Goal: Task Accomplishment & Management: Manage account settings

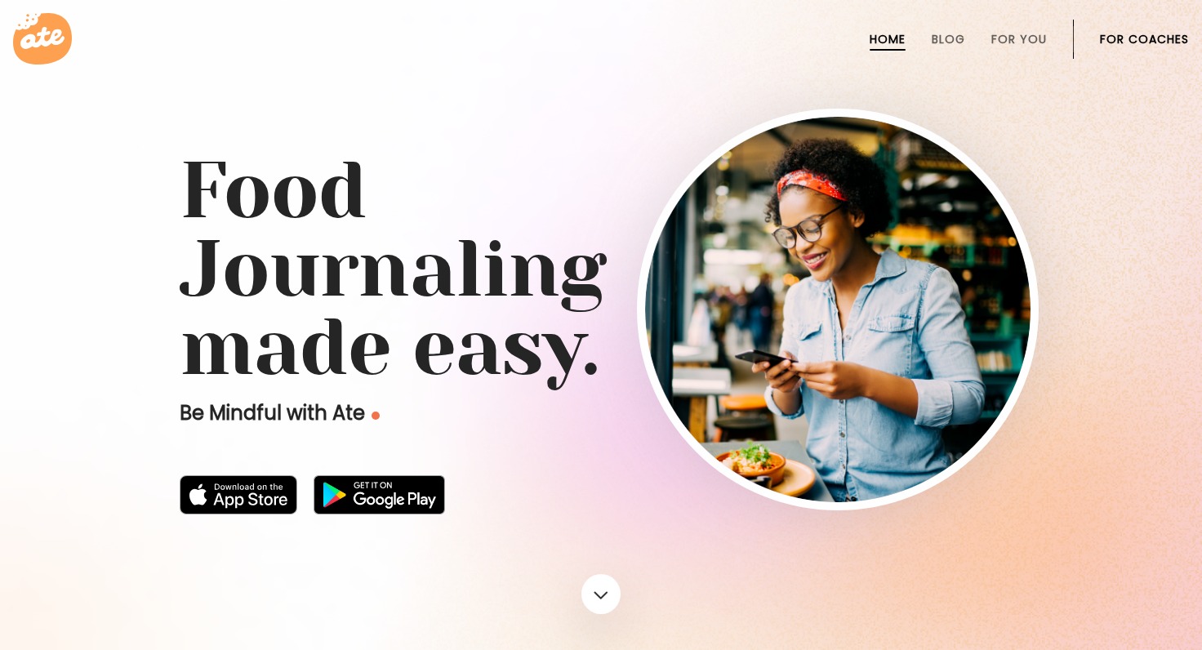
click at [1124, 35] on link "For Coaches" at bounding box center [1144, 39] width 89 height 13
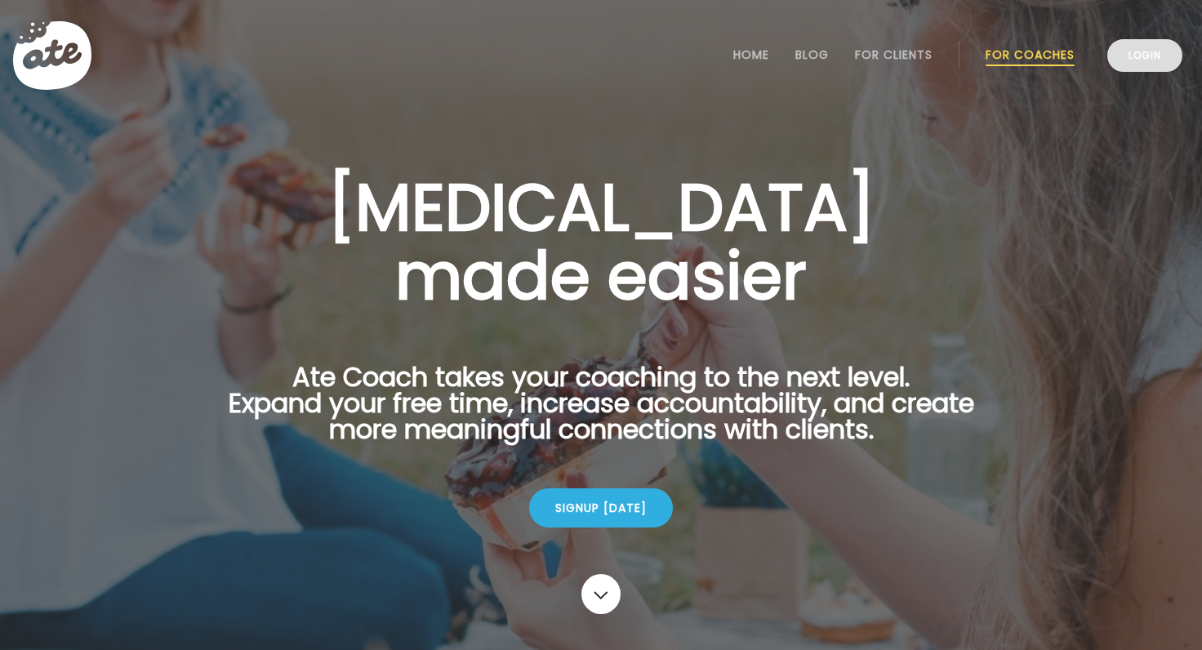
click at [1145, 65] on link "Login" at bounding box center [1144, 55] width 75 height 33
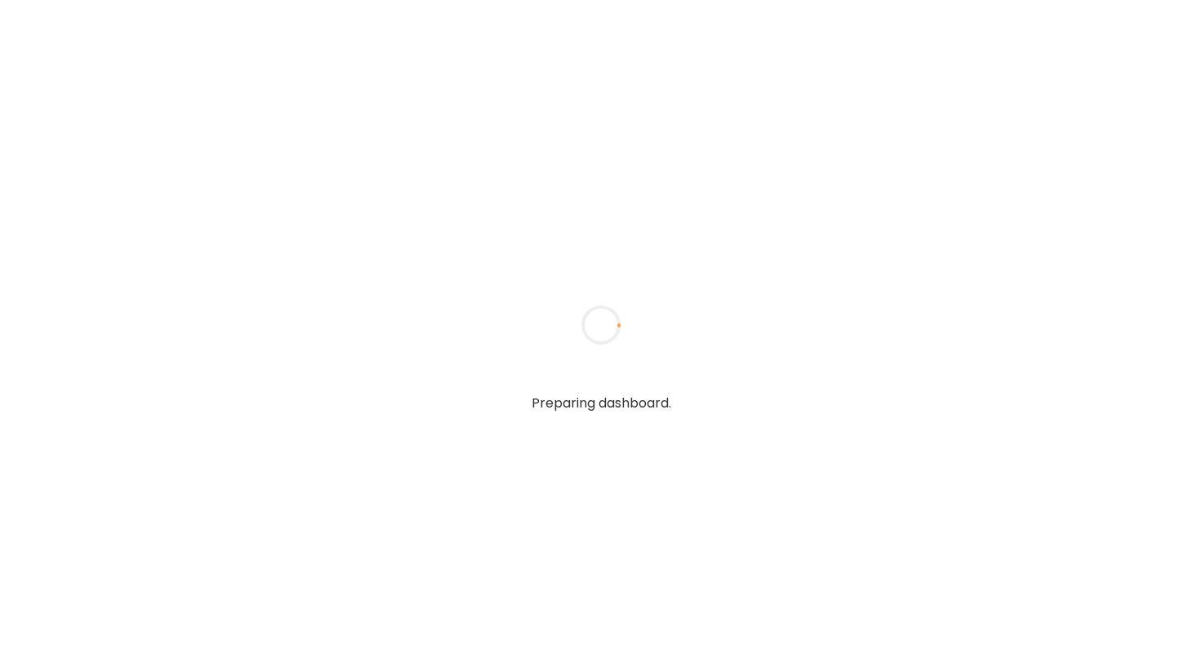
type textarea "**********"
type input "**********"
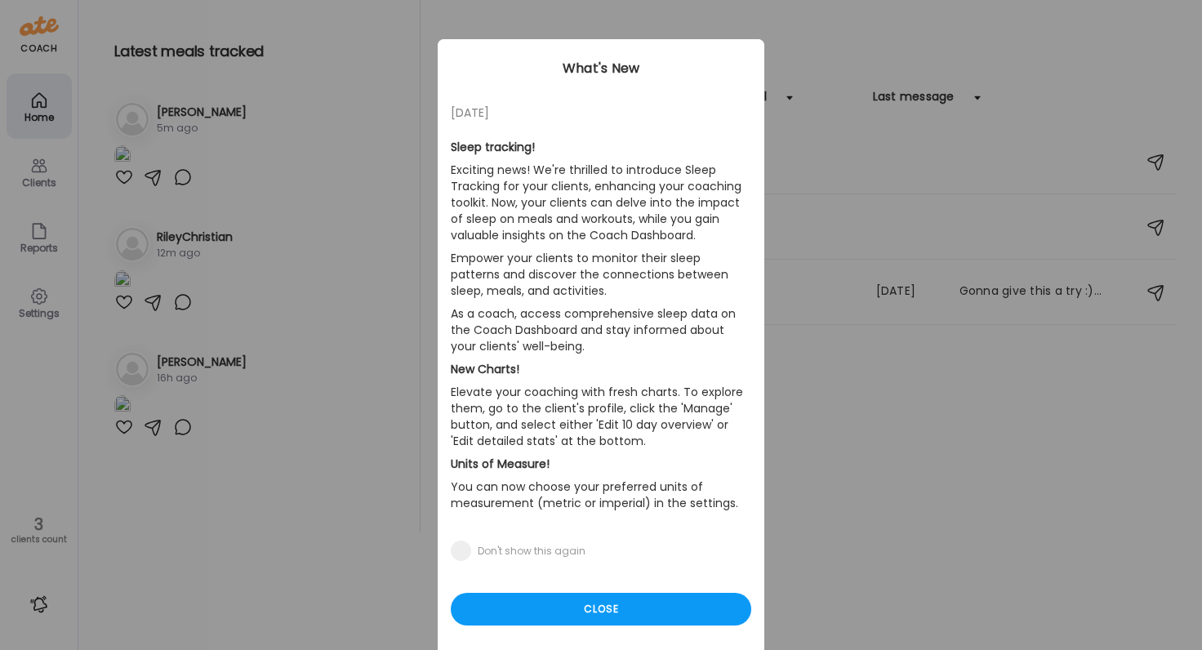
click at [684, 304] on section "Sleep tracking! Exciting news! We're thrilled to introduce Sleep Tracking for y…" at bounding box center [601, 331] width 301 height 418
click at [553, 601] on div "Close" at bounding box center [601, 609] width 301 height 33
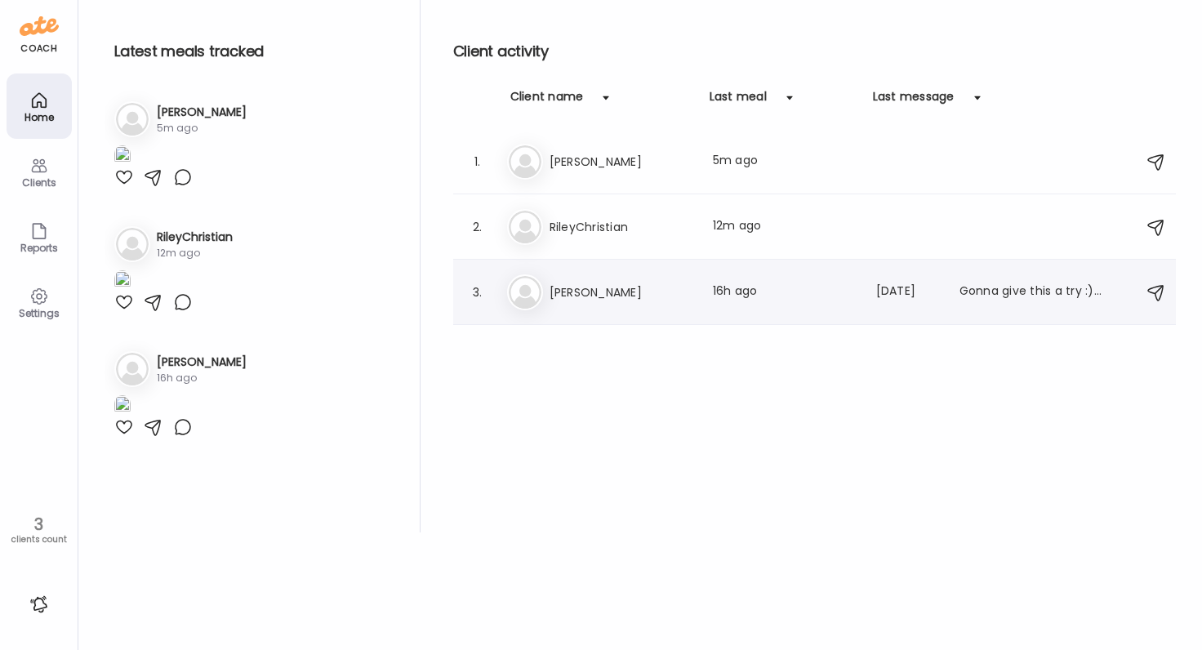
click at [582, 308] on div "Ji [PERSON_NAME] Last meal: 16h ago Last message: [DATE] Gonna give this a try …" at bounding box center [817, 292] width 620 height 36
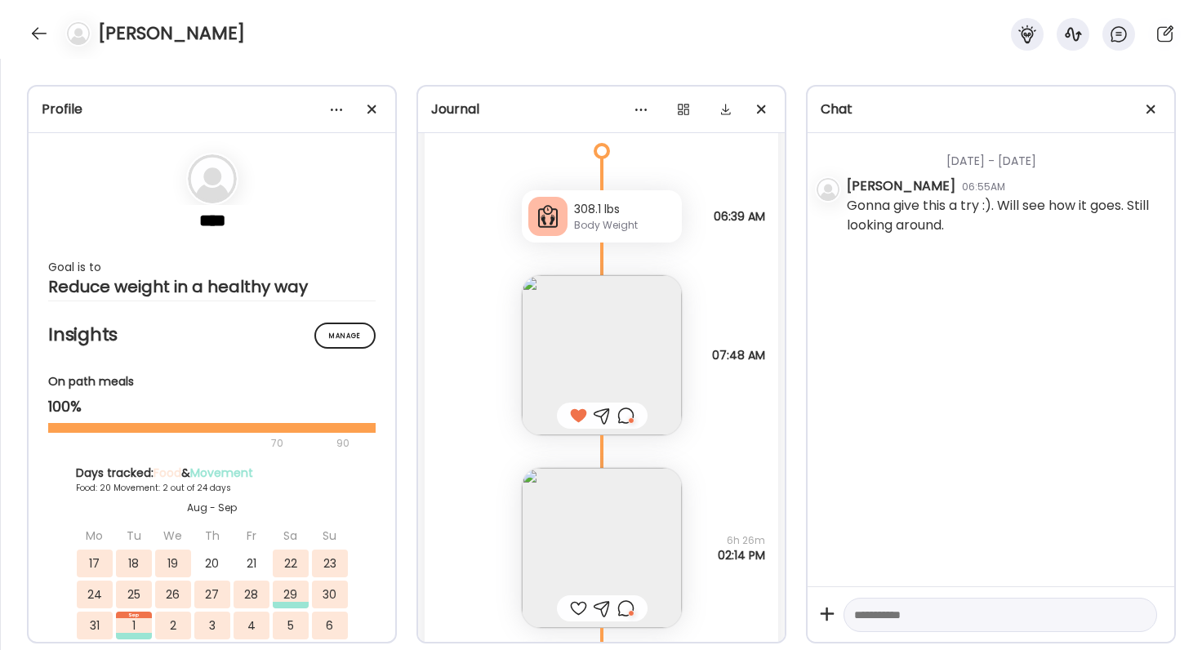
scroll to position [21588, 0]
click at [624, 418] on div at bounding box center [625, 414] width 17 height 20
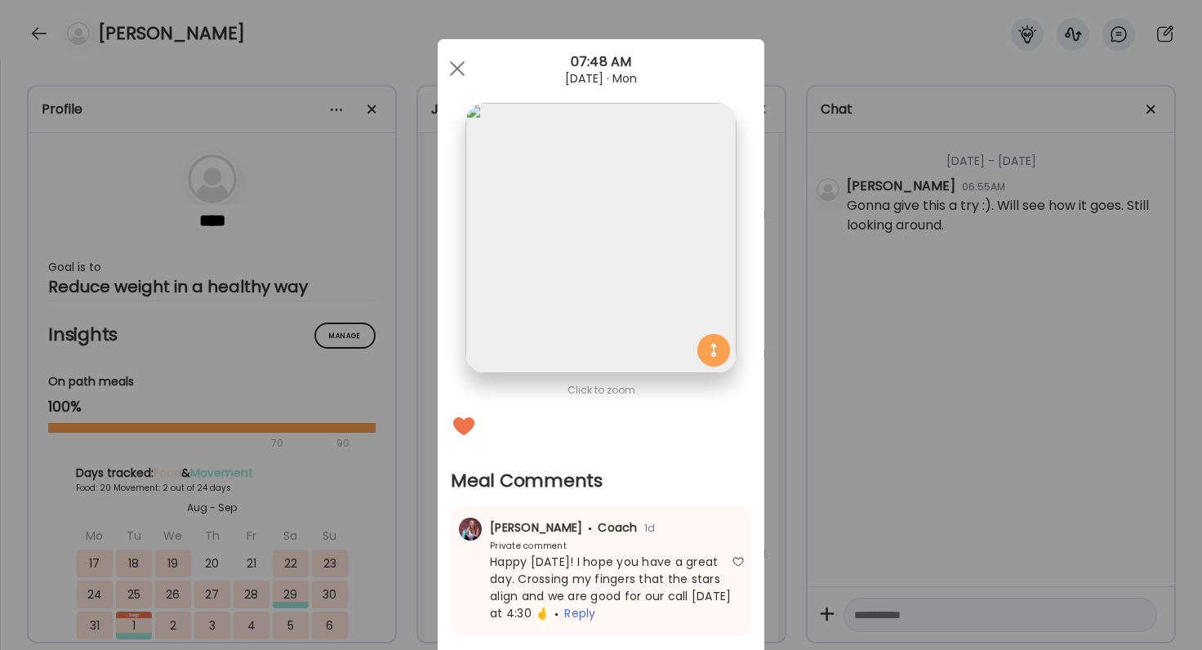
click at [835, 461] on div "Ate Coach Dashboard Wahoo! It’s official Take a moment to set up your Coach Pro…" at bounding box center [601, 325] width 1202 height 650
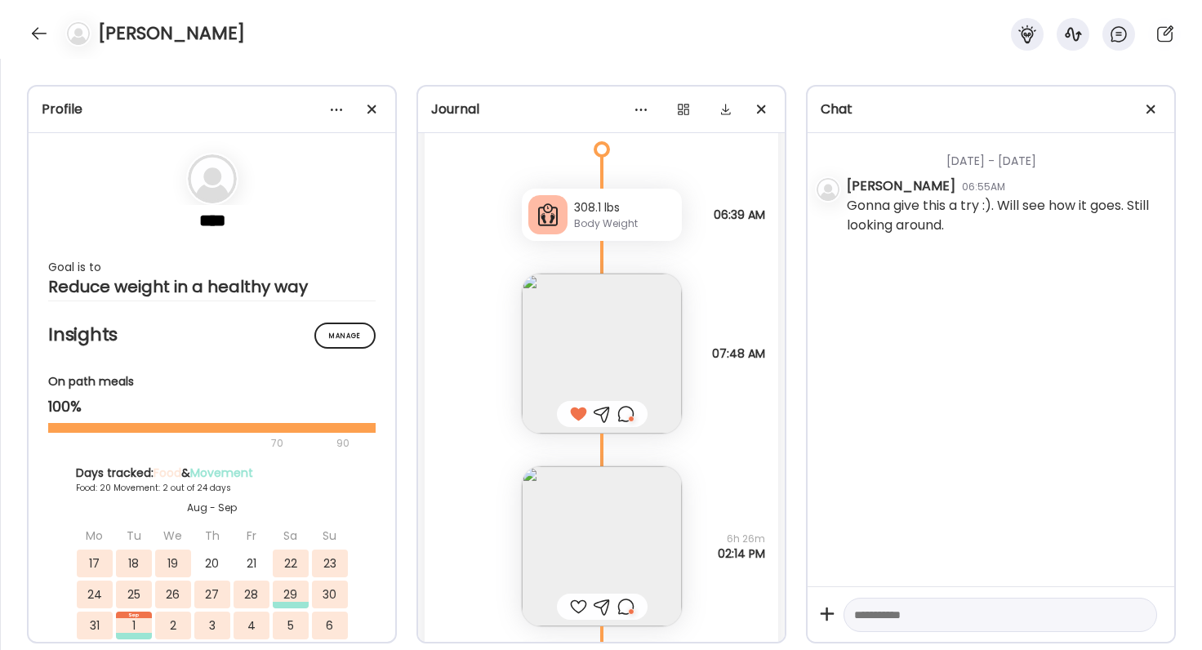
click at [625, 599] on div at bounding box center [625, 607] width 17 height 20
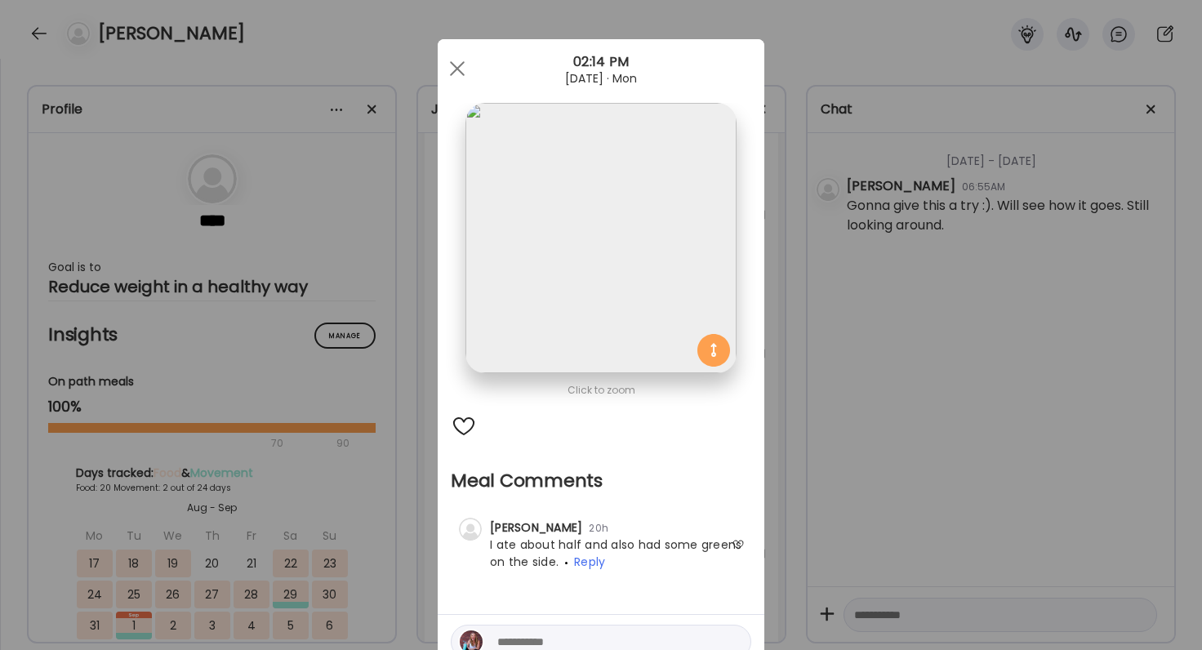
click at [839, 533] on div "Ate Coach Dashboard Wahoo! It’s official Take a moment to set up your Coach Pro…" at bounding box center [601, 325] width 1202 height 650
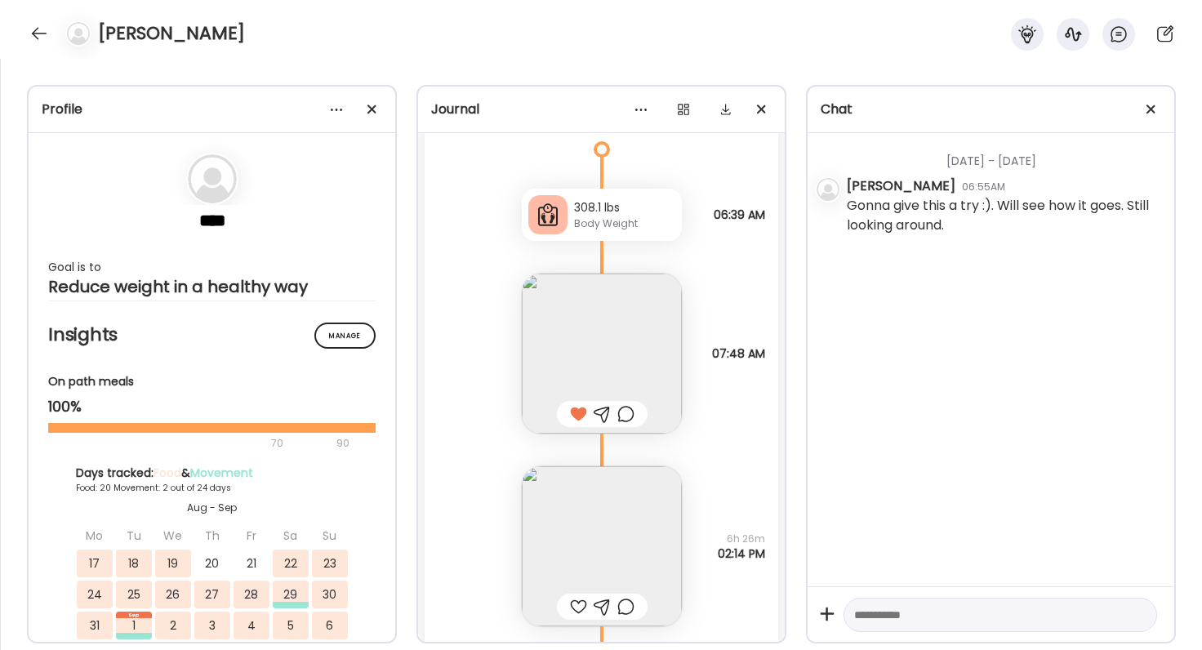
click at [628, 610] on div at bounding box center [625, 607] width 17 height 20
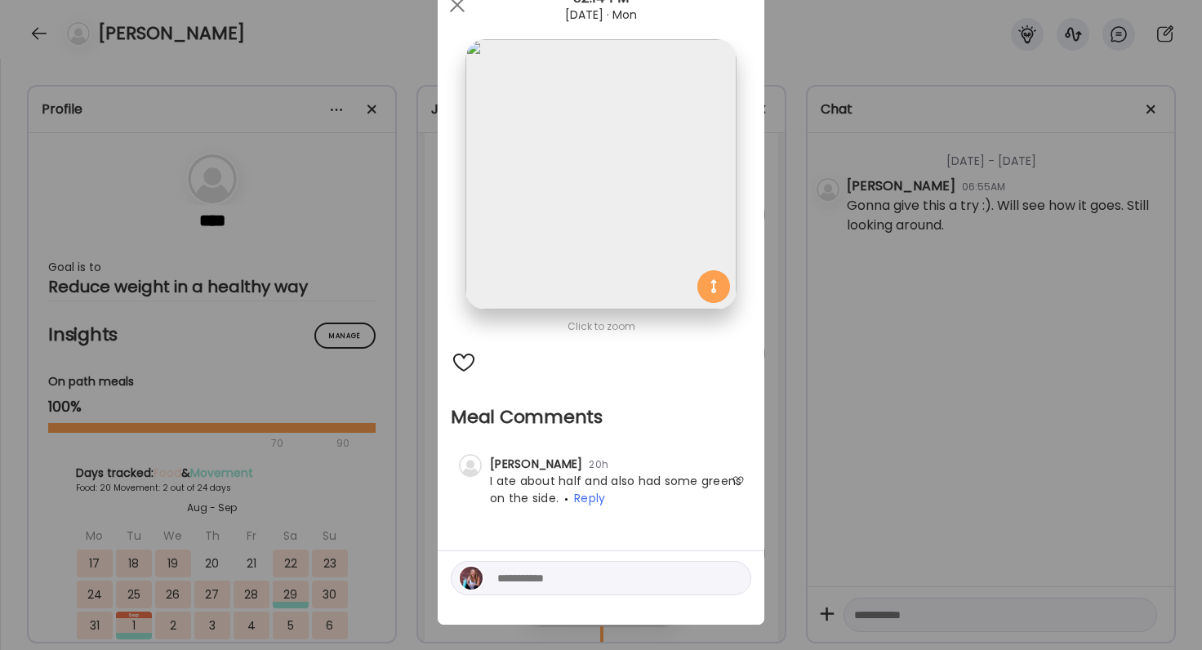
scroll to position [65, 0]
click at [617, 588] on div at bounding box center [601, 577] width 301 height 34
click at [612, 581] on textarea at bounding box center [607, 578] width 220 height 20
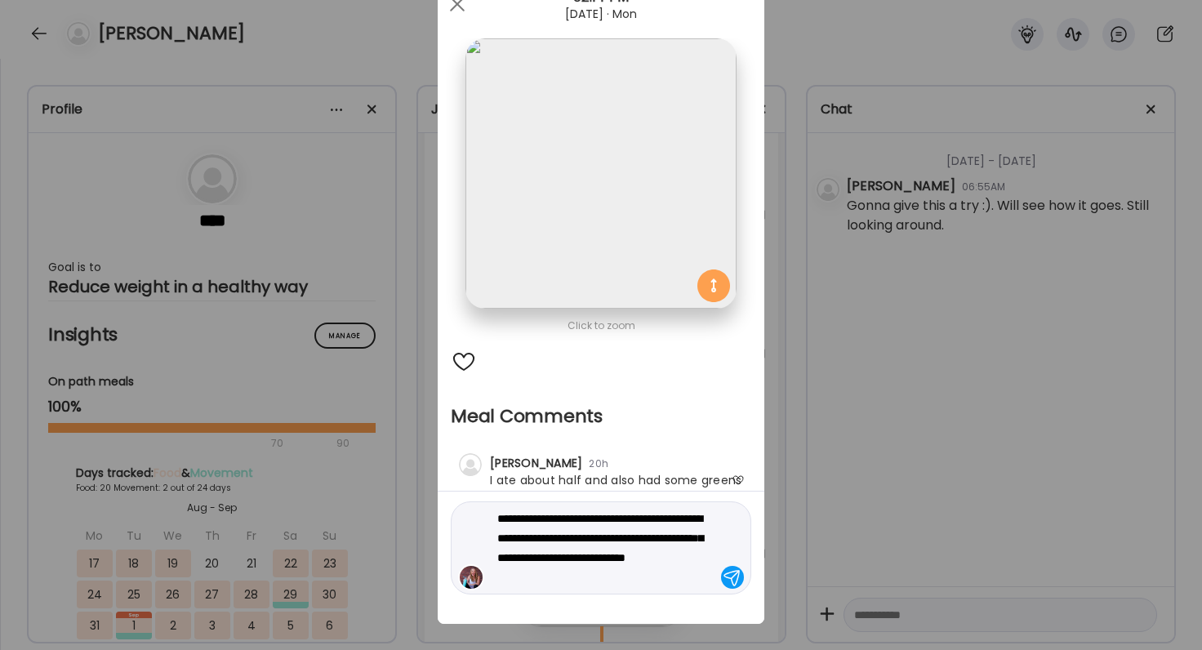
type textarea "**********"
click at [641, 591] on div "**********" at bounding box center [601, 547] width 301 height 93
click at [643, 578] on textarea "**********" at bounding box center [607, 548] width 220 height 78
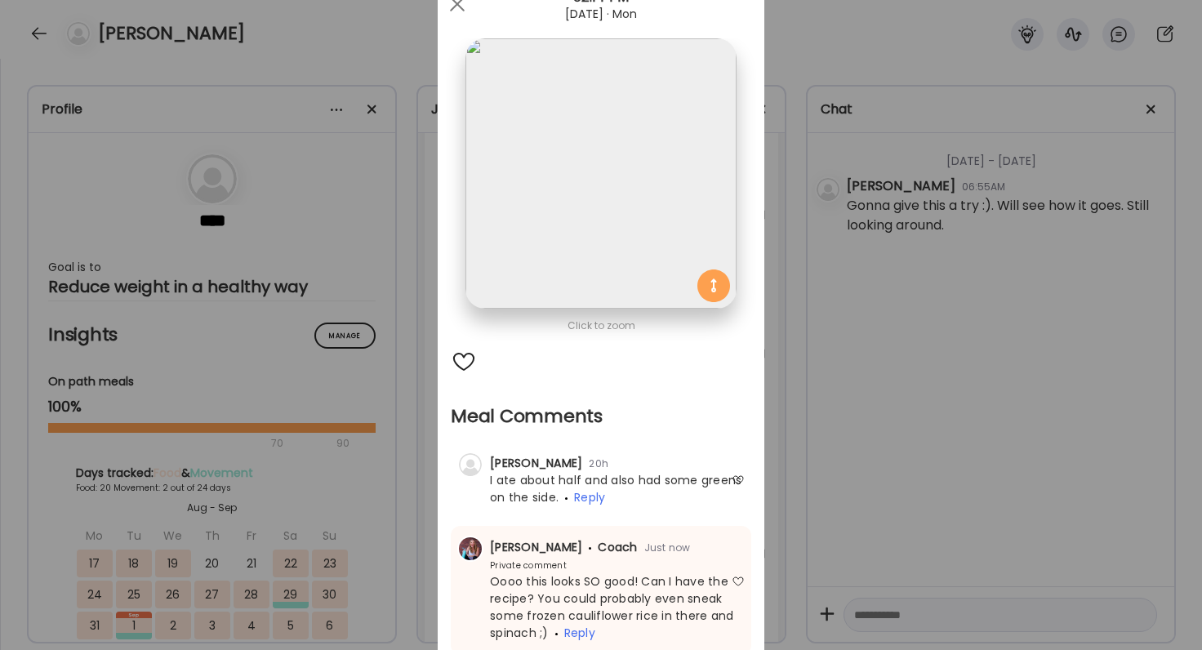
click at [943, 471] on div "Ate Coach Dashboard Wahoo! It’s official Take a moment to set up your Coach Pro…" at bounding box center [601, 325] width 1202 height 650
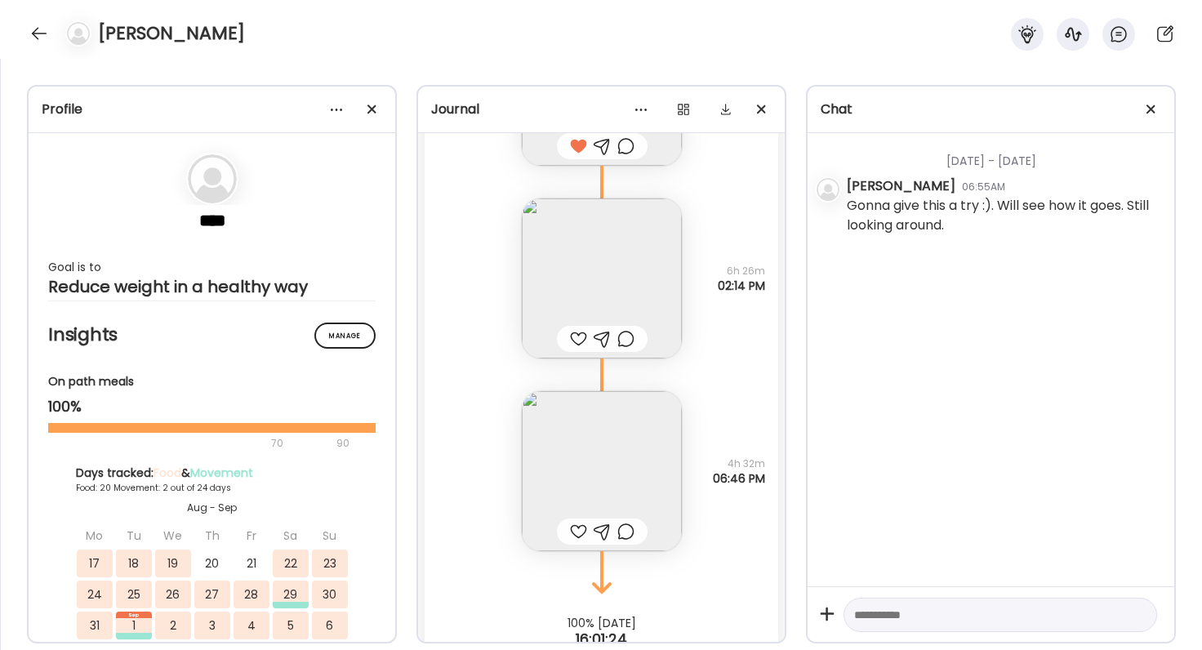
scroll to position [21902, 0]
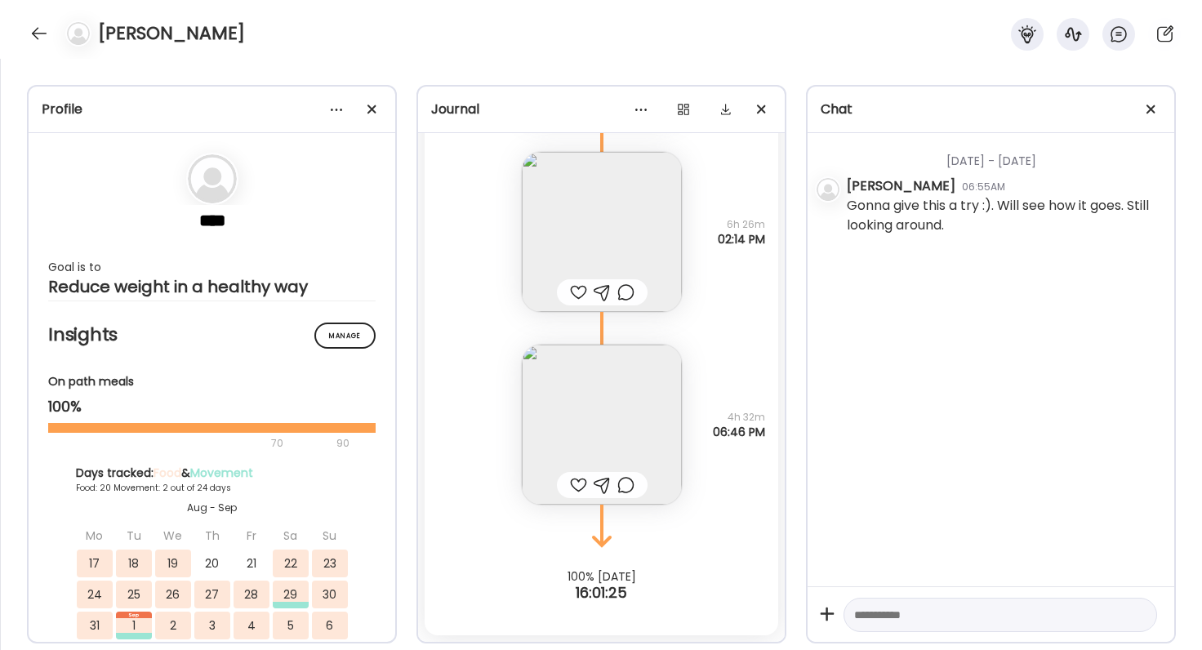
click at [586, 447] on img at bounding box center [602, 425] width 160 height 160
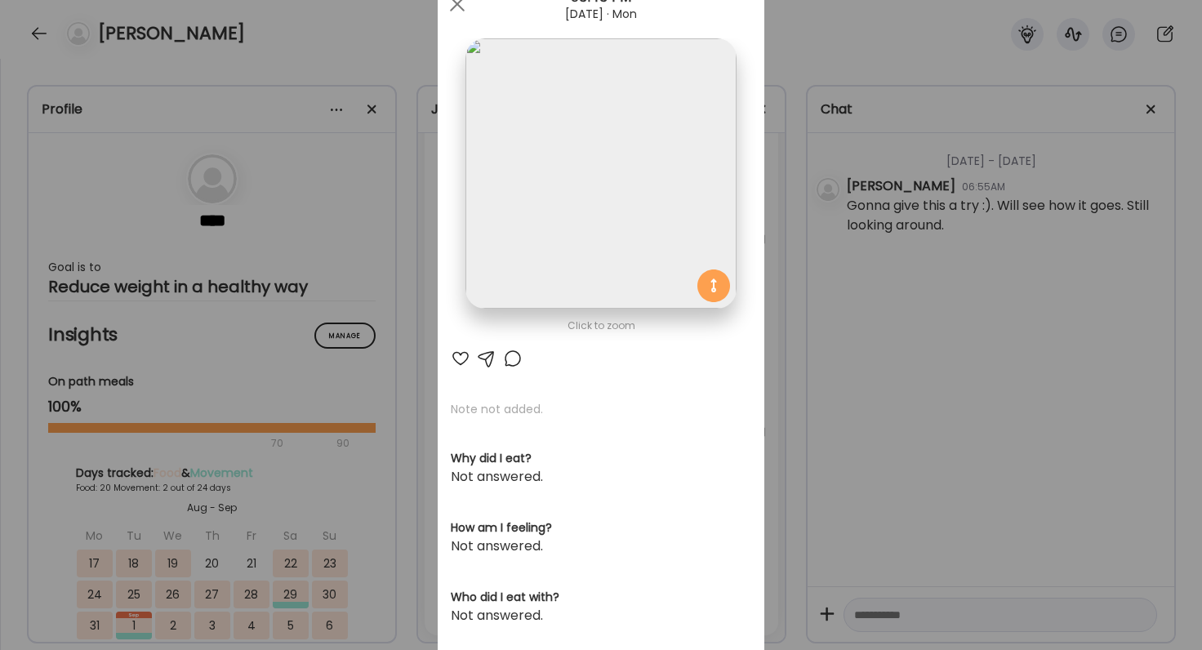
click at [460, 362] on div at bounding box center [461, 359] width 20 height 20
click at [805, 360] on div "Ate Coach Dashboard Wahoo! It’s official Take a moment to set up your Coach Pro…" at bounding box center [601, 325] width 1202 height 650
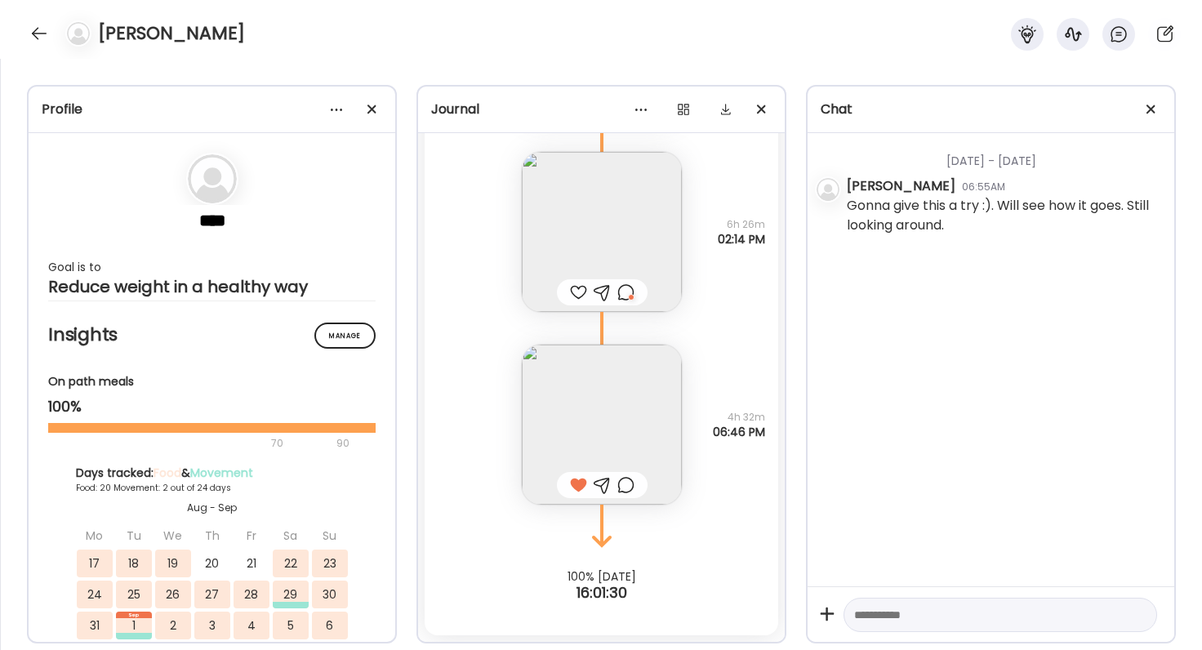
scroll to position [21896, 0]
click at [633, 486] on div at bounding box center [625, 491] width 17 height 20
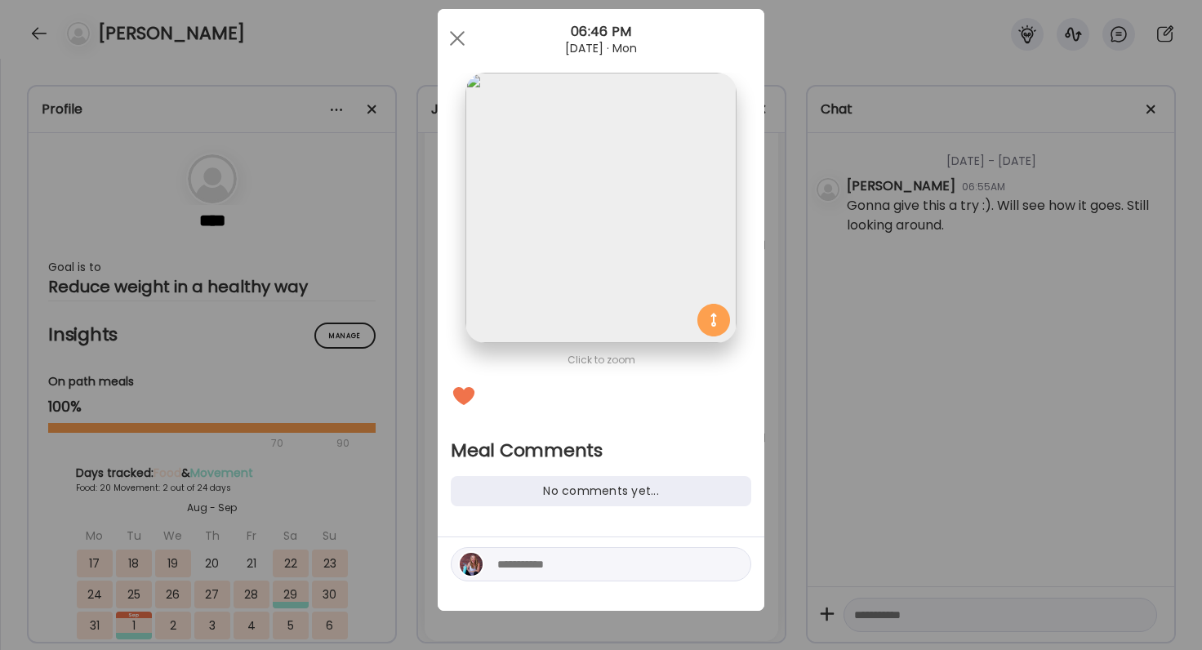
scroll to position [30, 0]
click at [606, 552] on div at bounding box center [601, 564] width 301 height 34
click at [604, 559] on textarea at bounding box center [607, 564] width 220 height 20
type textarea "**********"
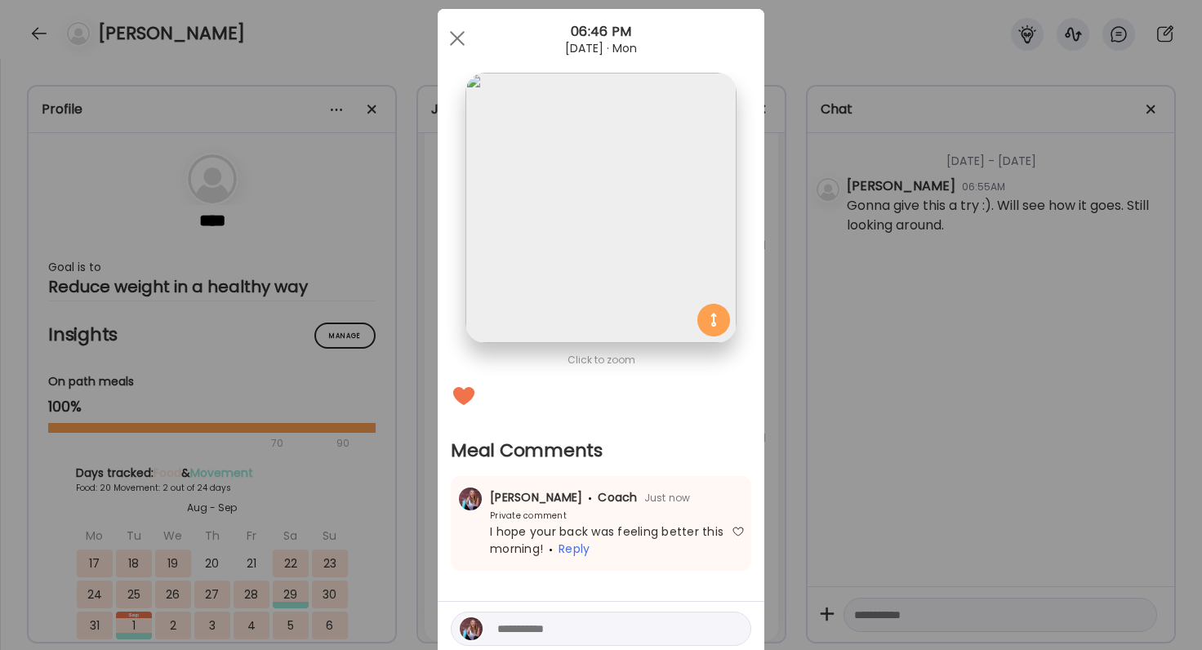
click at [1002, 367] on div "Ate Coach Dashboard Wahoo! It’s official Take a moment to set up your Coach Pro…" at bounding box center [601, 325] width 1202 height 650
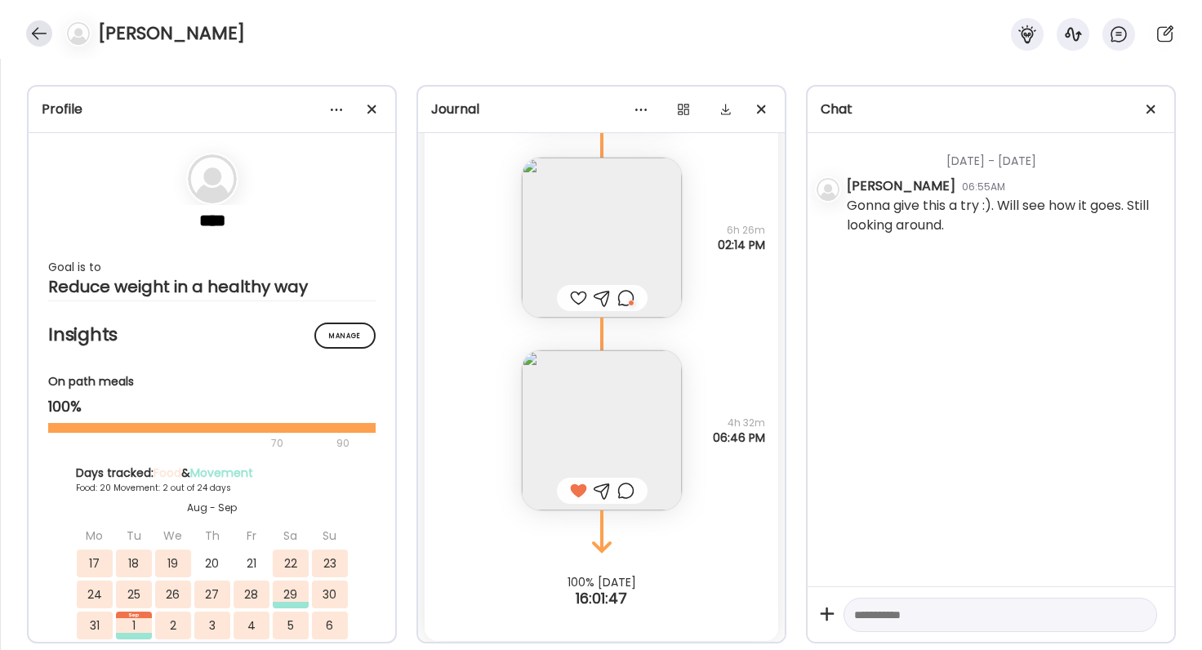
click at [38, 24] on div at bounding box center [39, 33] width 26 height 26
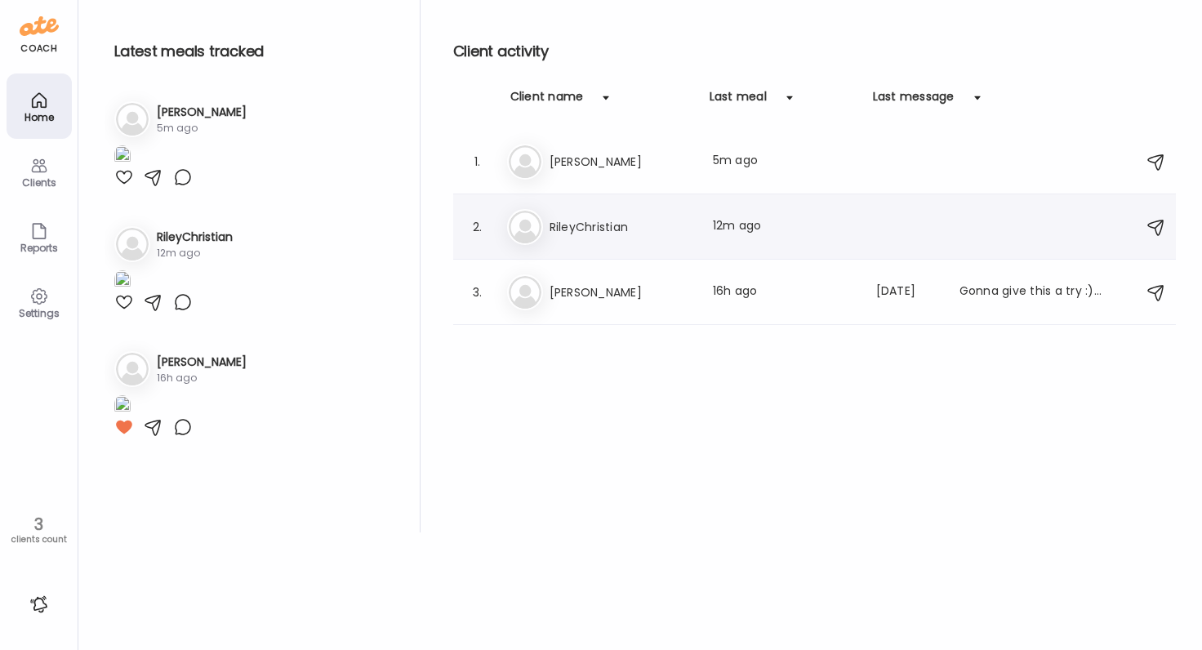
click at [578, 234] on h3 "RileyChristian" at bounding box center [622, 227] width 144 height 20
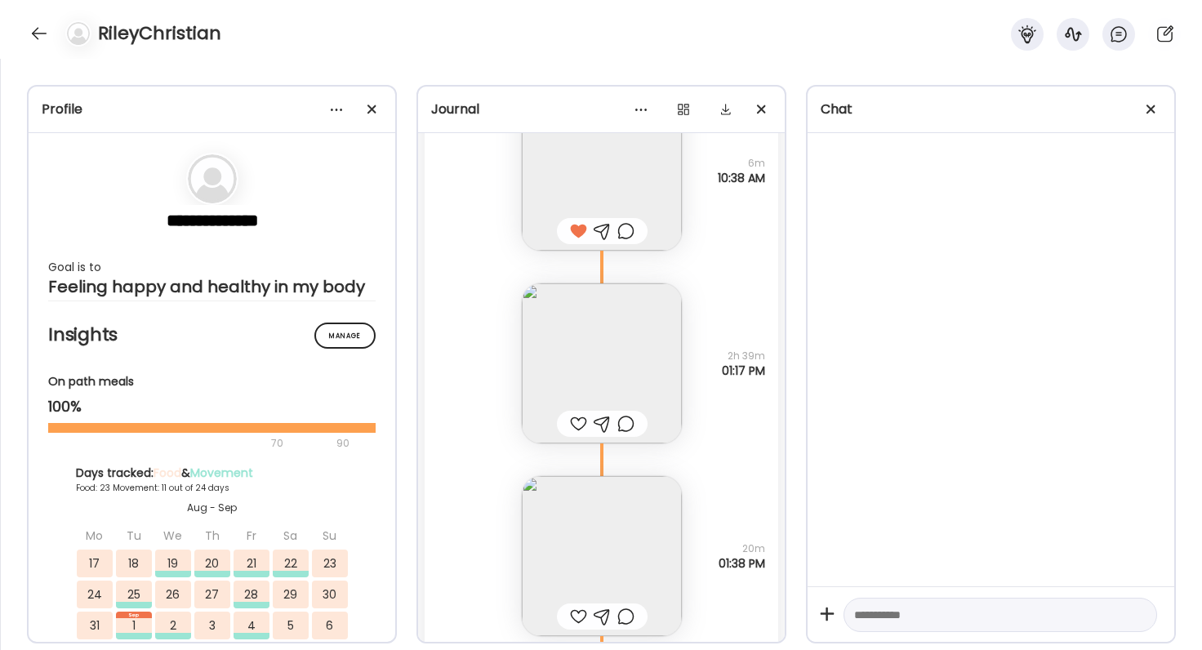
scroll to position [80886, 0]
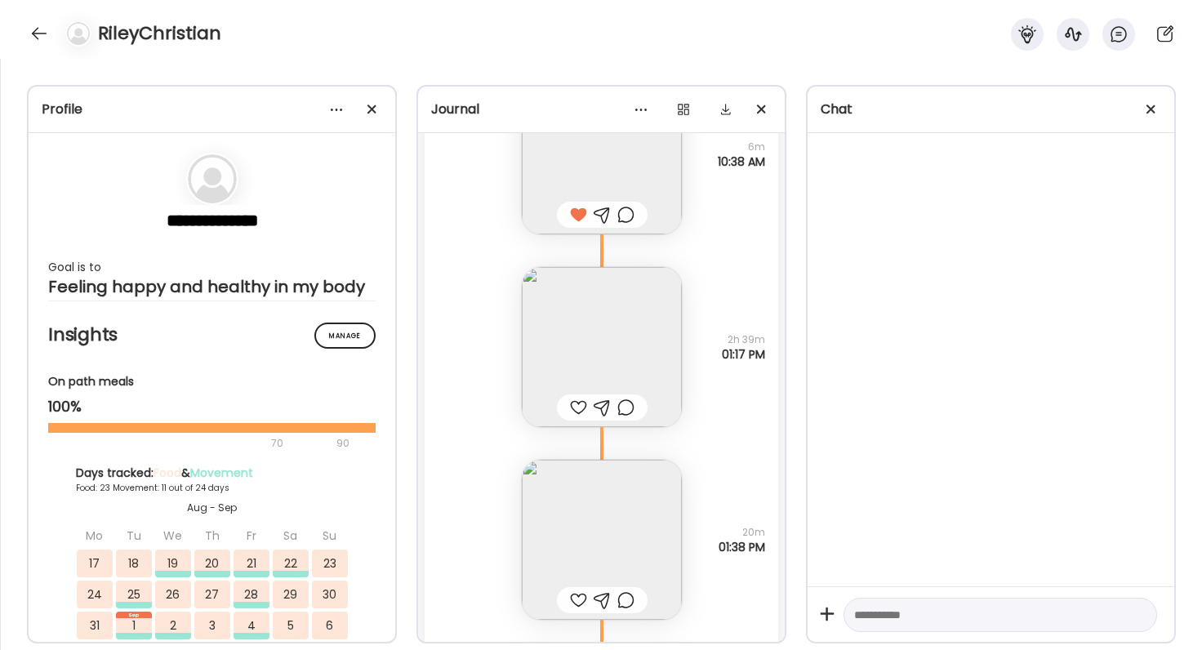
click at [587, 354] on img at bounding box center [602, 347] width 160 height 160
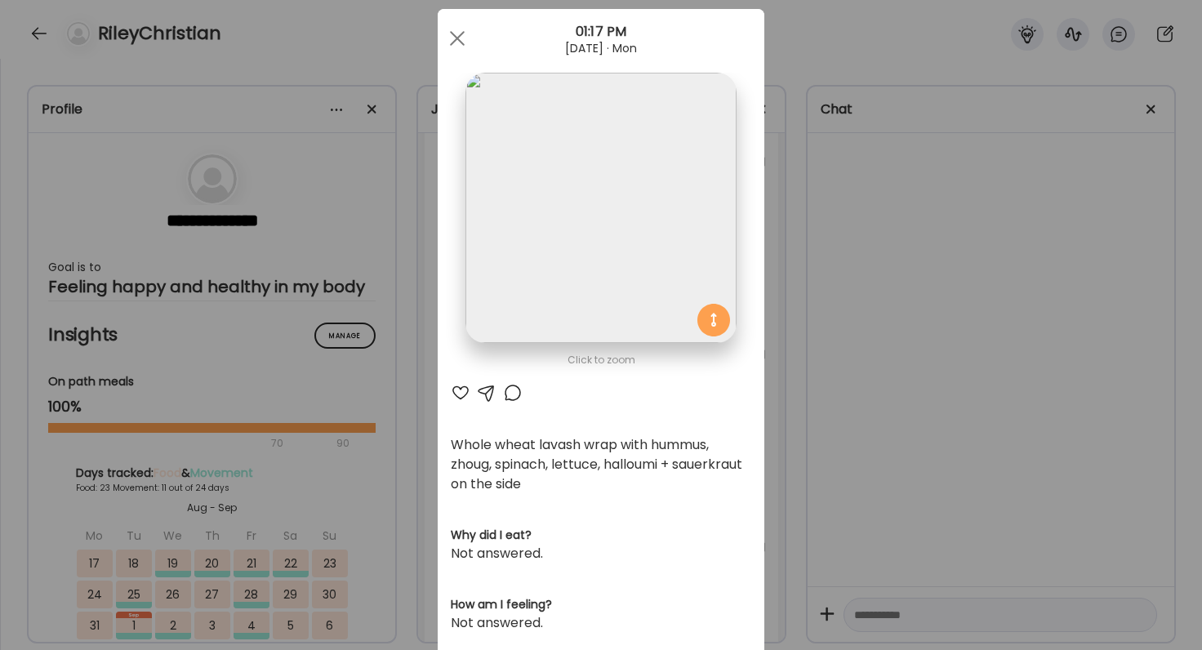
click at [512, 394] on div at bounding box center [513, 393] width 20 height 20
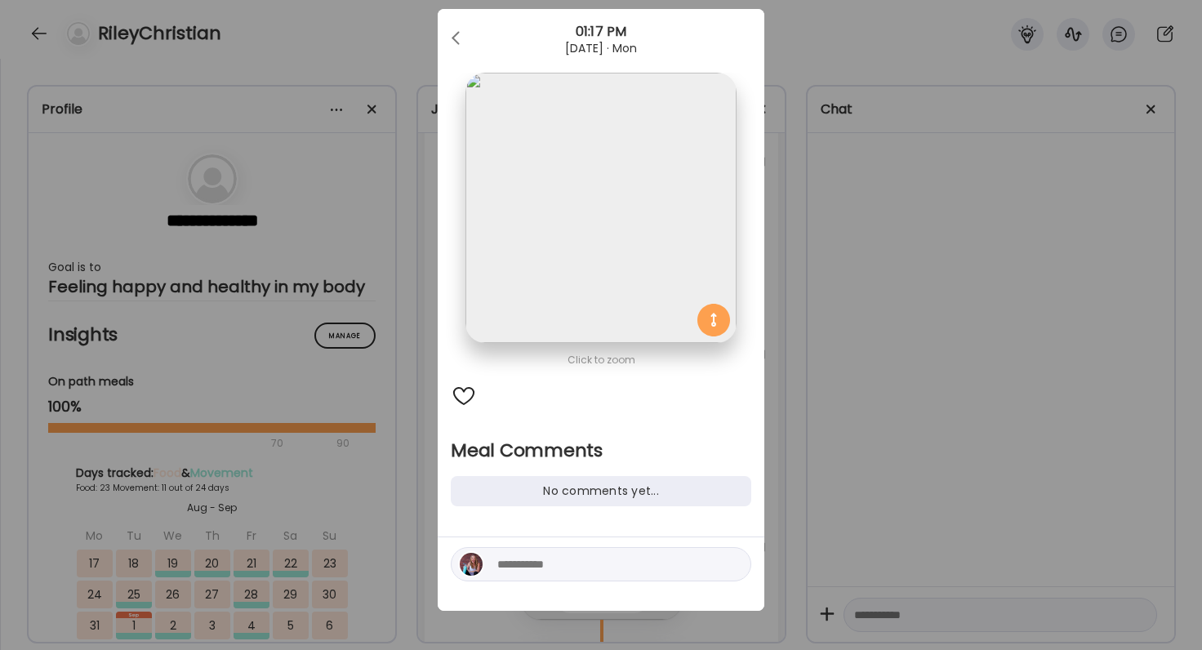
click at [549, 567] on textarea at bounding box center [607, 564] width 220 height 20
type textarea "**********"
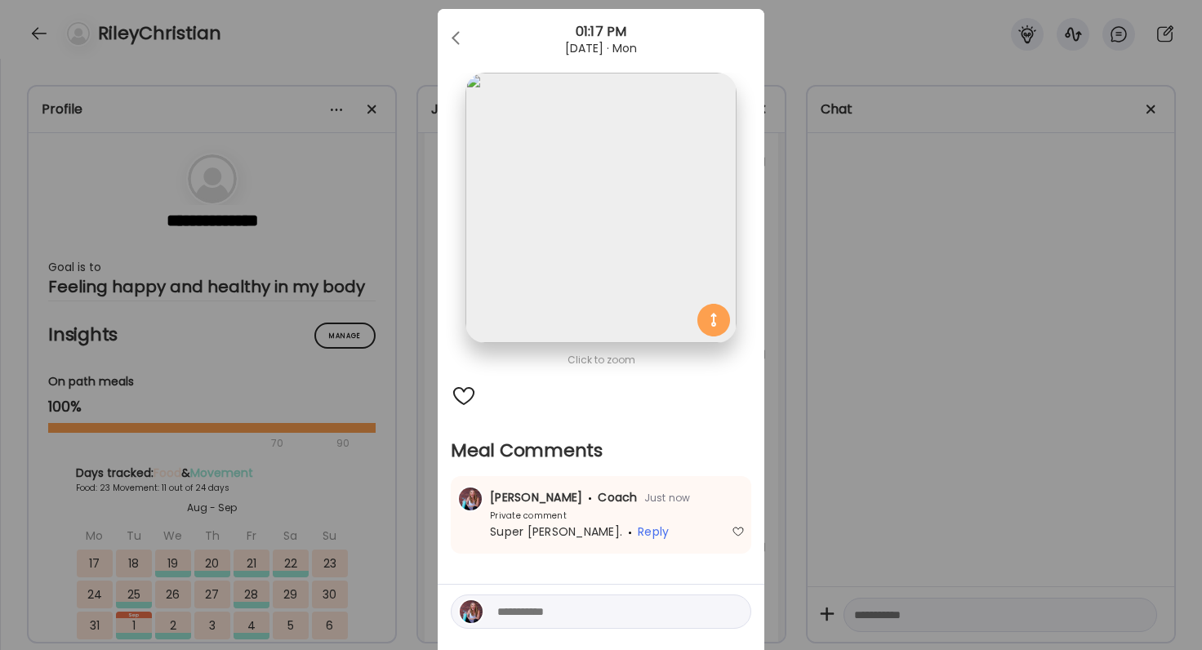
click at [1071, 467] on div "Ate Coach Dashboard Wahoo! It’s official Take a moment to set up your Coach Pro…" at bounding box center [601, 325] width 1202 height 650
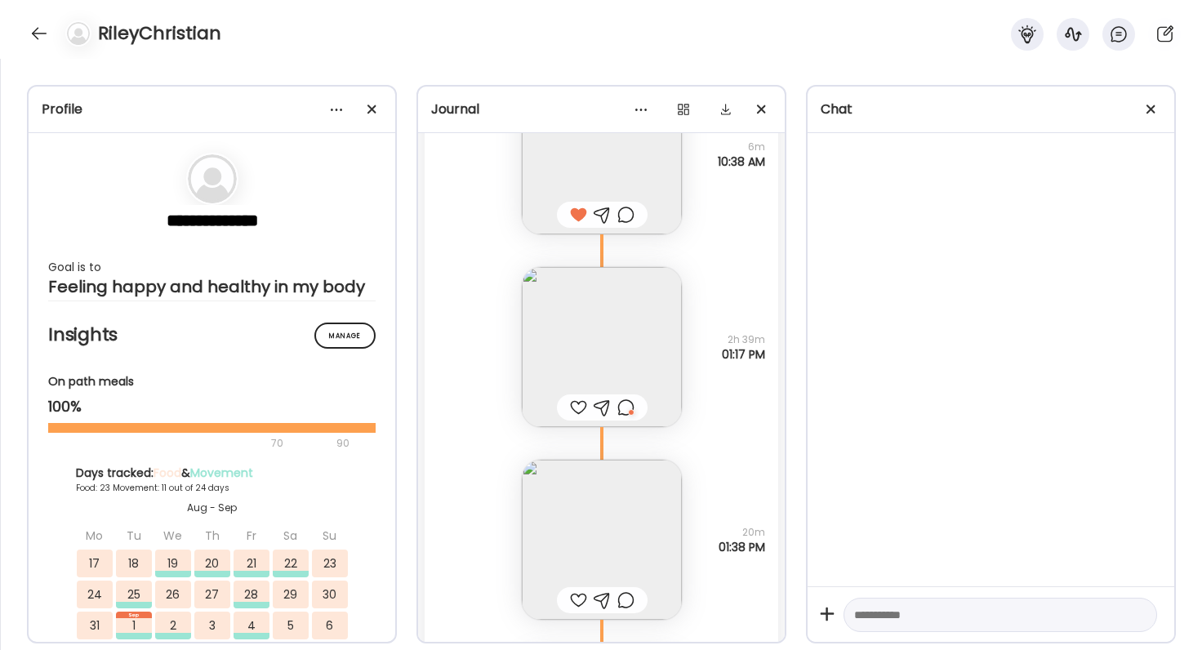
click at [614, 494] on img at bounding box center [602, 540] width 160 height 160
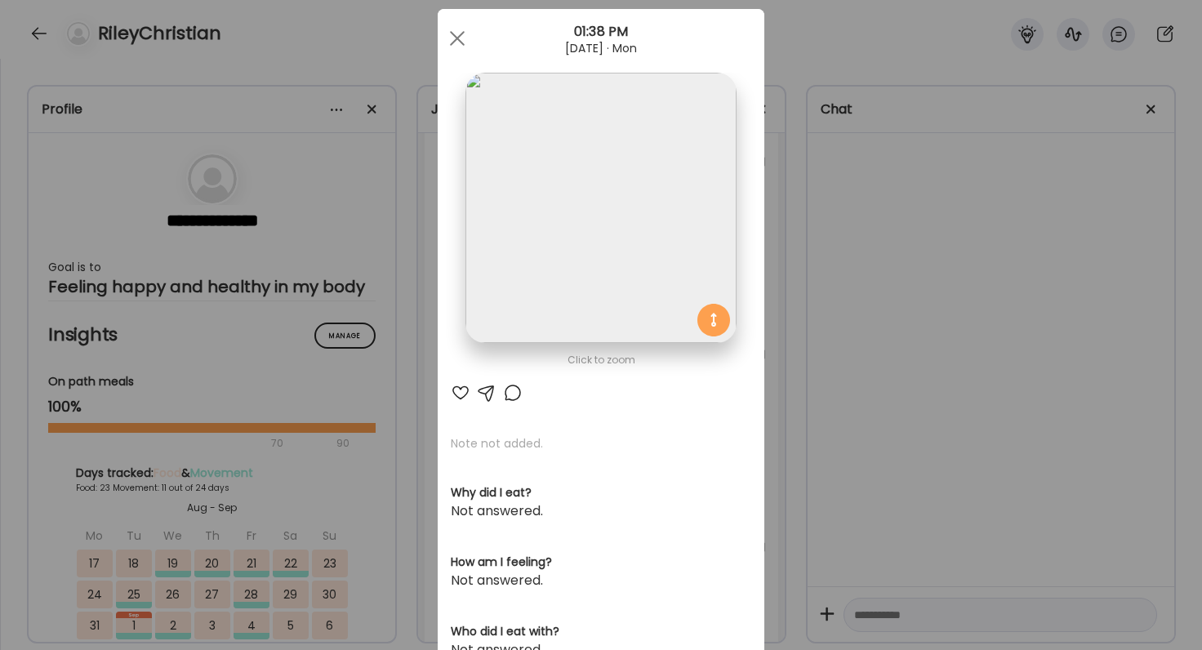
click at [461, 393] on div at bounding box center [461, 393] width 20 height 20
click at [796, 427] on div "Ate Coach Dashboard Wahoo! It’s official Take a moment to set up your Coach Pro…" at bounding box center [601, 325] width 1202 height 650
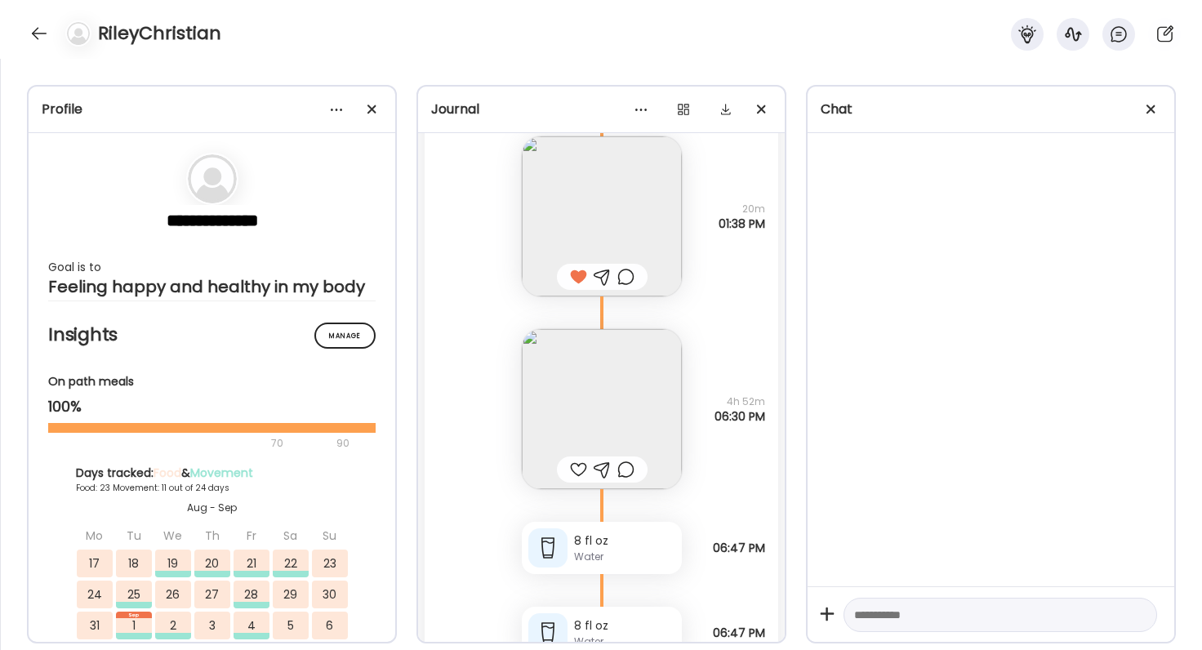
scroll to position [81222, 0]
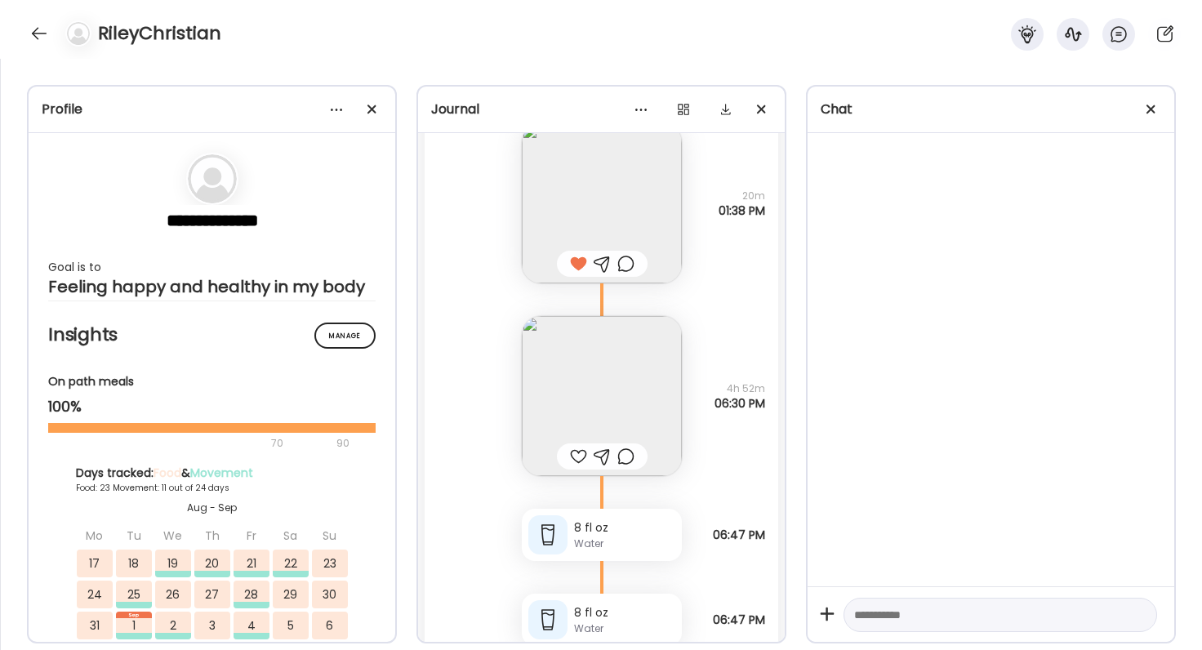
click at [664, 423] on img at bounding box center [602, 396] width 160 height 160
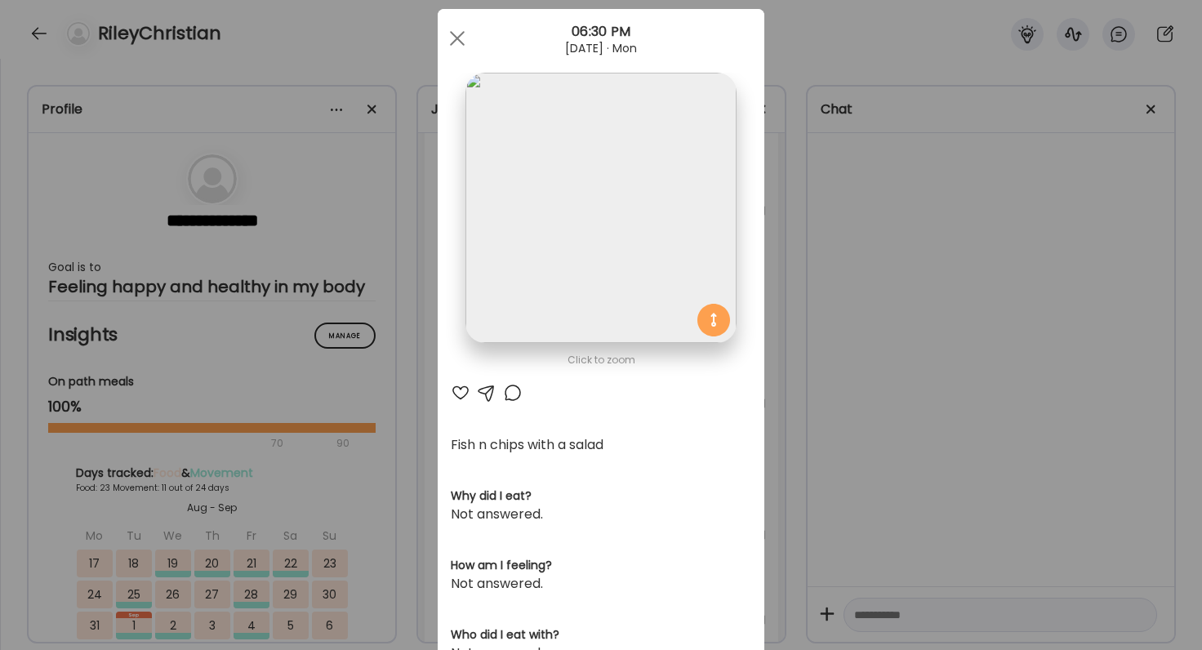
click at [903, 230] on div "Ate Coach Dashboard Wahoo! It’s official Take a moment to set up your Coach Pro…" at bounding box center [601, 325] width 1202 height 650
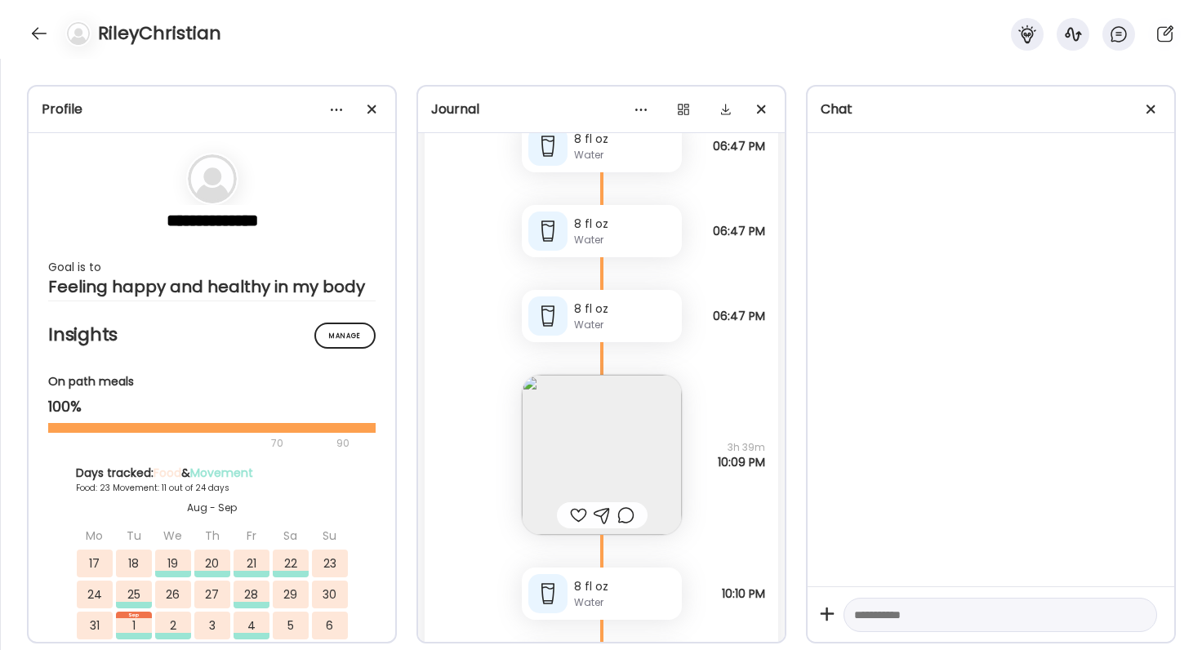
scroll to position [81952, 0]
click at [646, 416] on img at bounding box center [602, 453] width 160 height 160
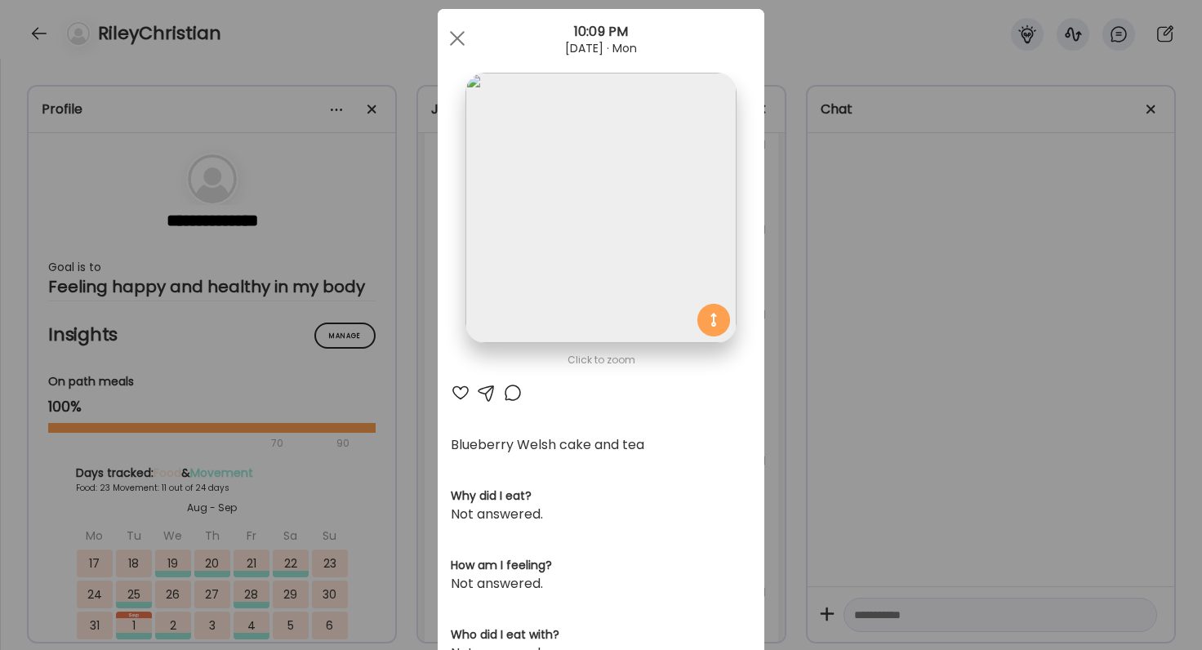
click at [928, 423] on div "Ate Coach Dashboard Wahoo! It’s official Take a moment to set up your Coach Pro…" at bounding box center [601, 325] width 1202 height 650
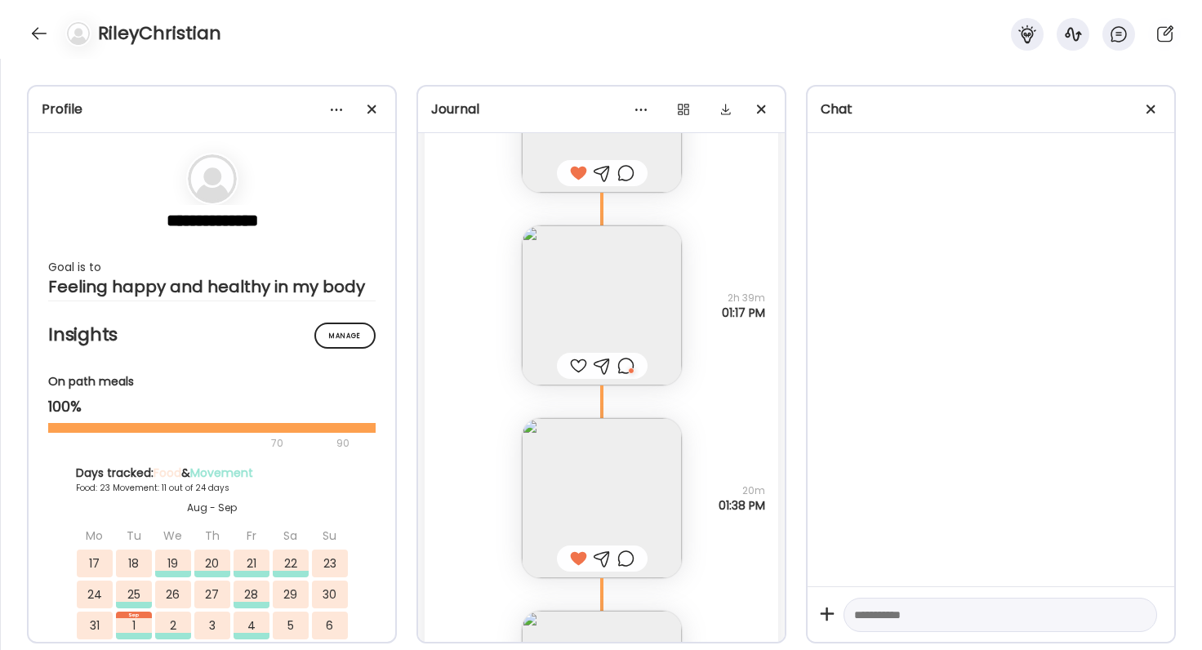
scroll to position [80850, 0]
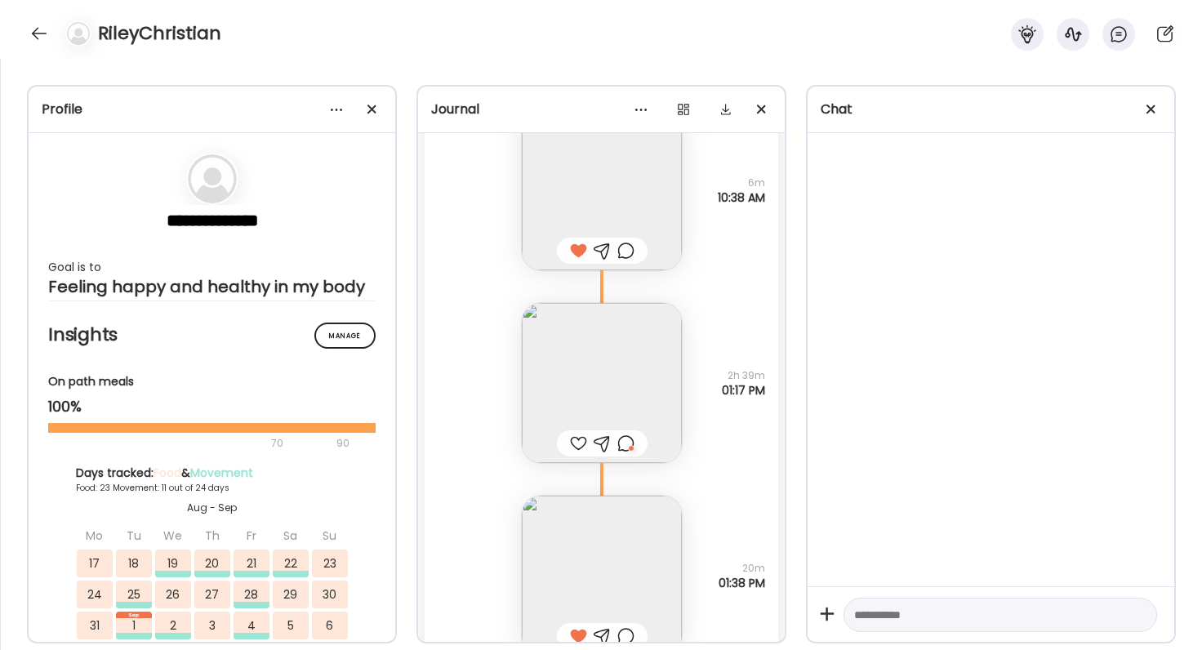
click at [621, 439] on div at bounding box center [625, 444] width 17 height 20
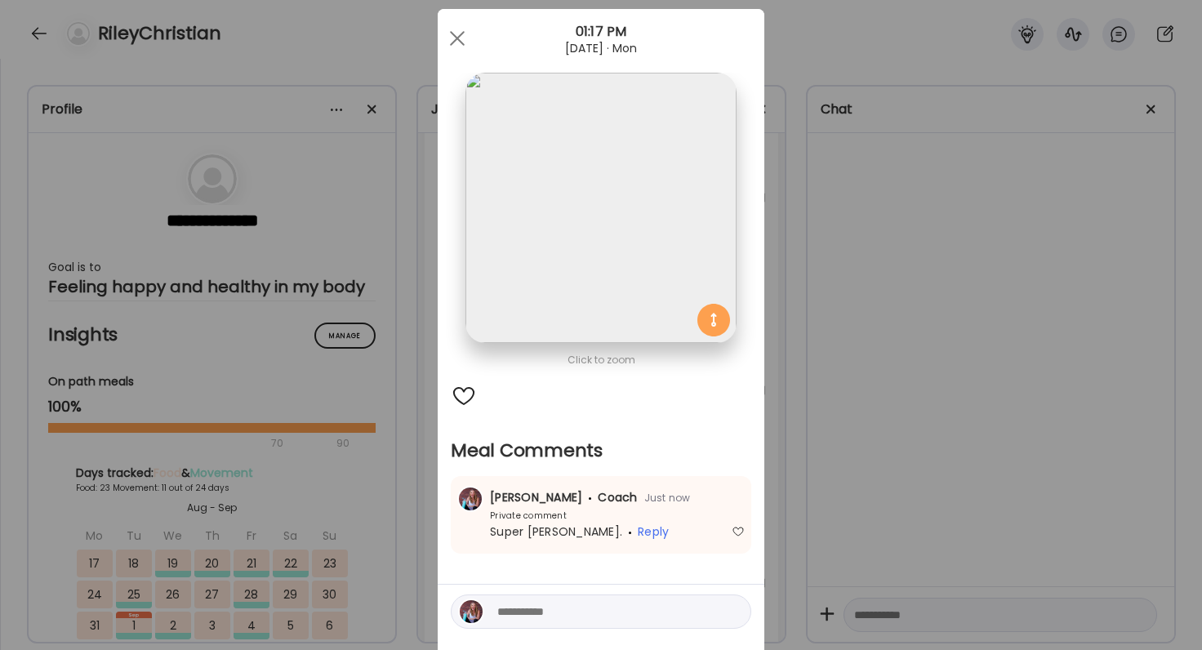
click at [600, 602] on textarea at bounding box center [607, 612] width 220 height 20
type textarea "**********"
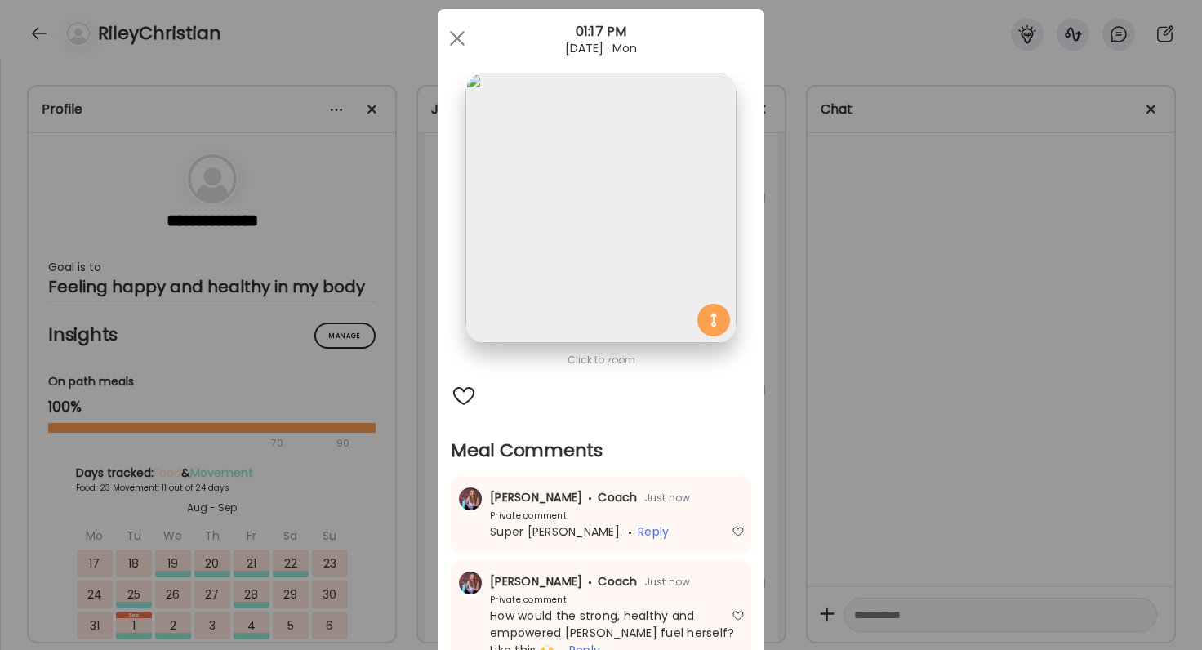
click at [966, 290] on div "Ate Coach Dashboard Wahoo! It’s official Take a moment to set up your Coach Pro…" at bounding box center [601, 325] width 1202 height 650
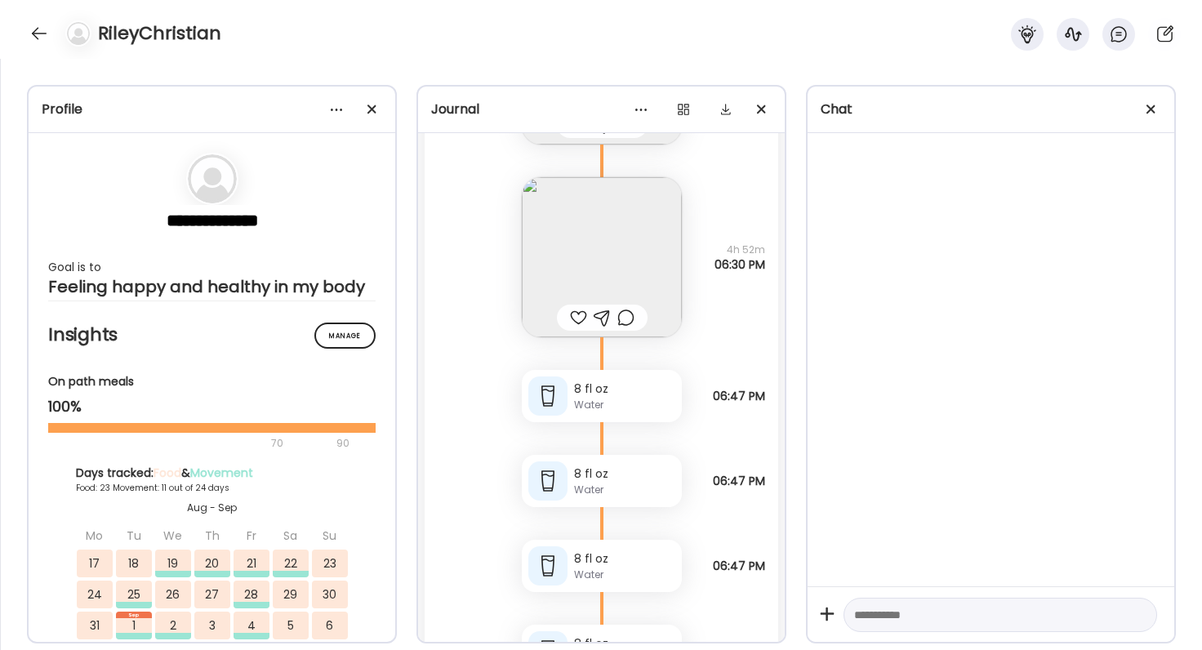
scroll to position [81375, 0]
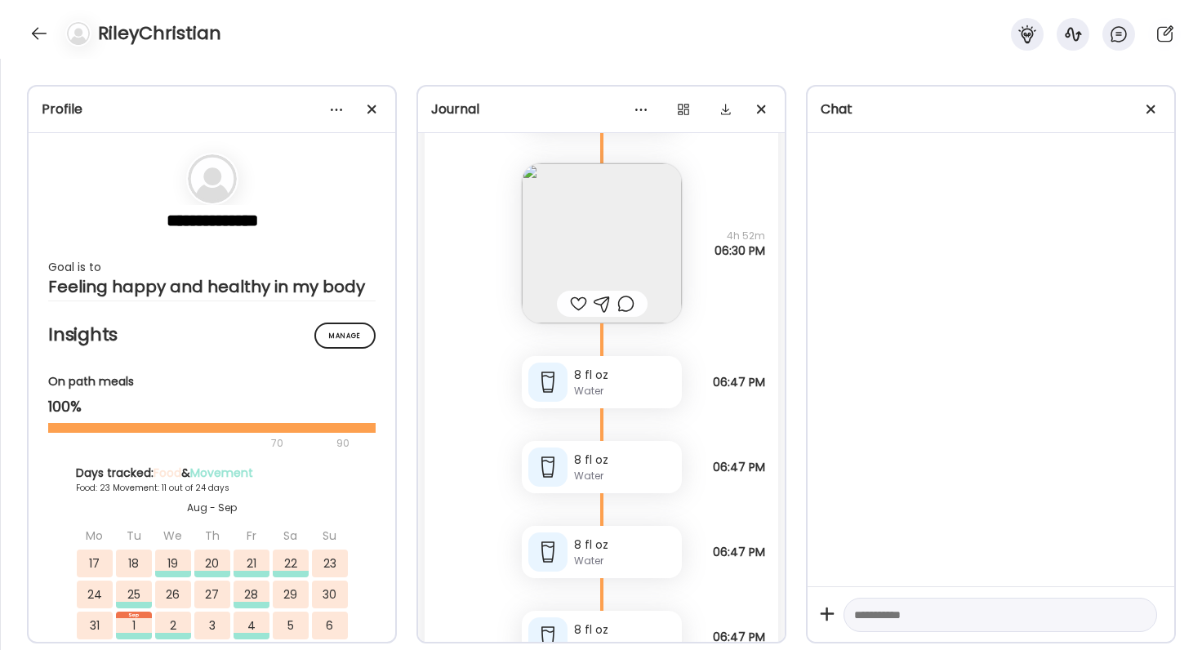
click at [634, 257] on img at bounding box center [602, 243] width 160 height 160
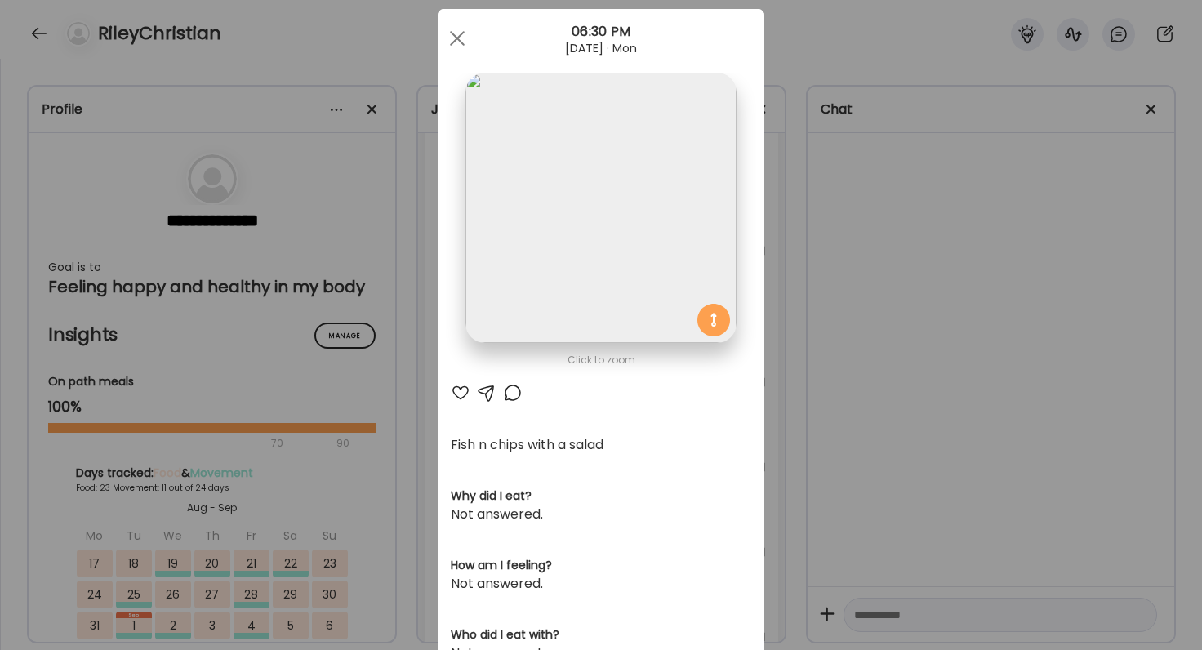
click at [460, 394] on div at bounding box center [461, 393] width 20 height 20
click at [515, 394] on div at bounding box center [513, 393] width 20 height 20
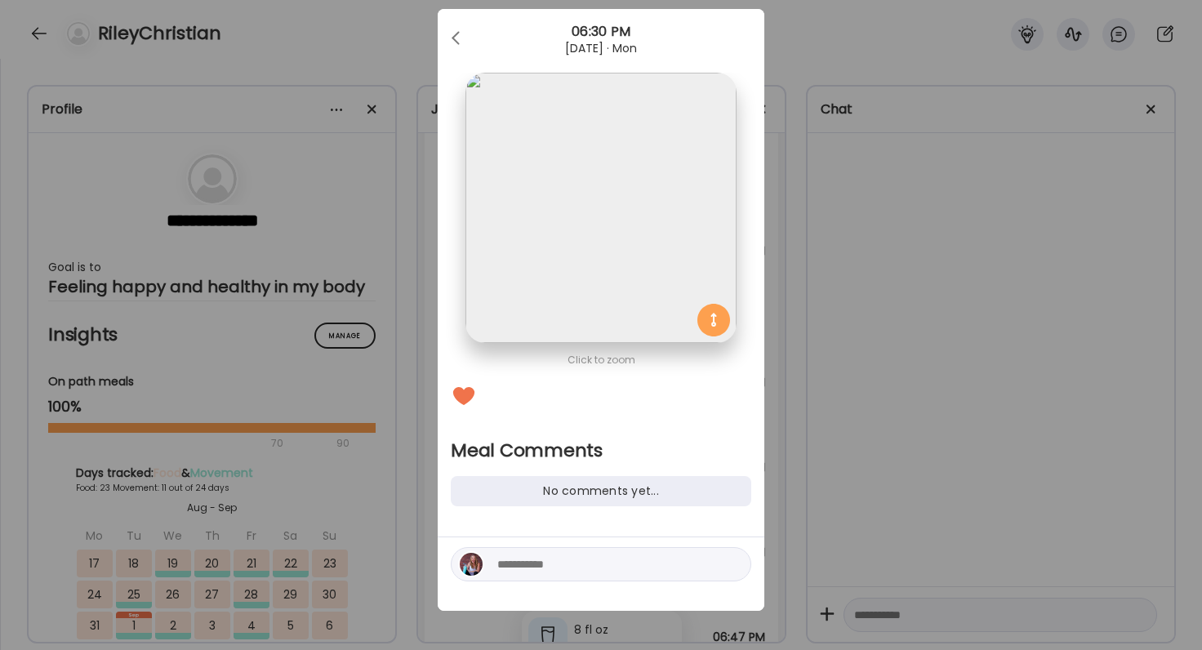
click at [607, 567] on textarea at bounding box center [607, 564] width 220 height 20
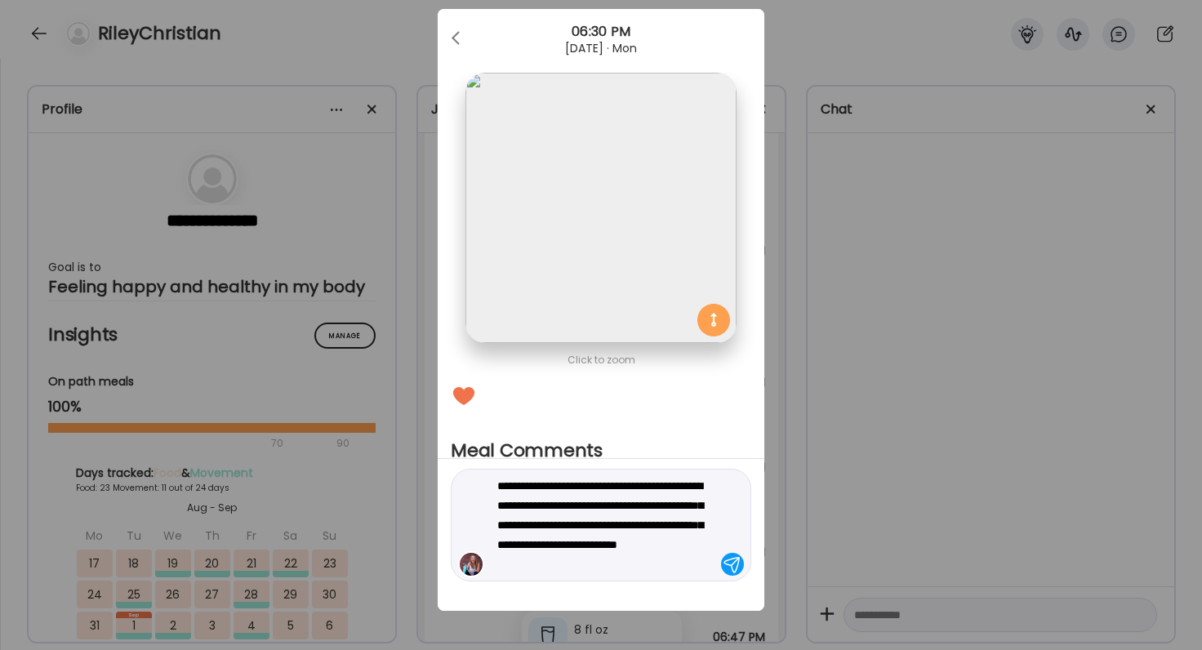
click at [585, 544] on textarea "**********" at bounding box center [607, 525] width 220 height 98
type textarea "**********"
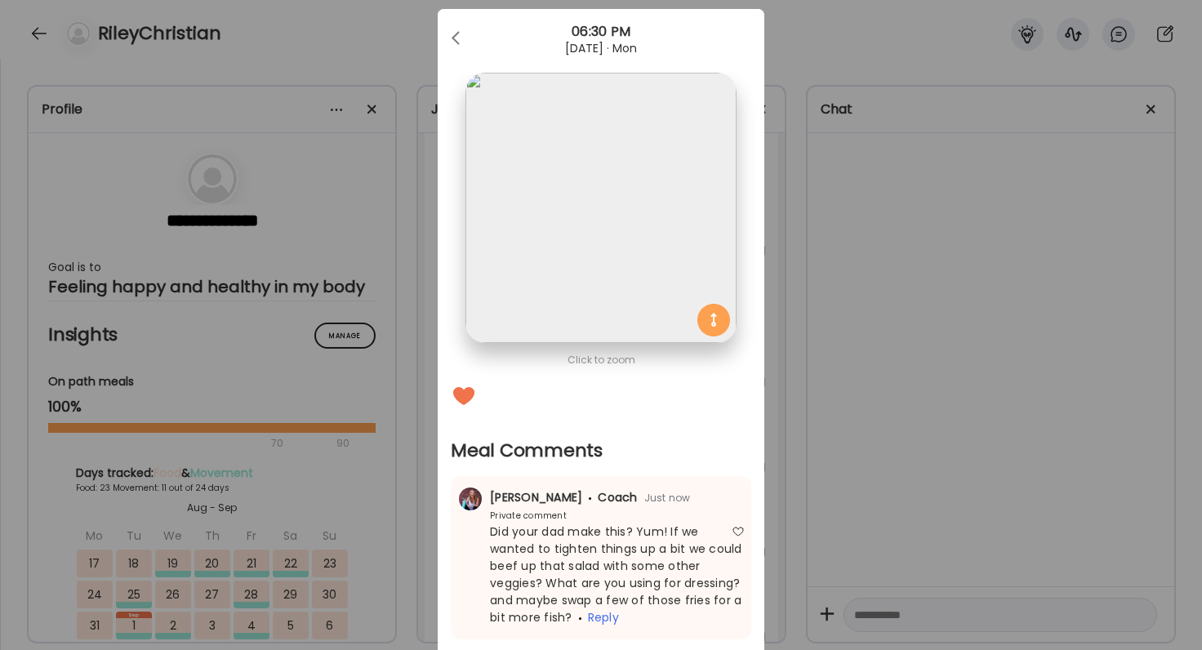
click at [902, 450] on div "Ate Coach Dashboard Wahoo! It’s official Take a moment to set up your Coach Pro…" at bounding box center [601, 325] width 1202 height 650
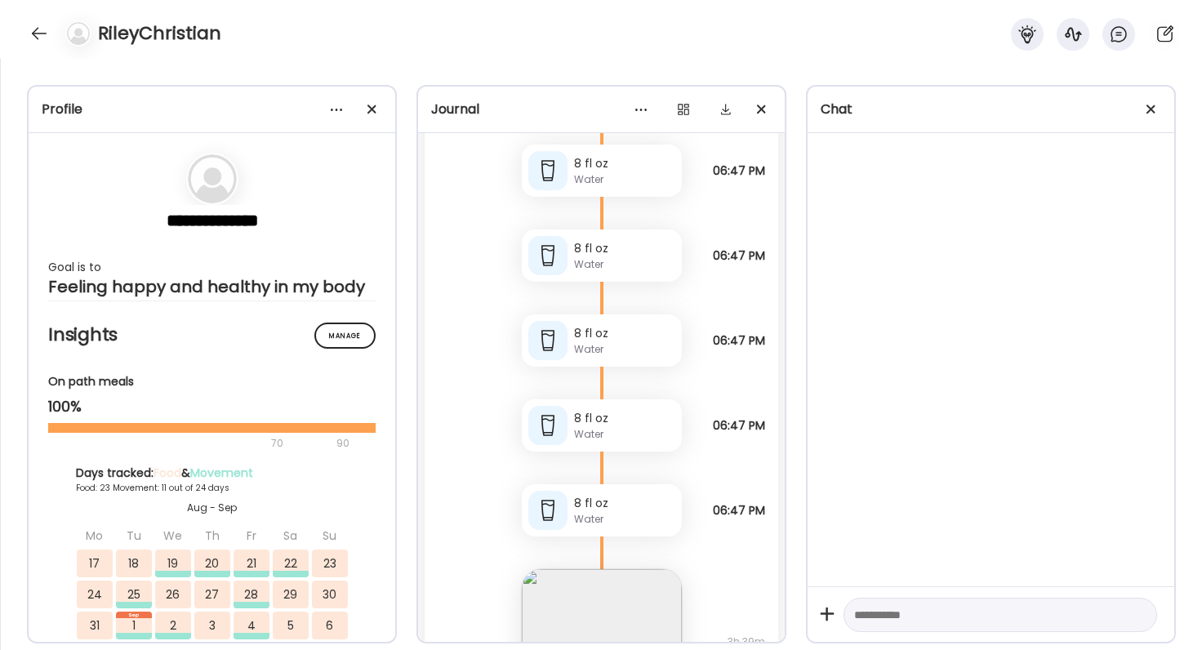
scroll to position [81978, 0]
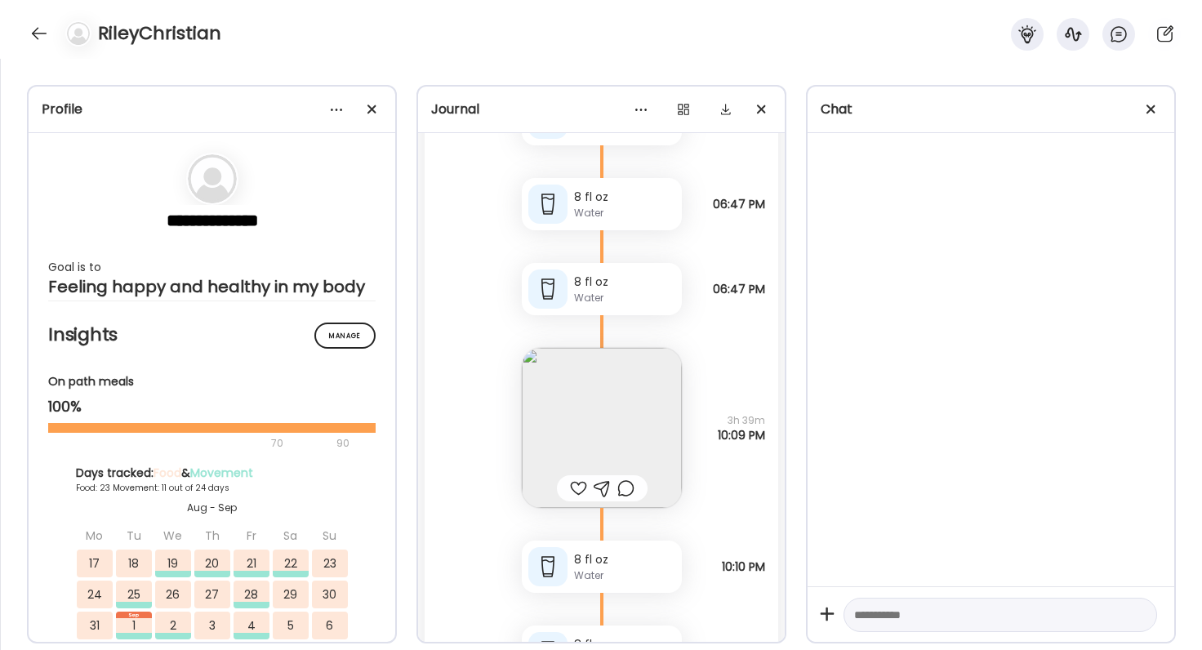
click at [580, 496] on div at bounding box center [578, 489] width 17 height 20
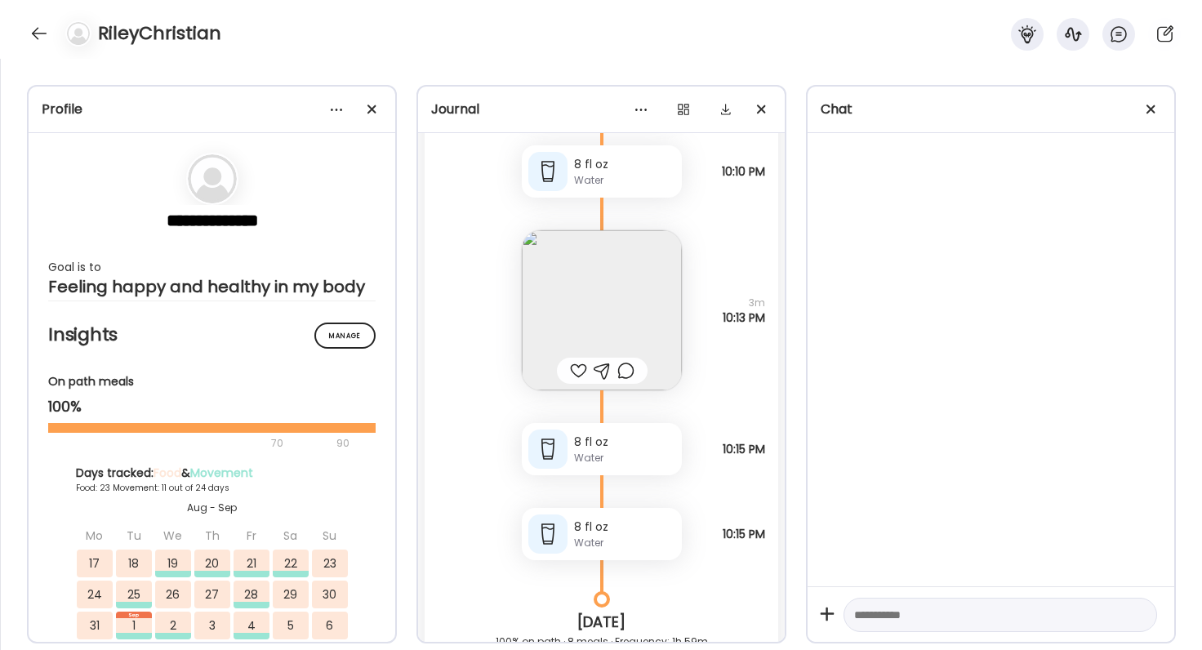
scroll to position [82468, 0]
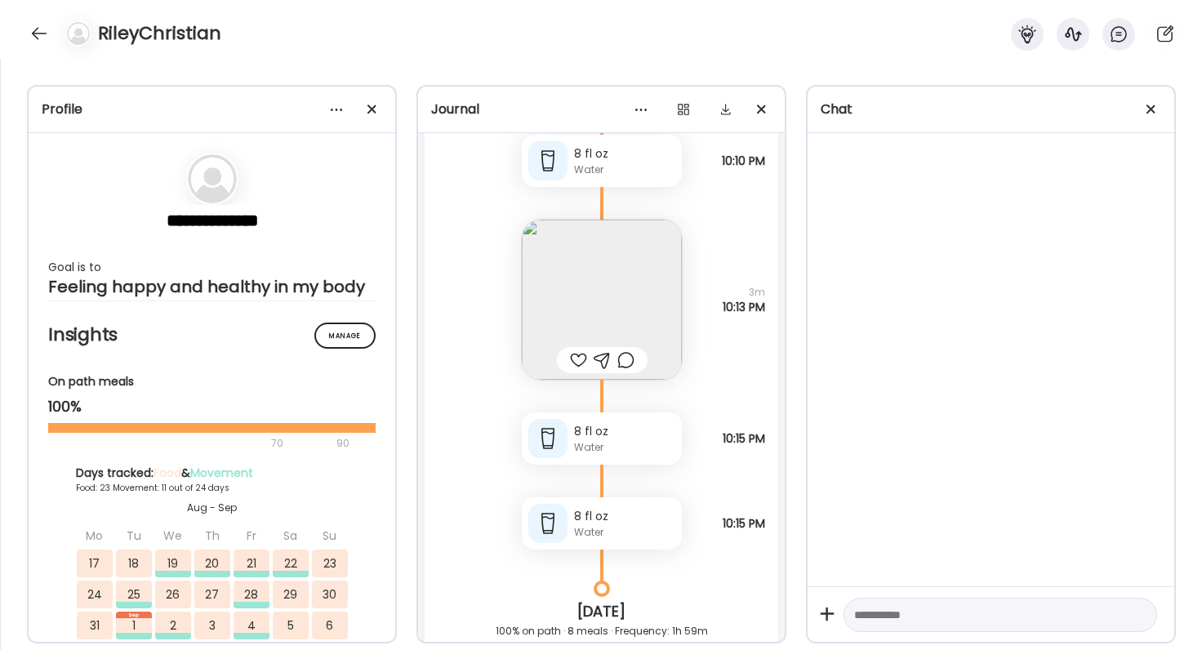
click at [631, 308] on img at bounding box center [602, 300] width 160 height 160
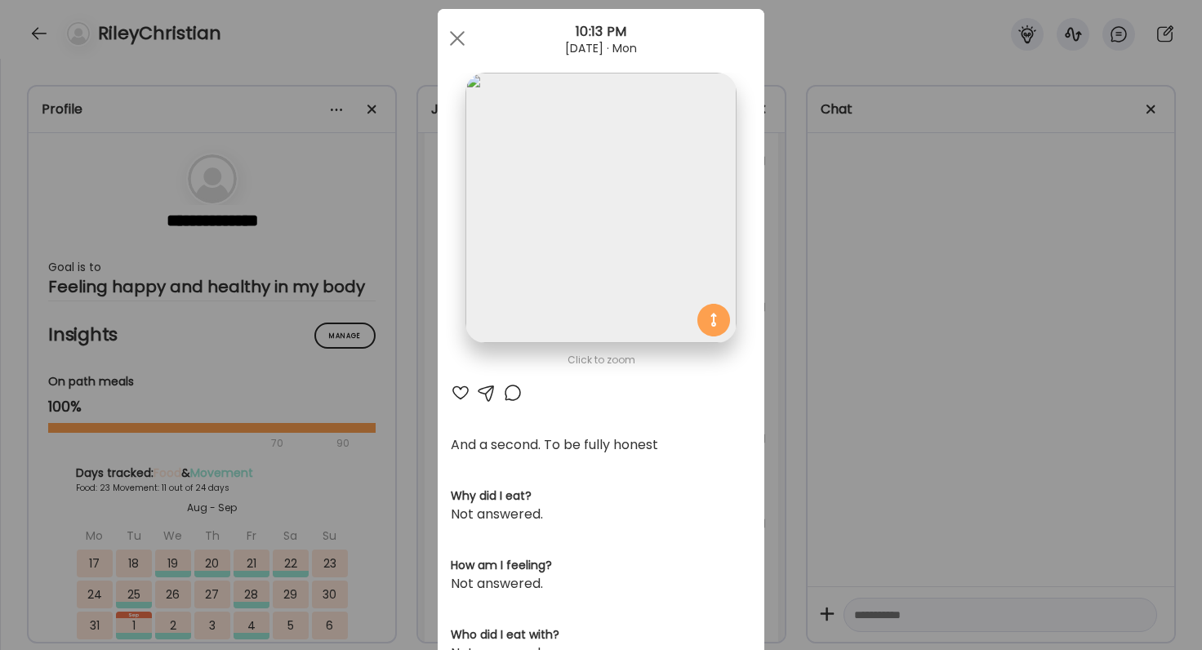
click at [866, 316] on div "Ate Coach Dashboard Wahoo! It’s official Take a moment to set up your Coach Pro…" at bounding box center [601, 325] width 1202 height 650
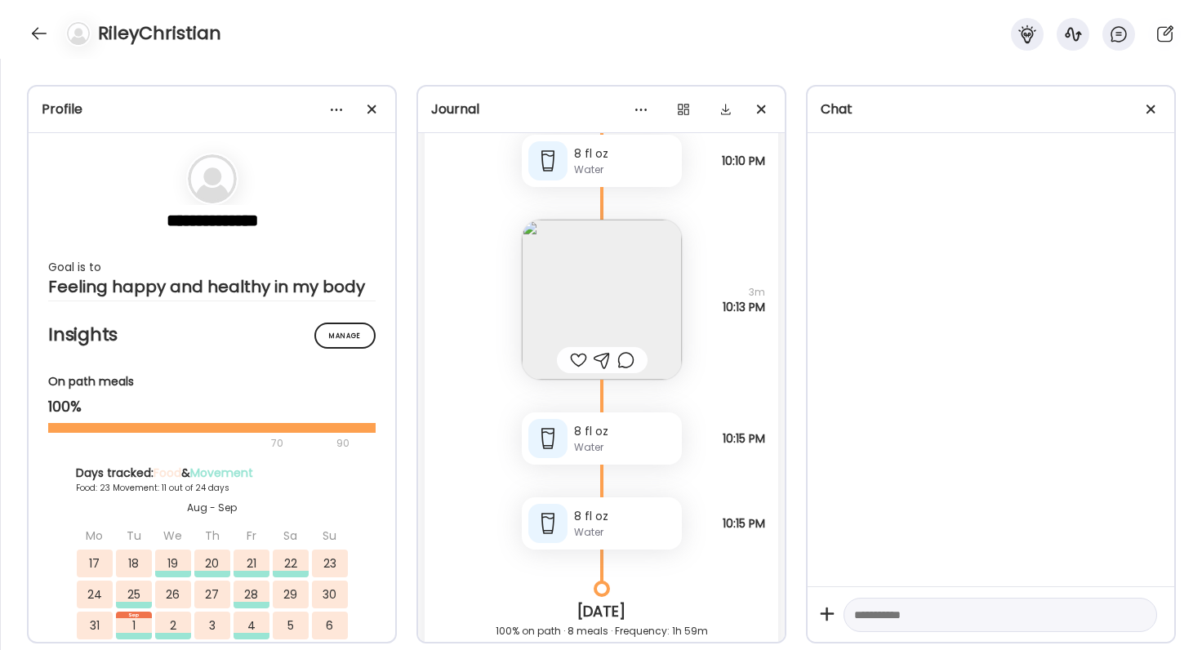
scroll to position [82459, 0]
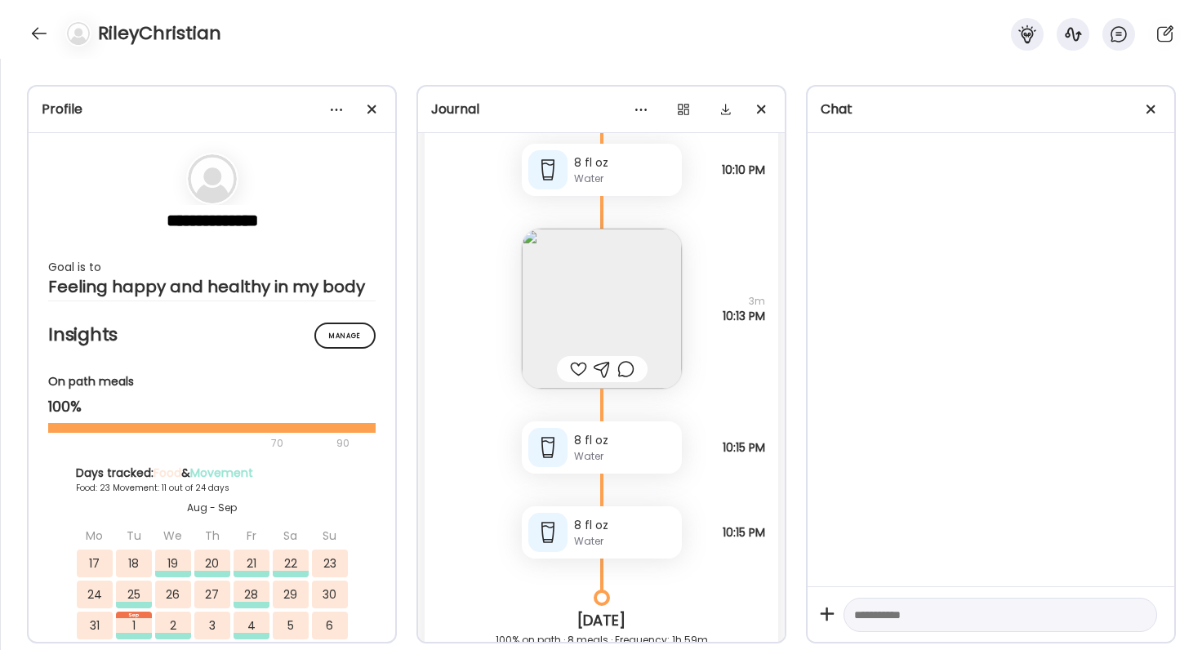
click at [584, 368] on div at bounding box center [578, 369] width 17 height 20
click at [626, 367] on div at bounding box center [625, 369] width 17 height 20
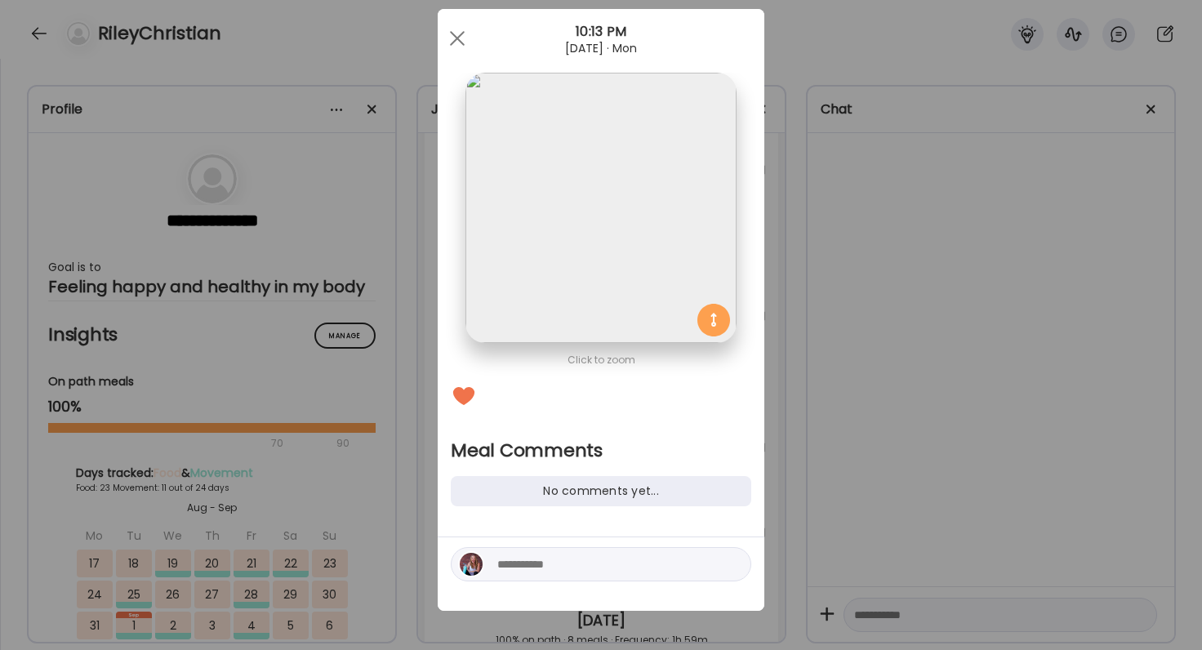
click at [586, 570] on textarea at bounding box center [607, 564] width 220 height 20
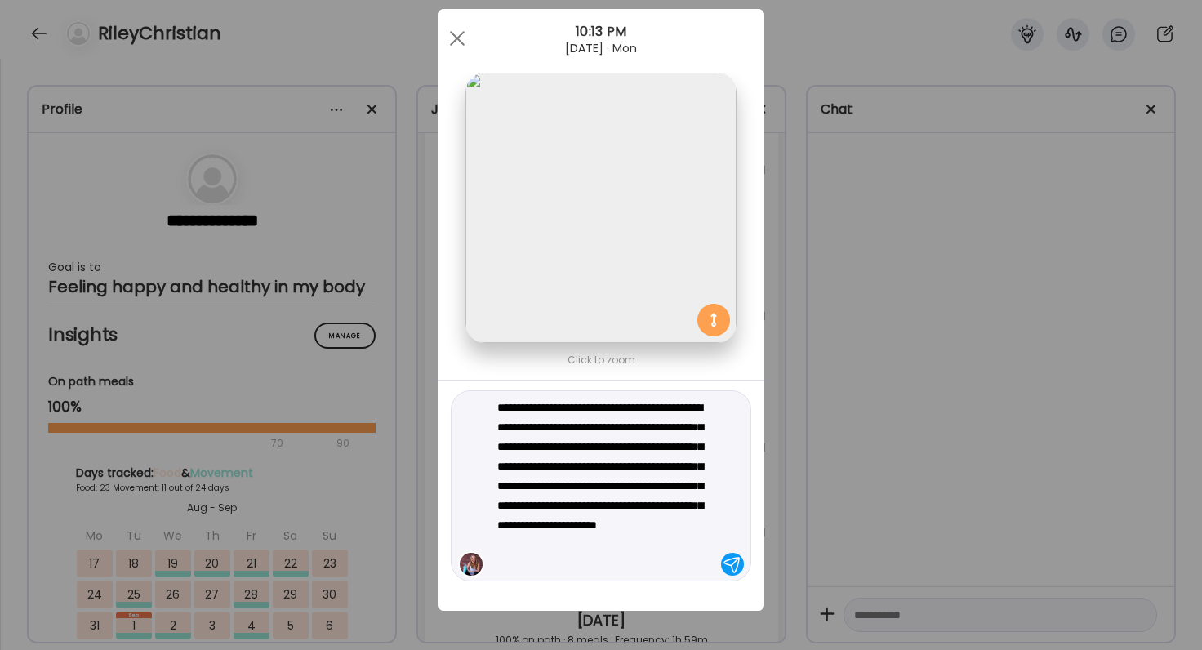
type textarea "**********"
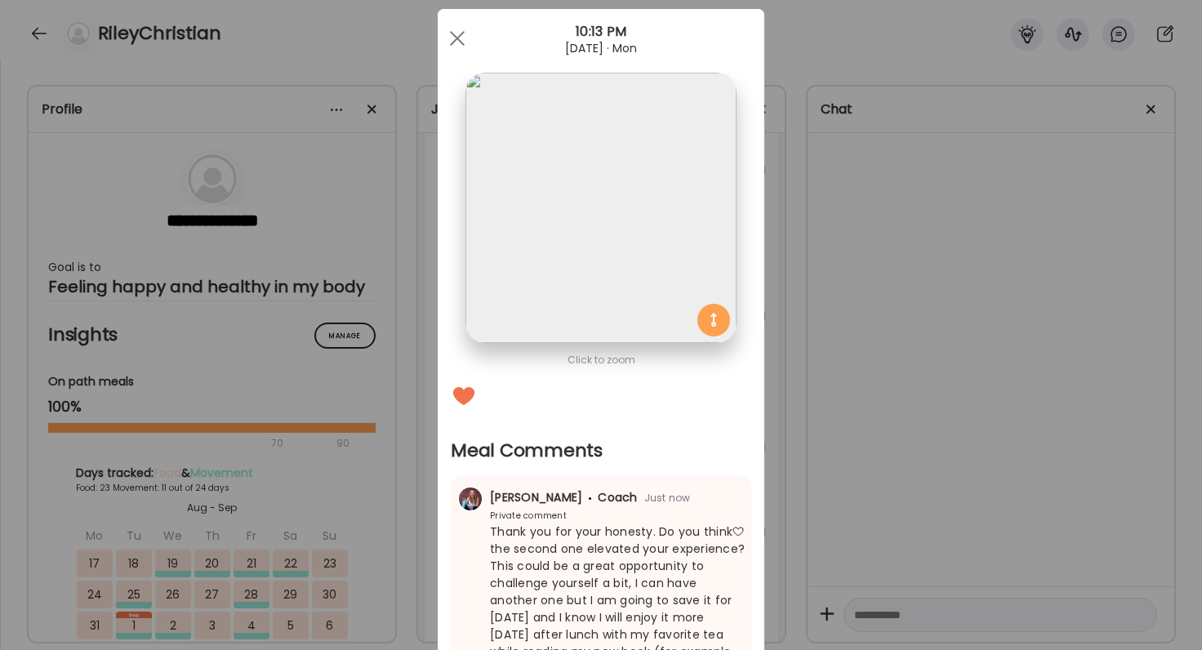
click at [586, 570] on span "Thank you for your honesty. Do you think the second one elevated your experienc…" at bounding box center [617, 600] width 255 height 154
click at [883, 367] on div "Ate Coach Dashboard Wahoo! It’s official Take a moment to set up your Coach Pro…" at bounding box center [601, 325] width 1202 height 650
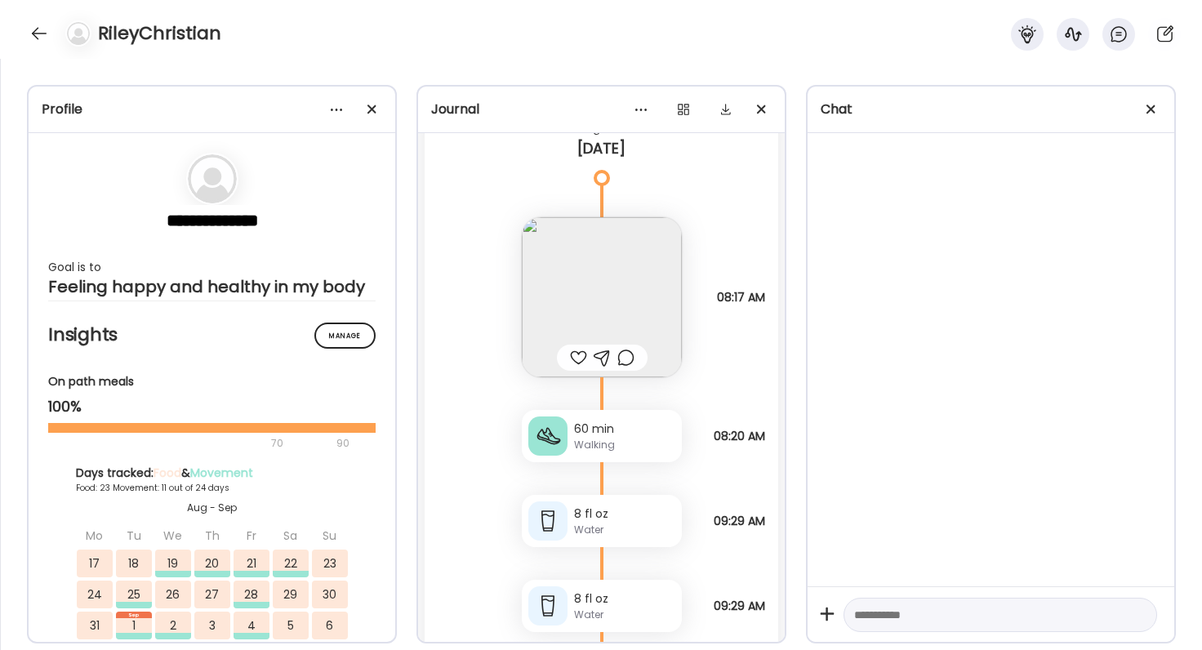
scroll to position [83059, 0]
click at [581, 367] on div at bounding box center [578, 361] width 17 height 20
click at [591, 301] on img at bounding box center [602, 300] width 160 height 160
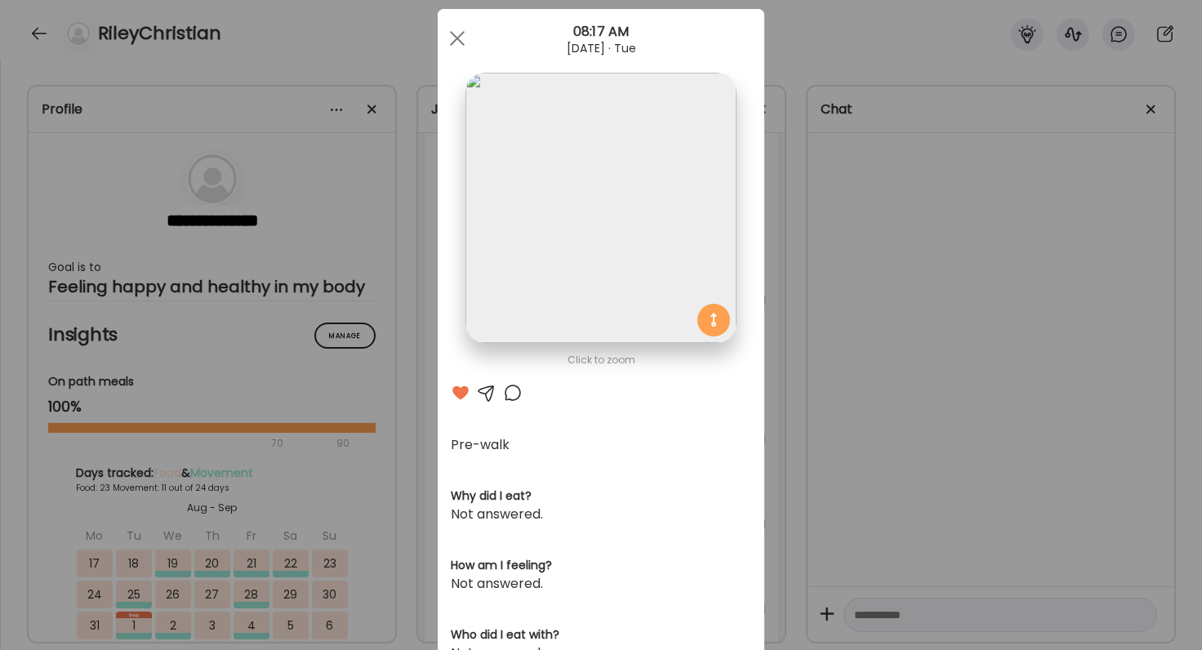
click at [515, 385] on div at bounding box center [513, 393] width 20 height 20
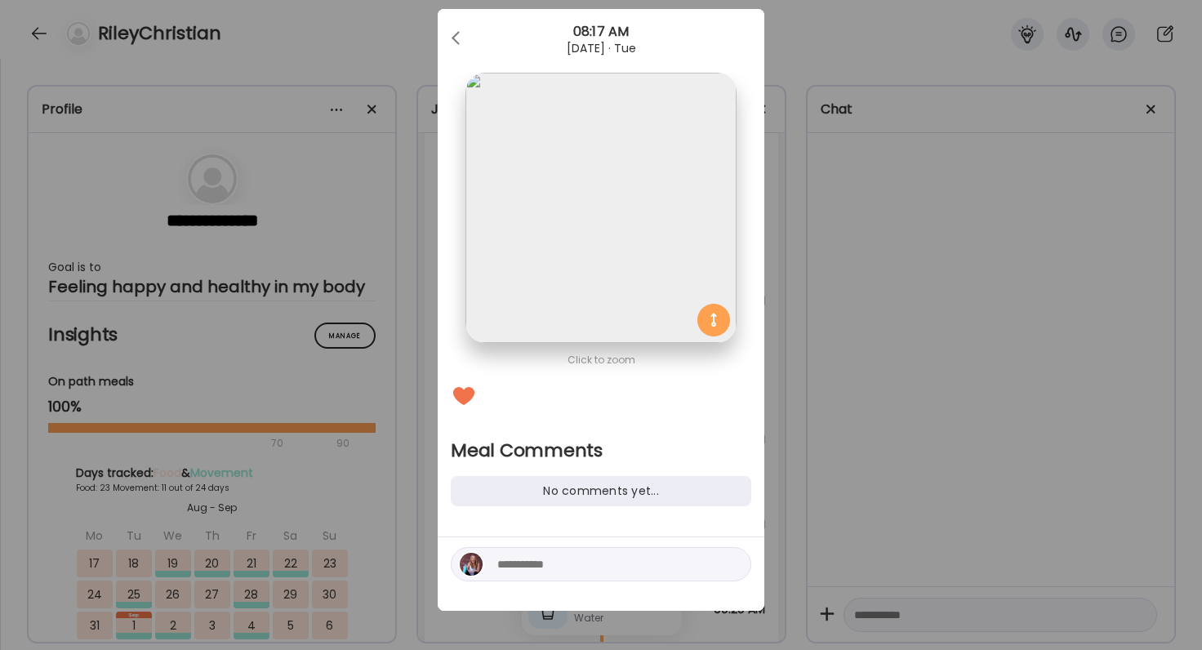
click at [554, 571] on textarea at bounding box center [607, 564] width 220 height 20
type textarea "*****"
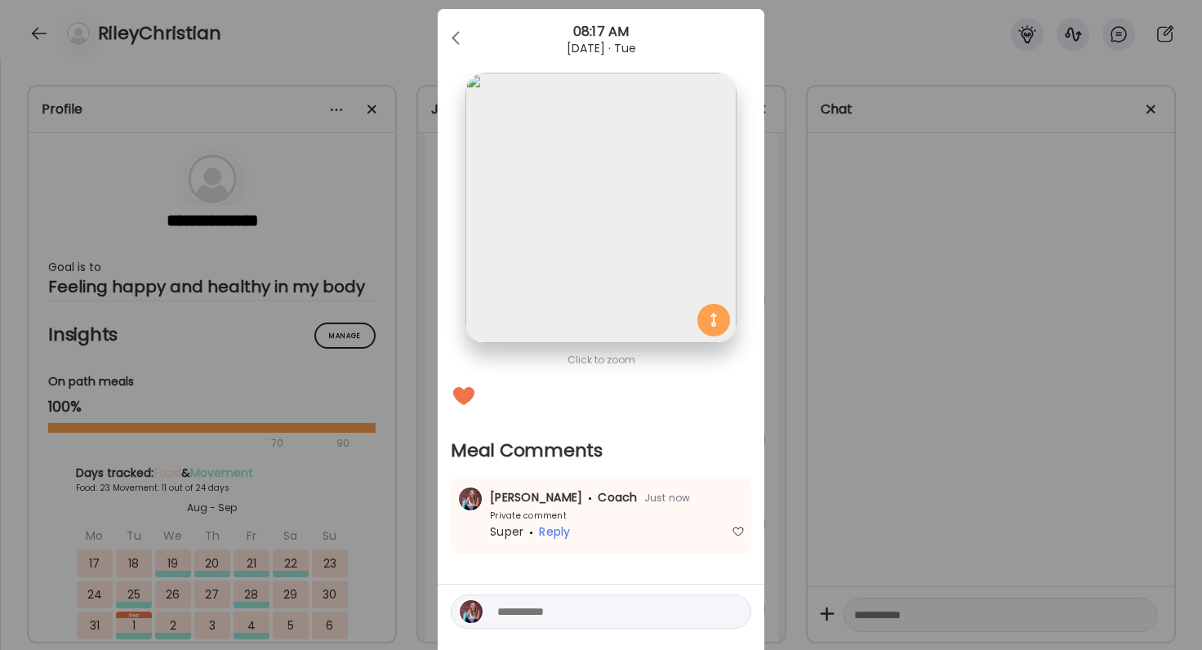
click at [1022, 434] on div "Ate Coach Dashboard Wahoo! It’s official Take a moment to set up your Coach Pro…" at bounding box center [601, 325] width 1202 height 650
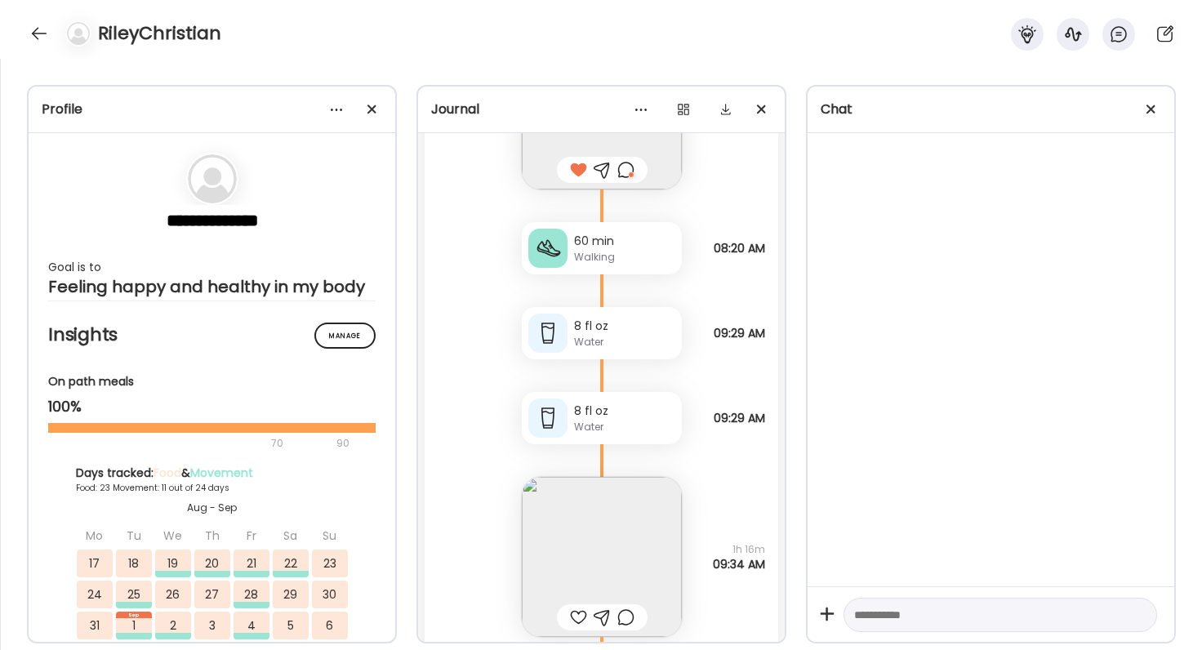
scroll to position [83412, 0]
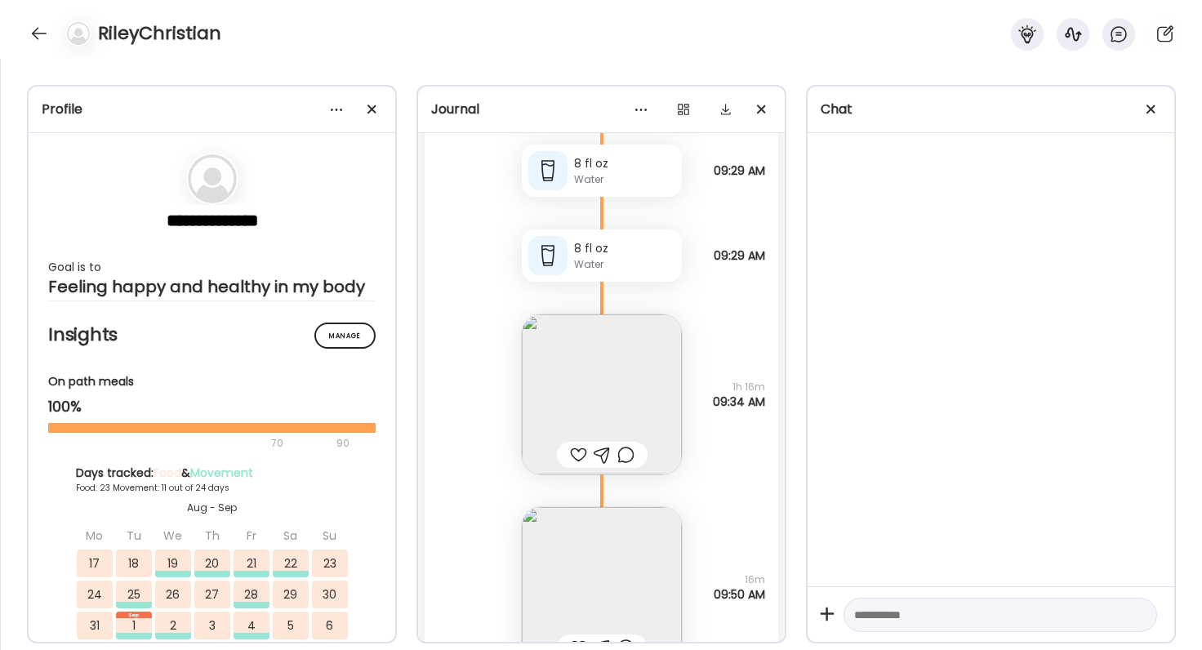
click at [577, 456] on div at bounding box center [578, 455] width 17 height 20
click at [579, 415] on img at bounding box center [602, 394] width 160 height 160
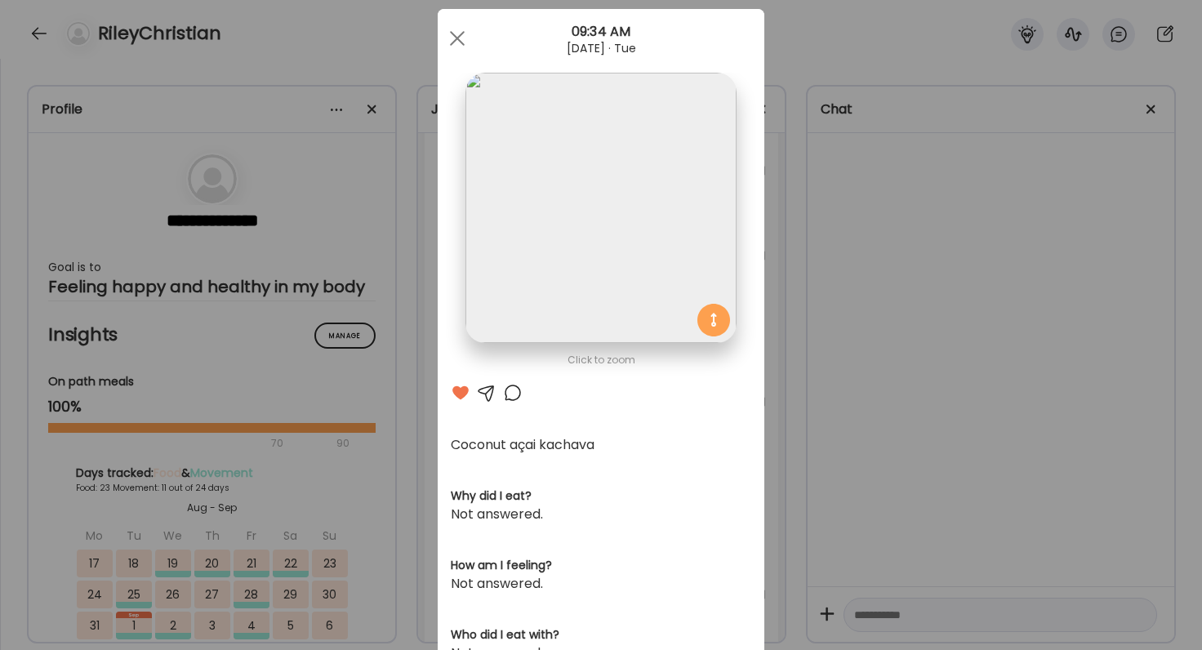
click at [928, 404] on div "Ate Coach Dashboard Wahoo! It’s official Take a moment to set up your Coach Pro…" at bounding box center [601, 325] width 1202 height 650
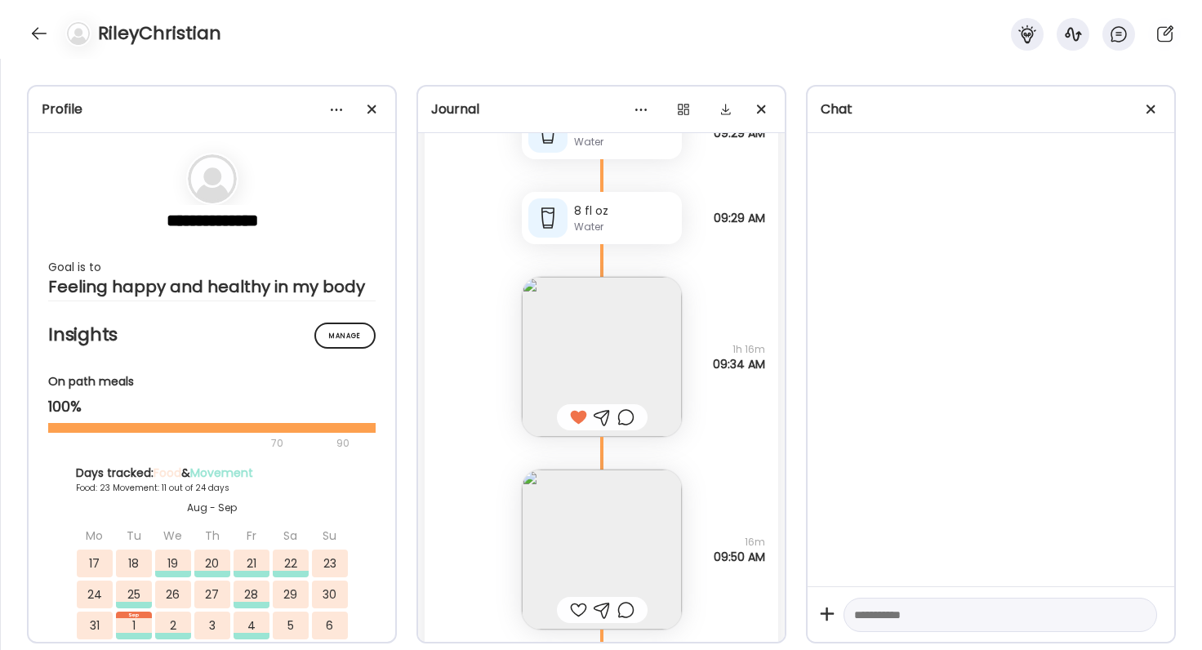
scroll to position [83445, 0]
click at [622, 425] on div at bounding box center [625, 422] width 17 height 20
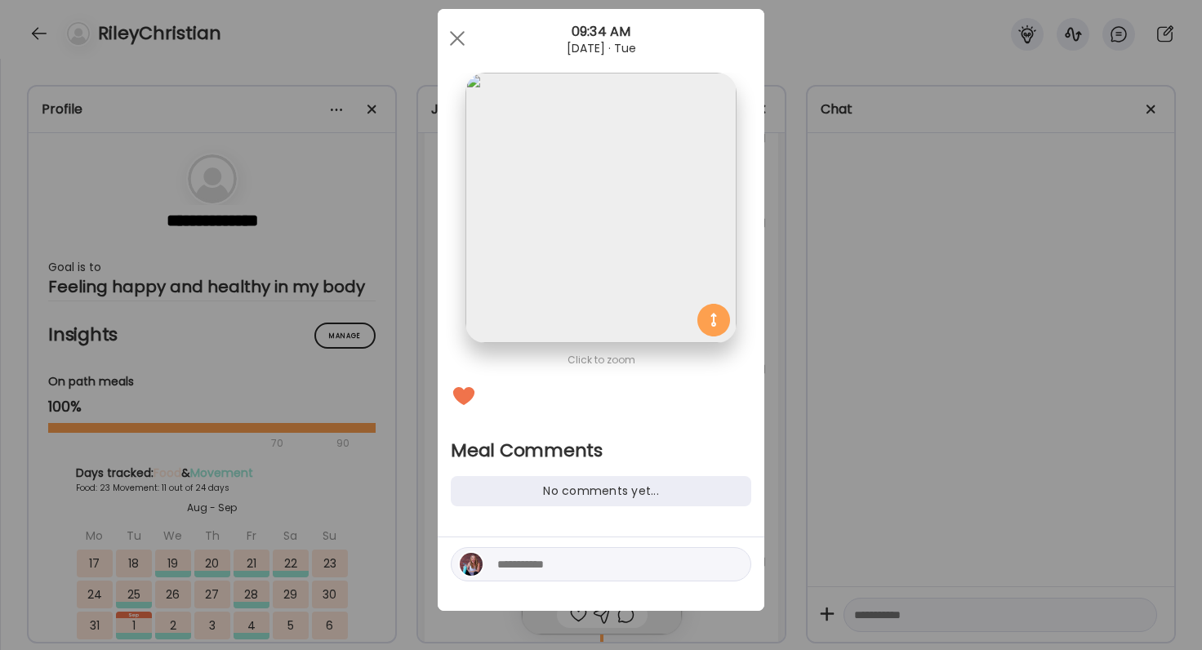
click at [582, 564] on textarea at bounding box center [607, 564] width 220 height 20
type textarea "*"
type textarea "**********"
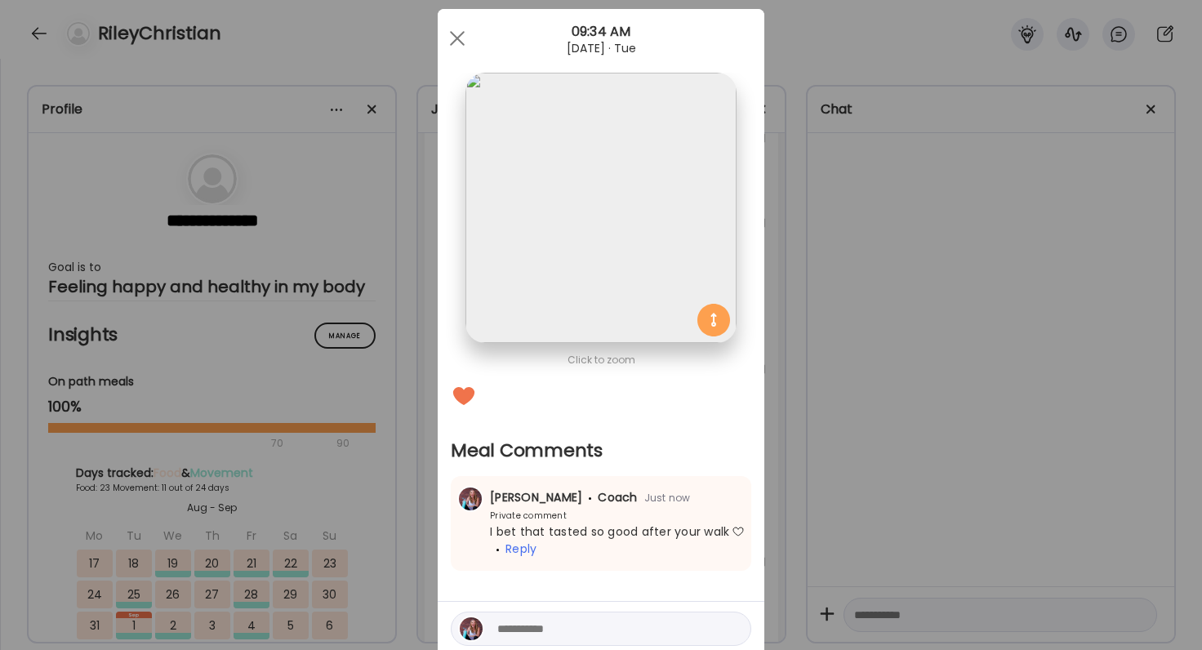
click at [891, 480] on div "Ate Coach Dashboard Wahoo! It’s official Take a moment to set up your Coach Pro…" at bounding box center [601, 325] width 1202 height 650
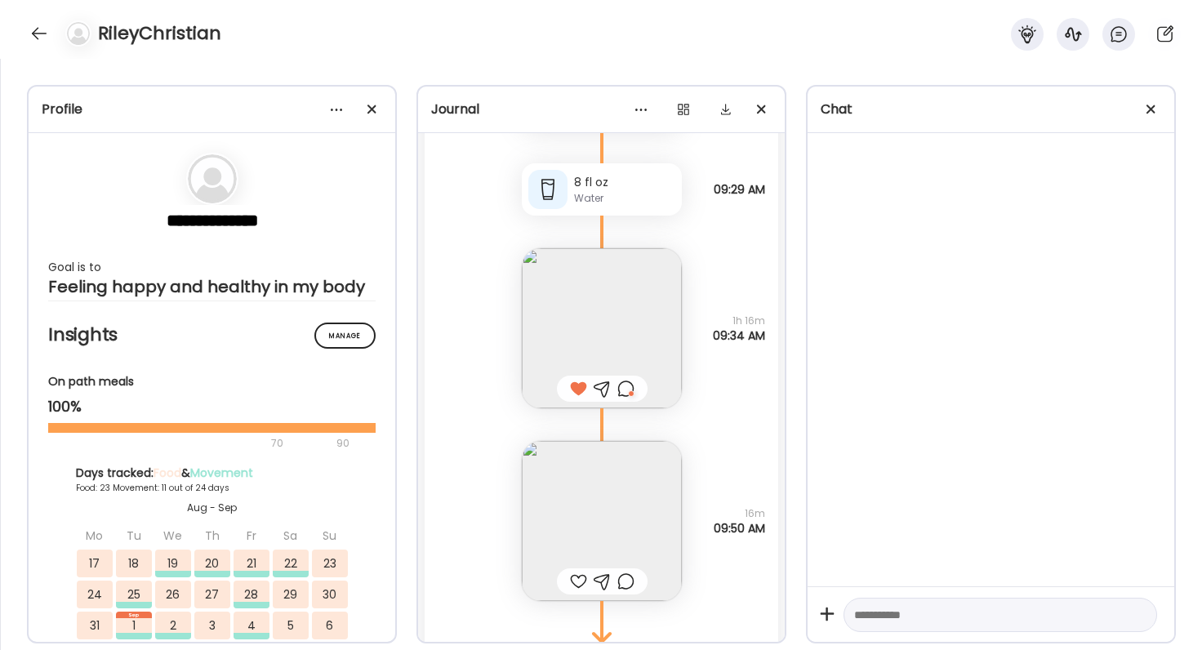
scroll to position [83514, 0]
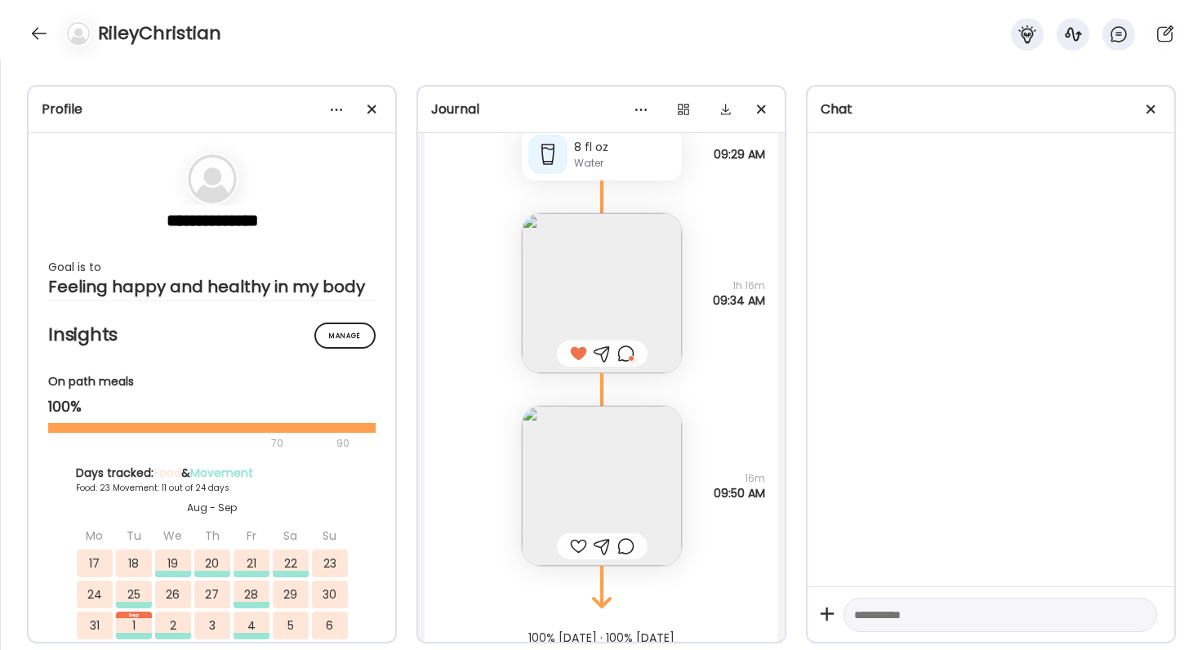
click at [617, 492] on img at bounding box center [602, 486] width 160 height 160
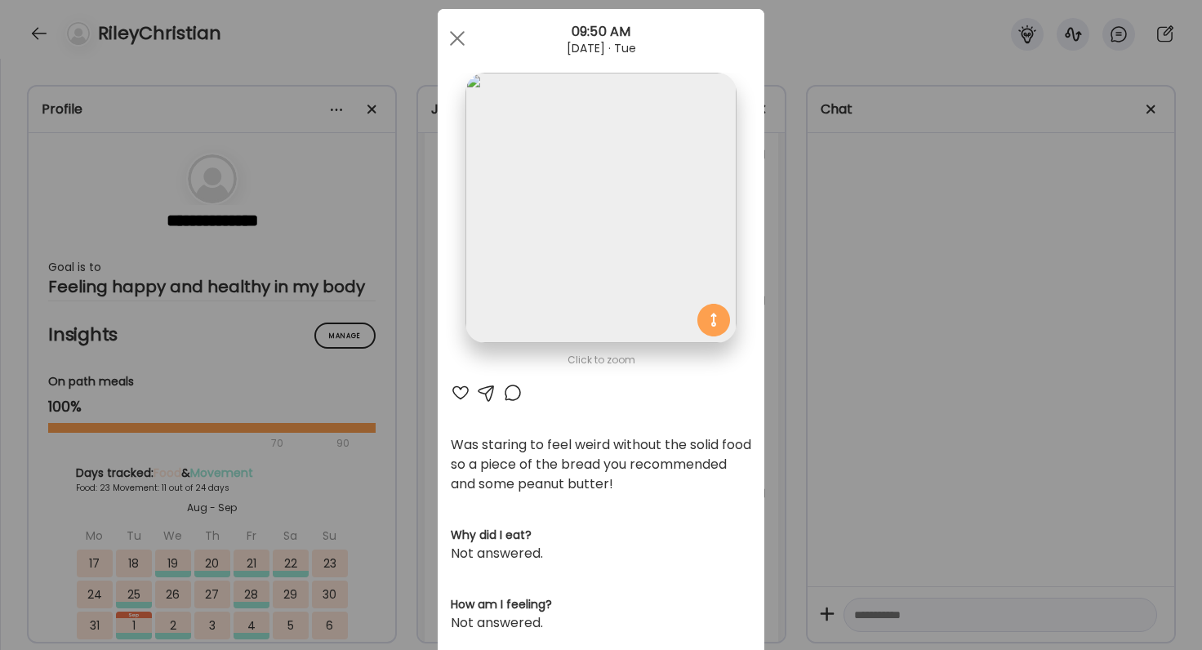
click at [468, 396] on div at bounding box center [461, 393] width 20 height 20
click at [505, 393] on div at bounding box center [513, 393] width 20 height 20
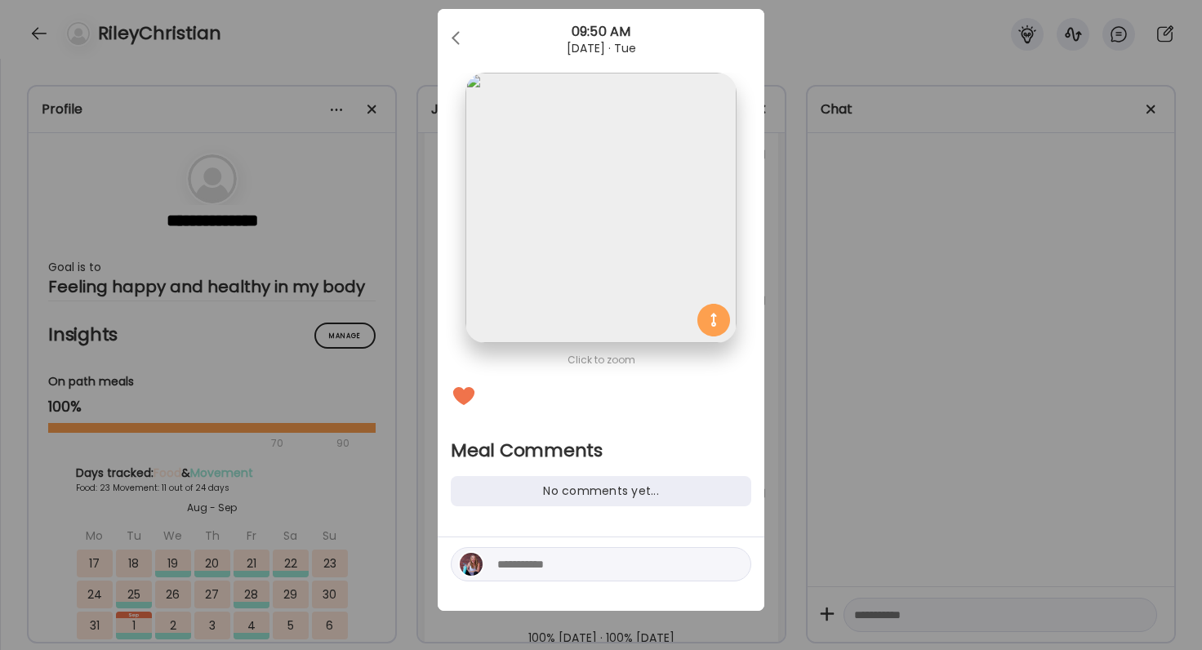
click at [537, 572] on textarea at bounding box center [607, 564] width 220 height 20
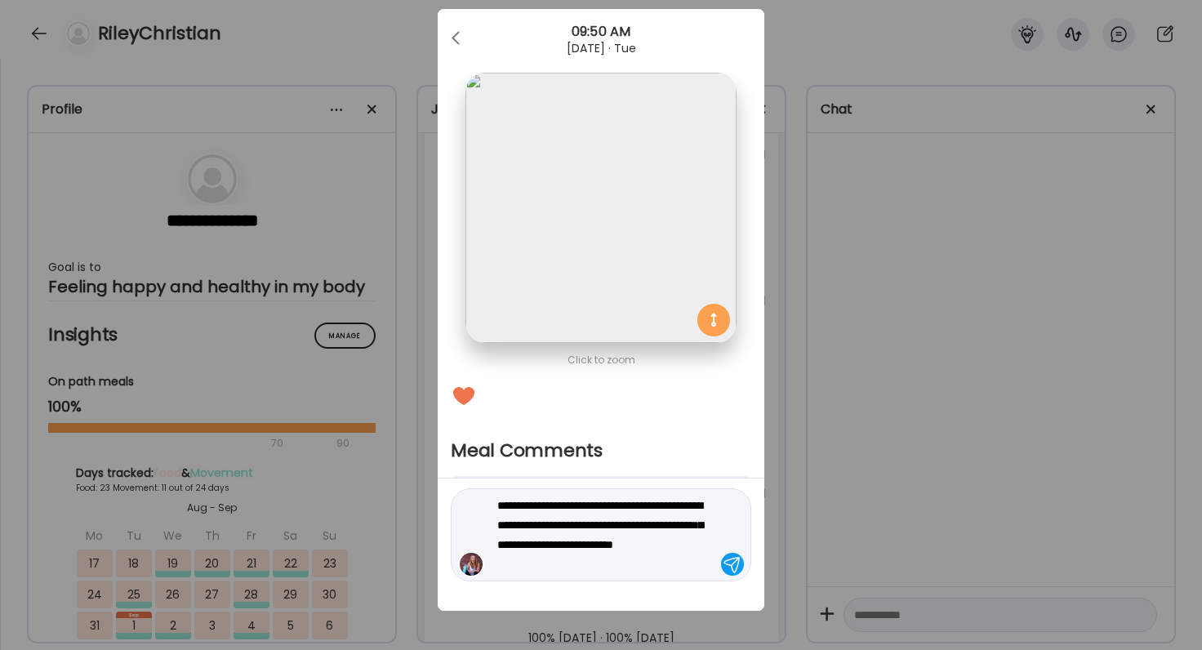
type textarea "**********"
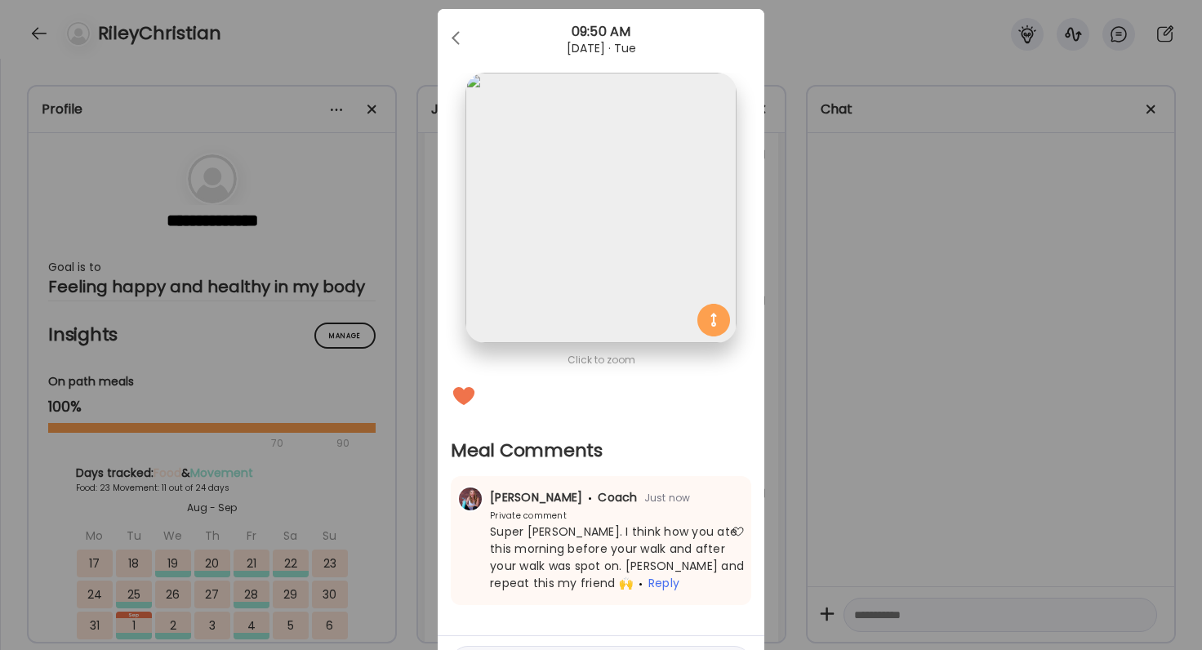
click at [879, 398] on div "Ate Coach Dashboard Wahoo! It’s official Take a moment to set up your Coach Pro…" at bounding box center [601, 325] width 1202 height 650
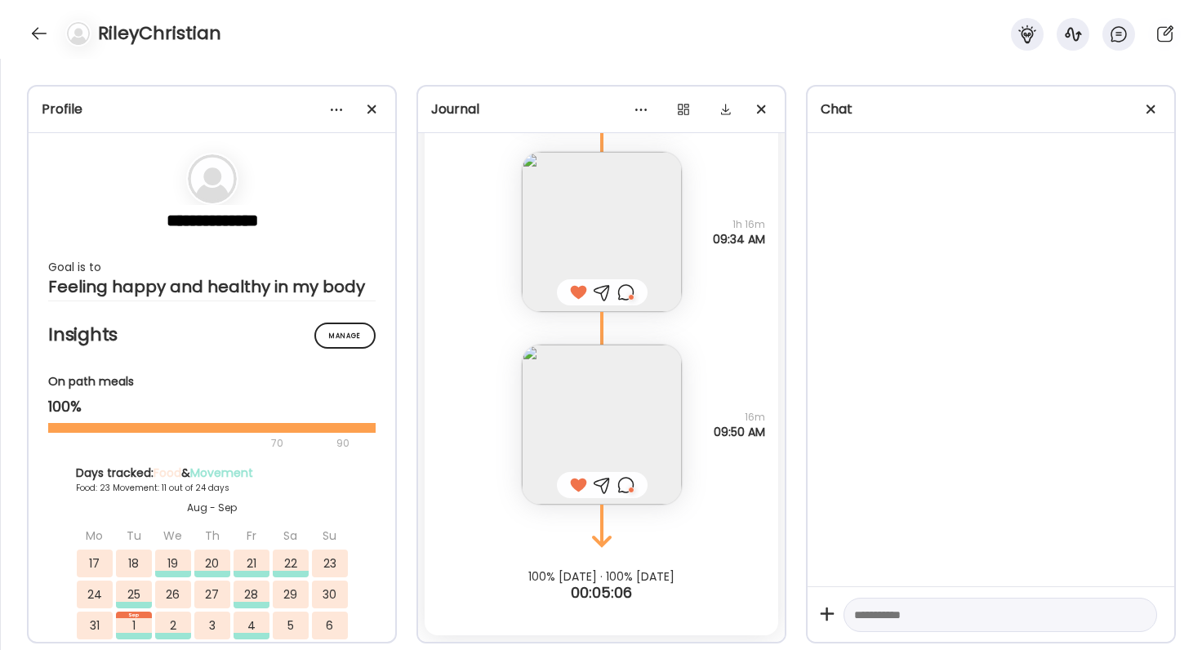
scroll to position [83575, 0]
click at [30, 33] on div at bounding box center [39, 33] width 26 height 26
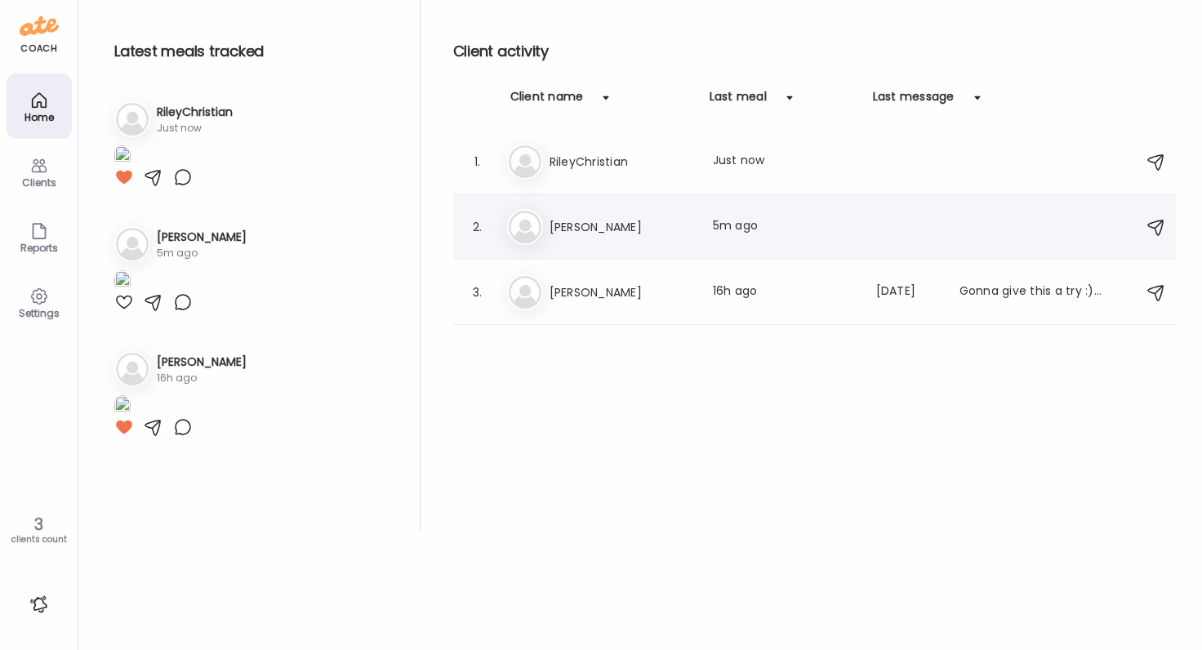
click at [639, 231] on h3 "Megan" at bounding box center [622, 227] width 144 height 20
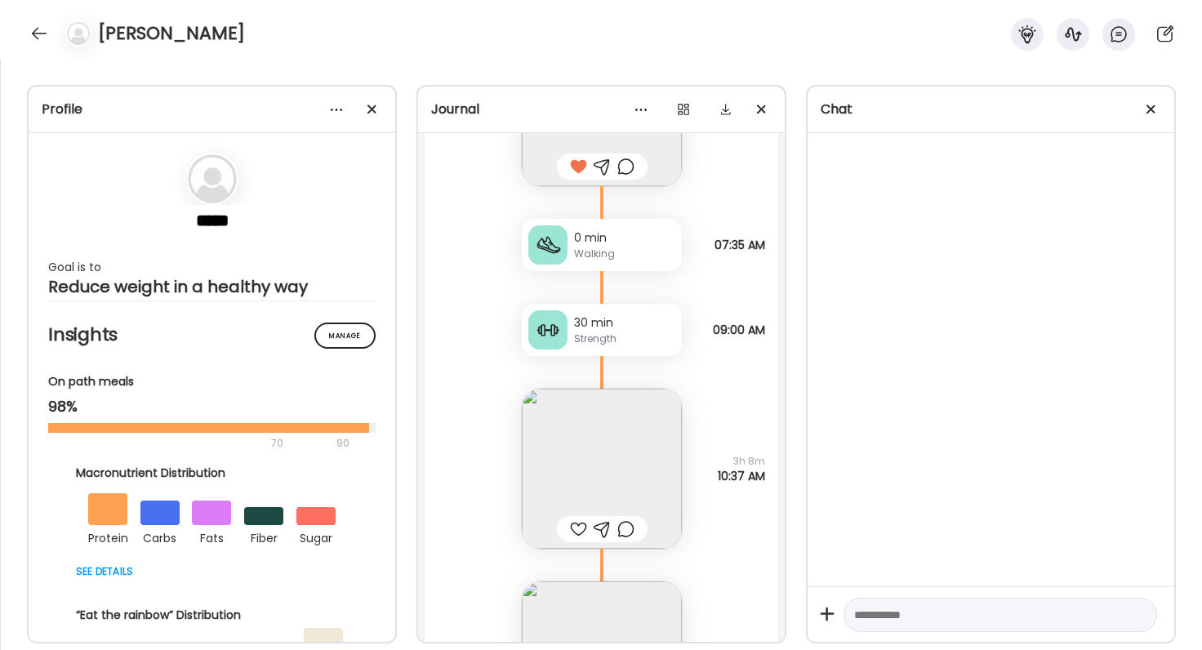
scroll to position [51133, 0]
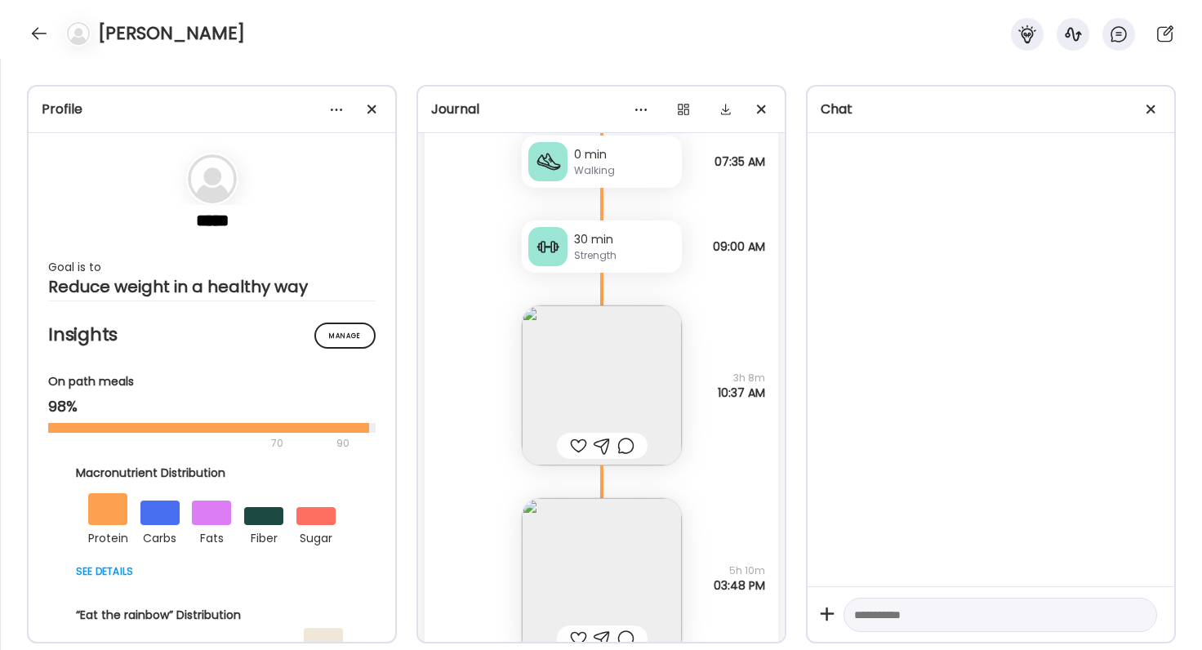
click at [577, 450] on div at bounding box center [578, 446] width 17 height 20
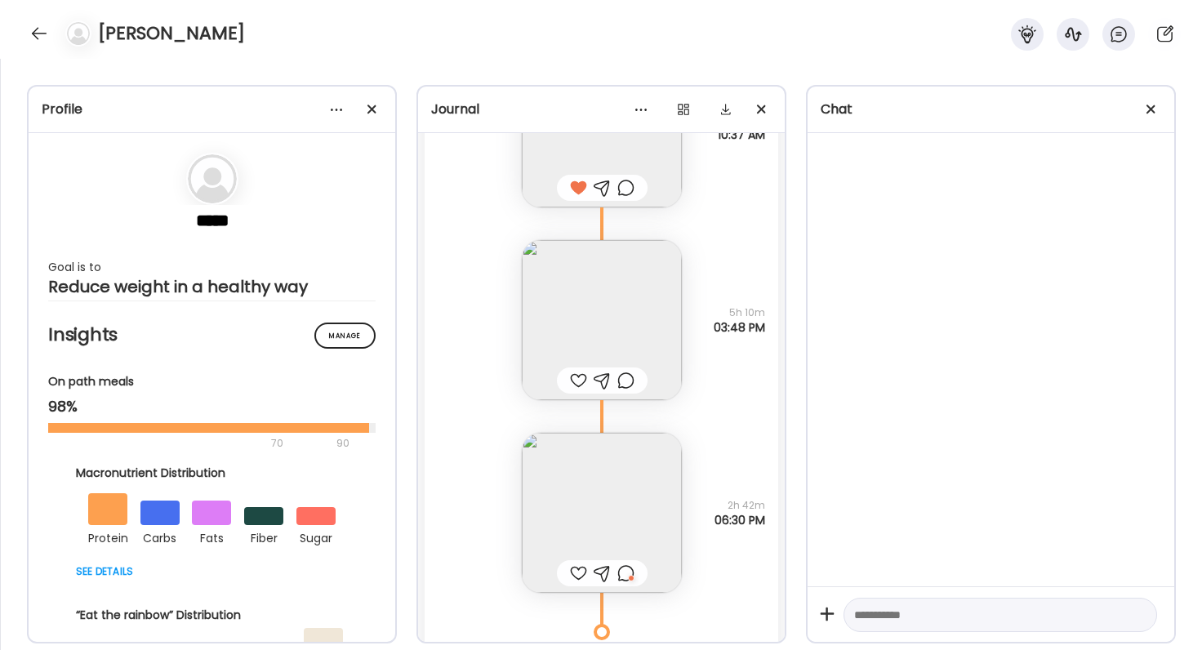
scroll to position [51400, 0]
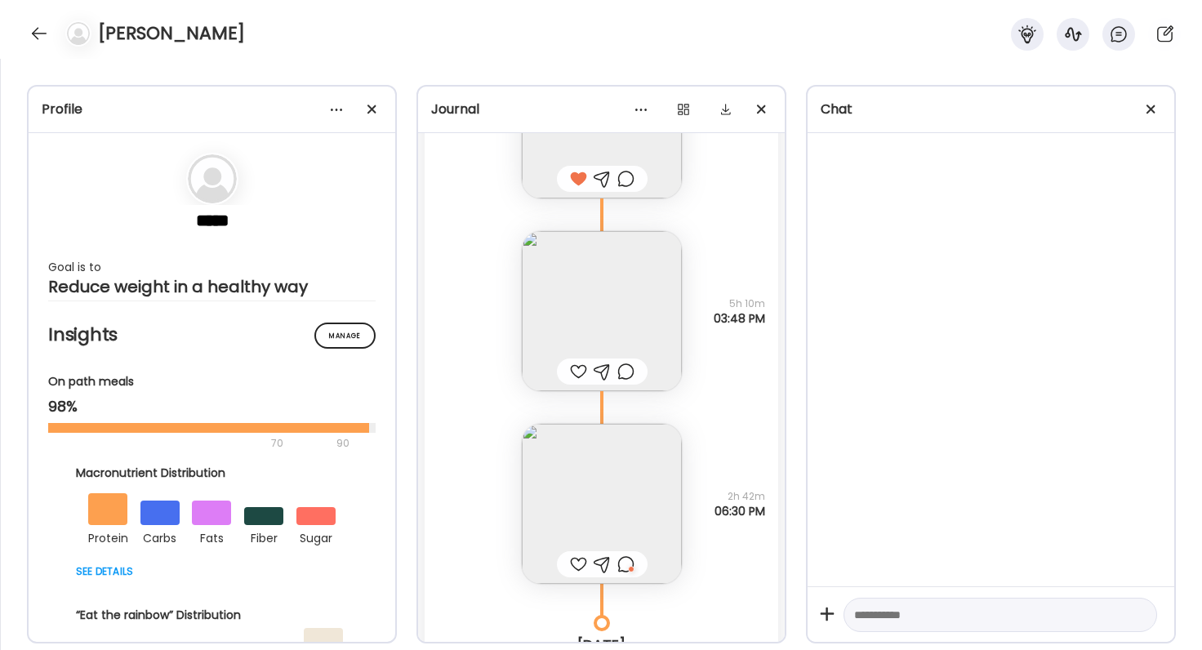
click at [623, 300] on img at bounding box center [602, 311] width 160 height 160
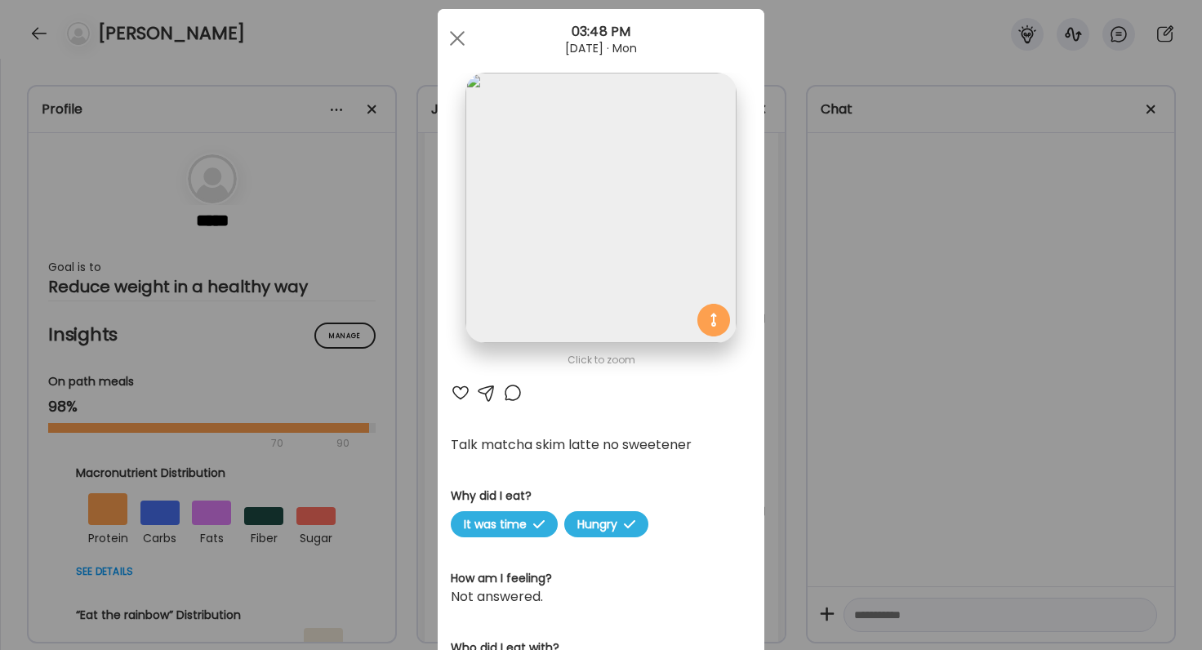
click at [461, 394] on div at bounding box center [461, 393] width 20 height 20
click at [842, 394] on div "Ate Coach Dashboard Wahoo! It’s official Take a moment to set up your Coach Pro…" at bounding box center [601, 325] width 1202 height 650
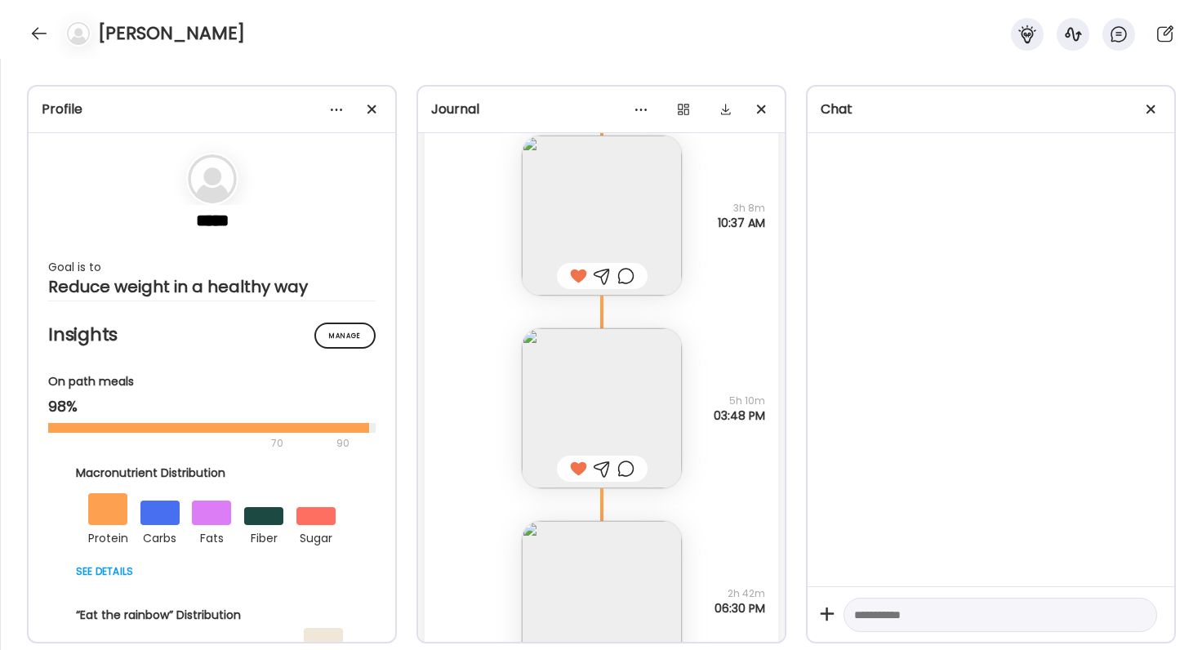
scroll to position [51354, 0]
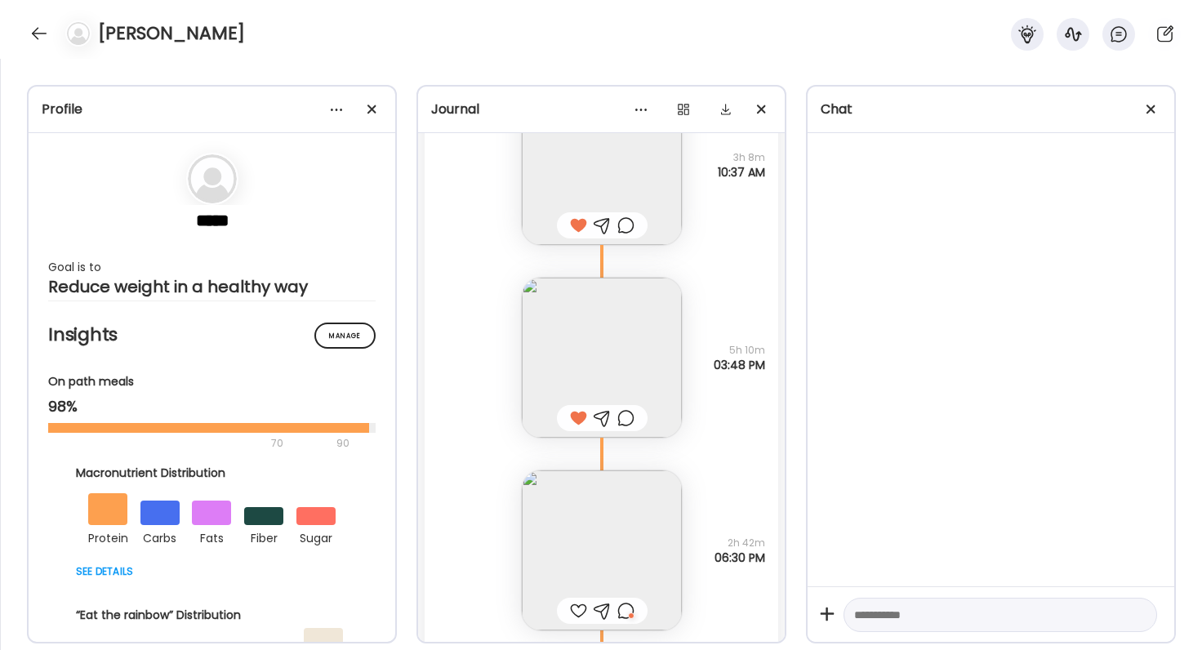
click at [620, 417] on div at bounding box center [625, 418] width 17 height 20
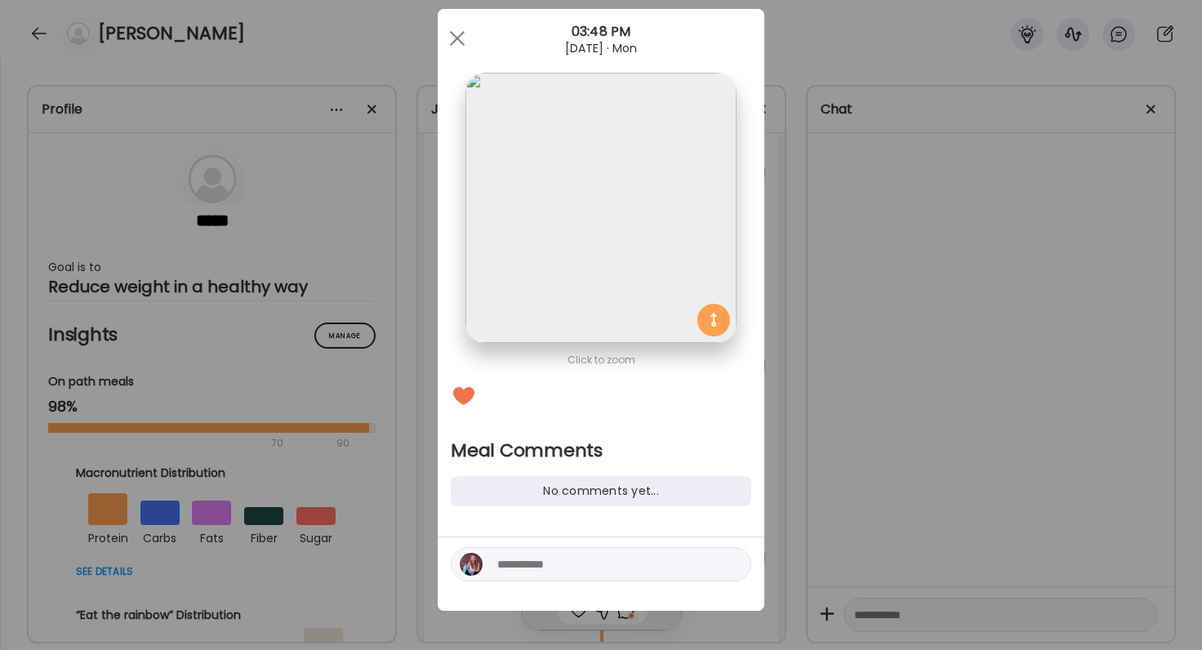
click at [587, 570] on textarea at bounding box center [607, 564] width 220 height 20
type textarea "**********"
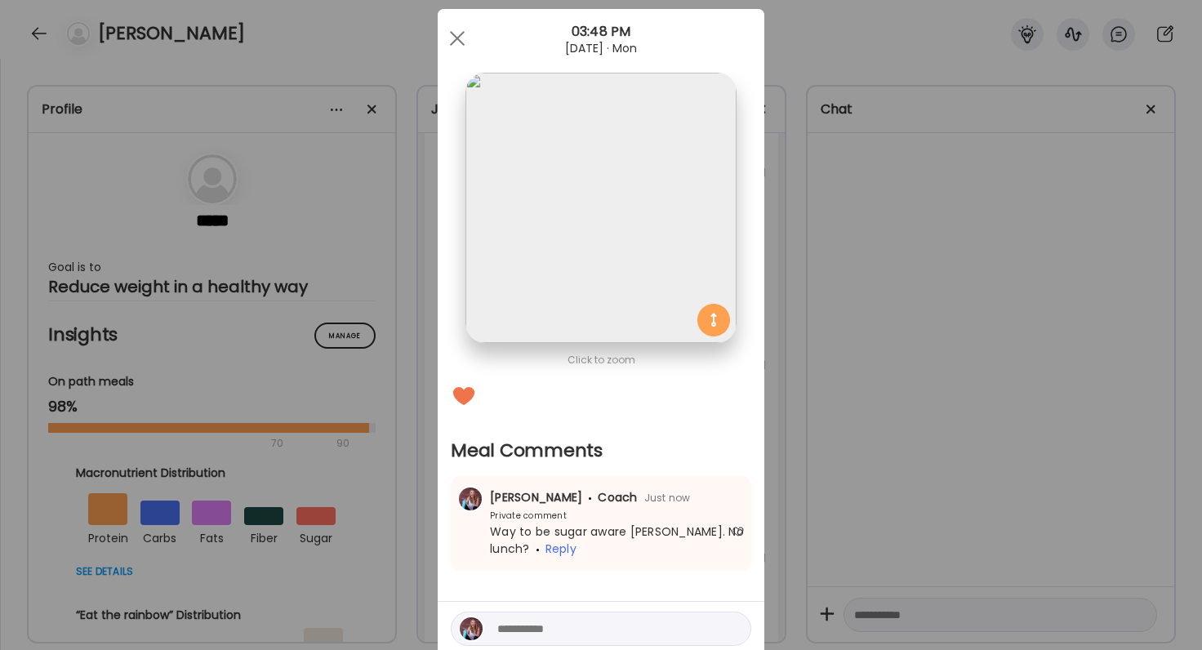
click at [922, 458] on div "Ate Coach Dashboard Wahoo! It’s official Take a moment to set up your Coach Pro…" at bounding box center [601, 325] width 1202 height 650
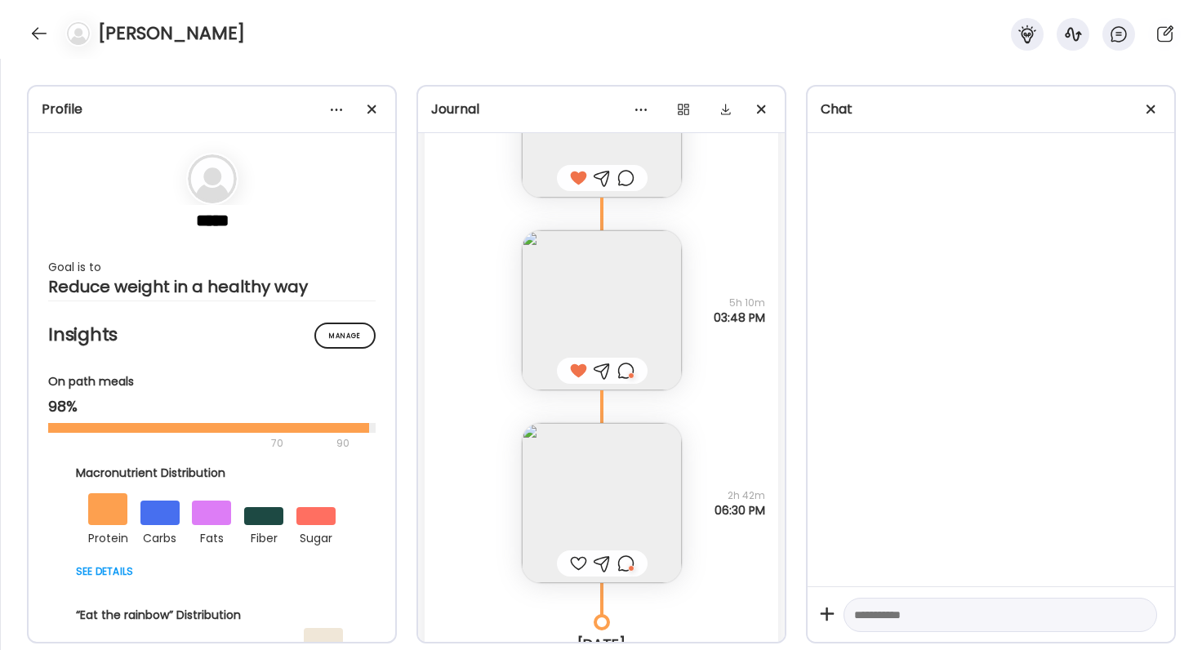
scroll to position [51447, 0]
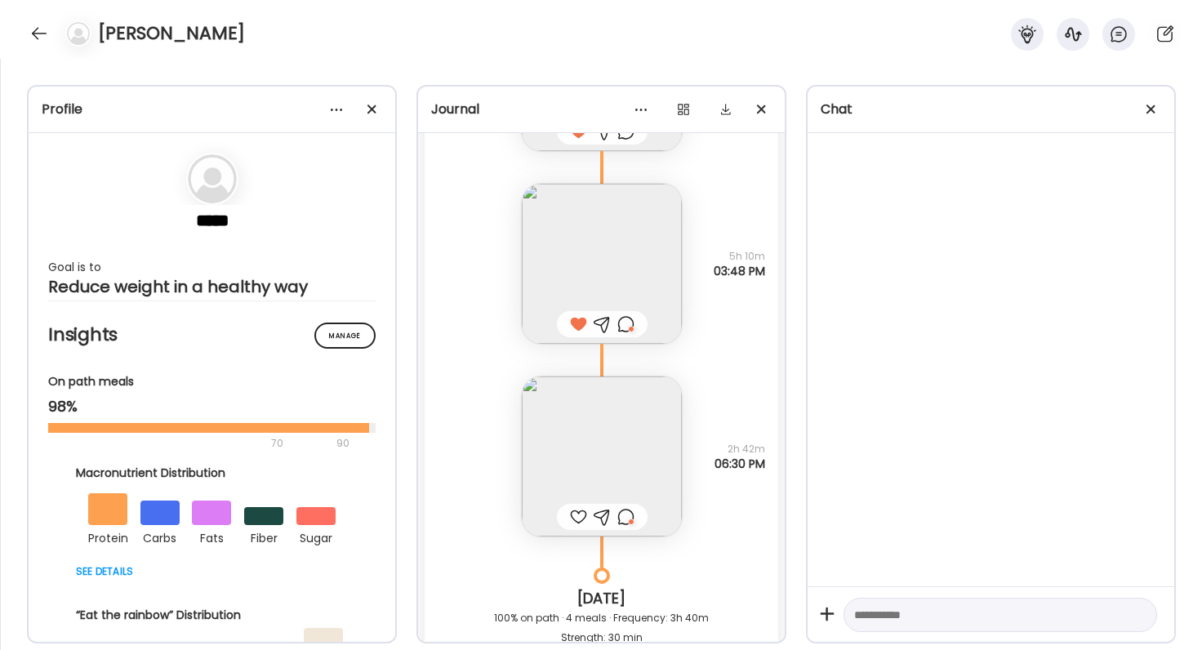
click at [584, 489] on img at bounding box center [602, 456] width 160 height 160
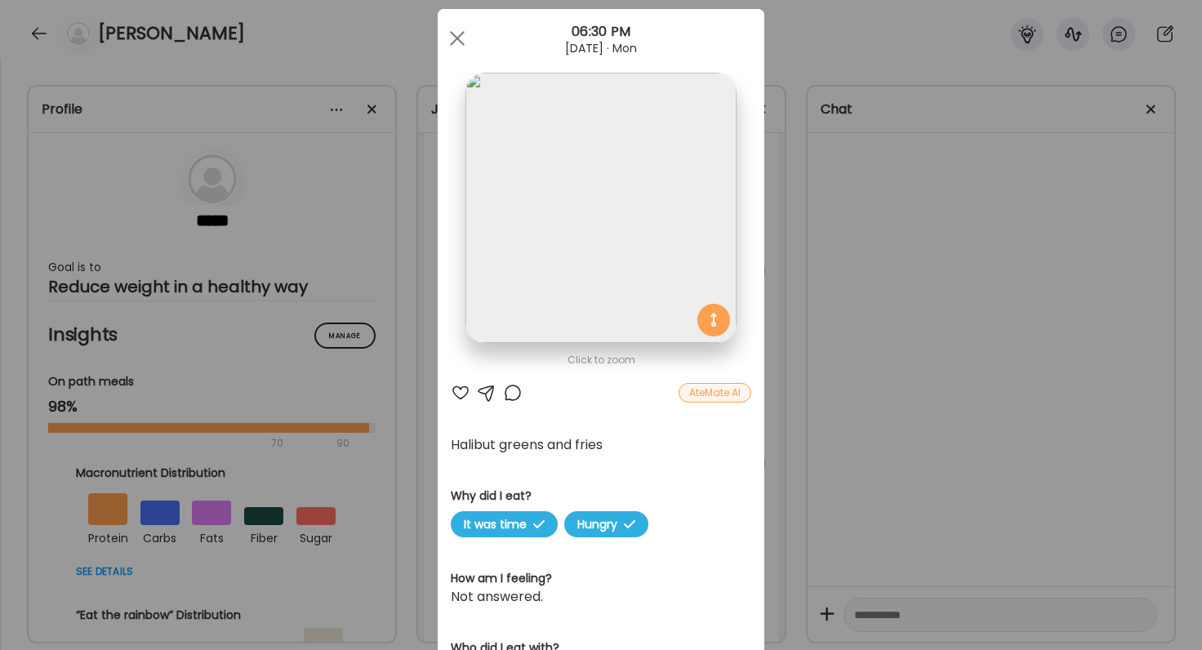
click at [844, 400] on div "Ate Coach Dashboard Wahoo! It’s official Take a moment to set up your Coach Pro…" at bounding box center [601, 325] width 1202 height 650
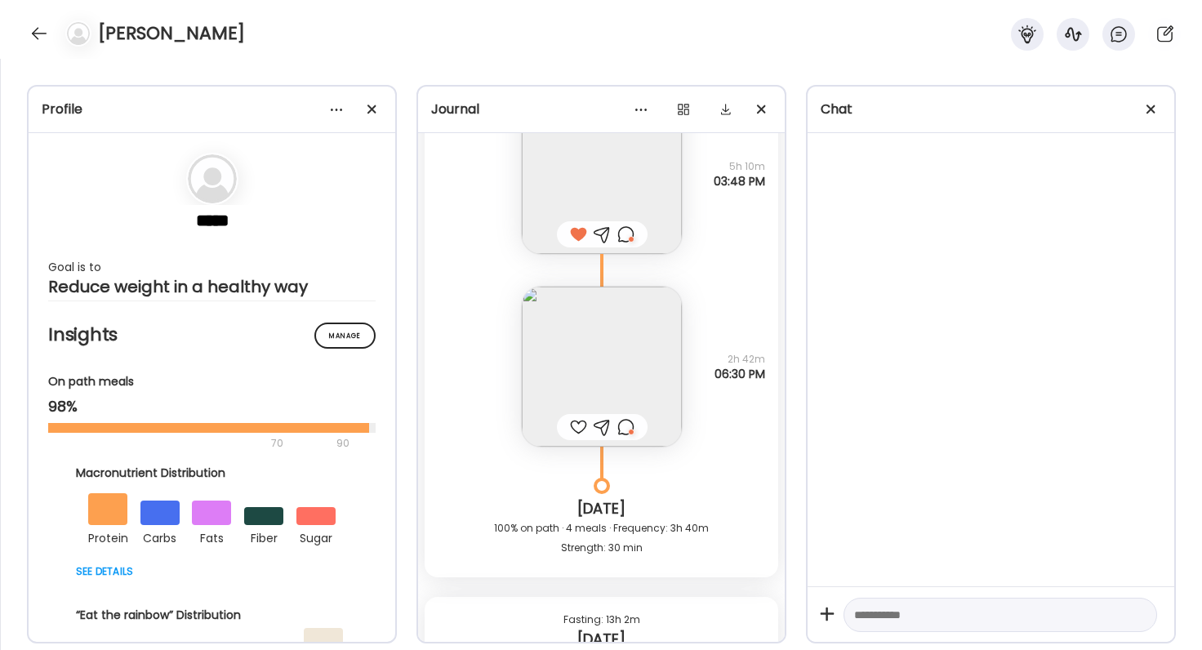
scroll to position [51570, 0]
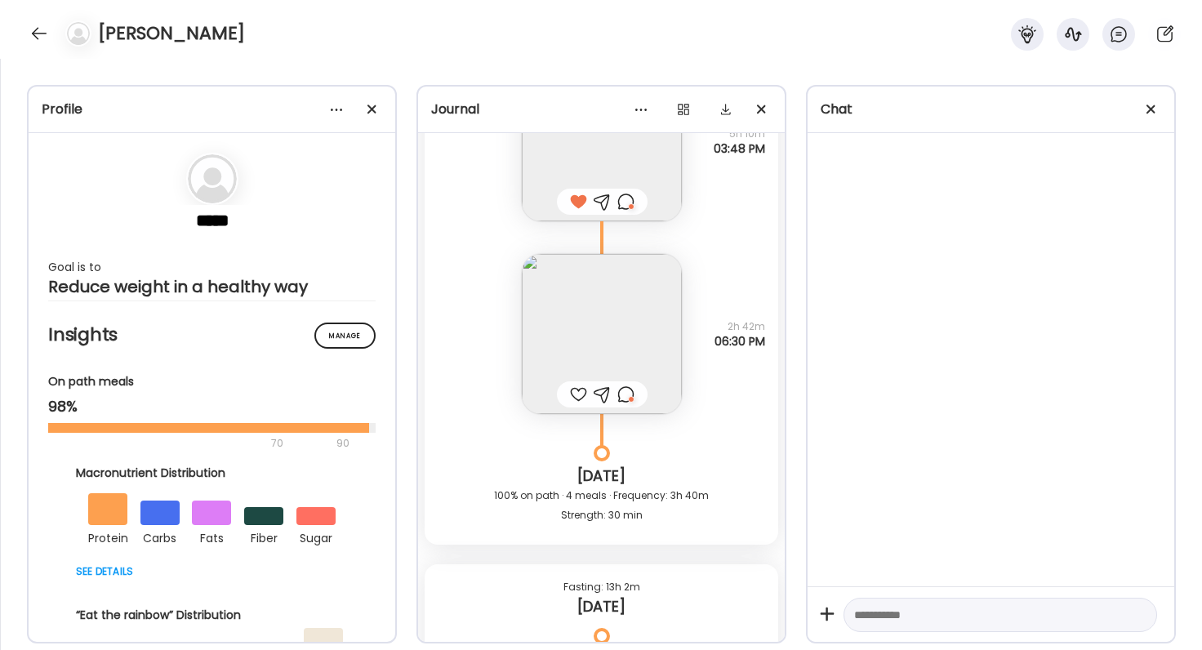
click at [627, 399] on div at bounding box center [625, 395] width 17 height 20
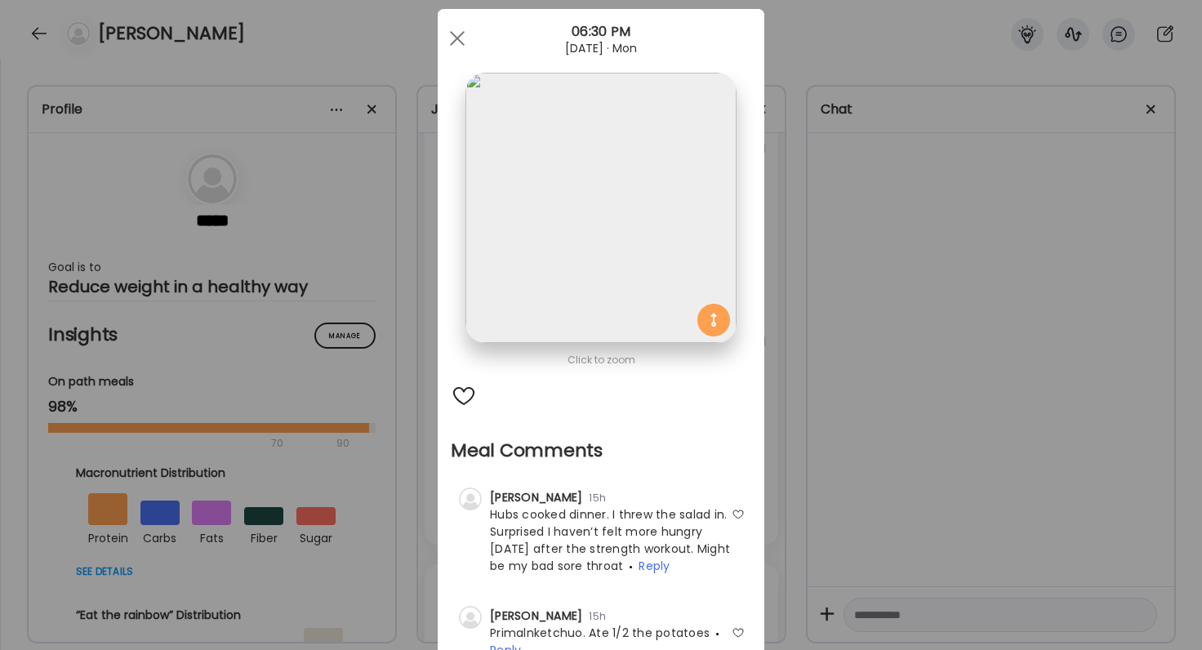
click at [848, 456] on div "Ate Coach Dashboard Wahoo! It’s official Take a moment to set up your Coach Pro…" at bounding box center [601, 325] width 1202 height 650
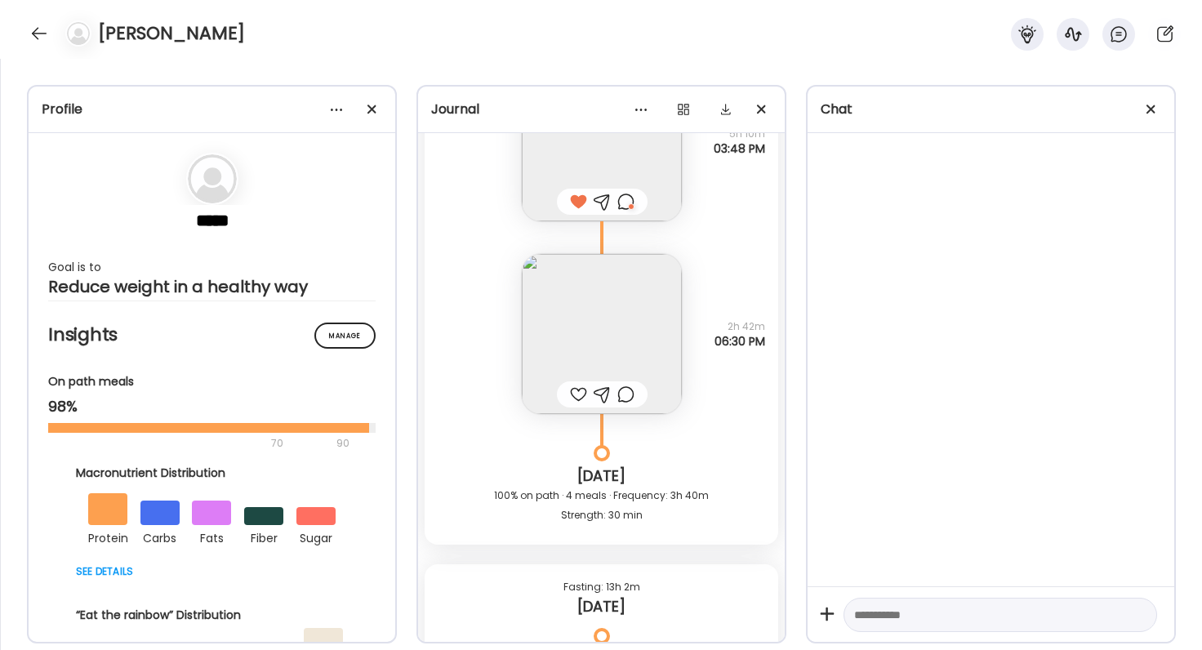
click at [629, 399] on div at bounding box center [625, 395] width 17 height 20
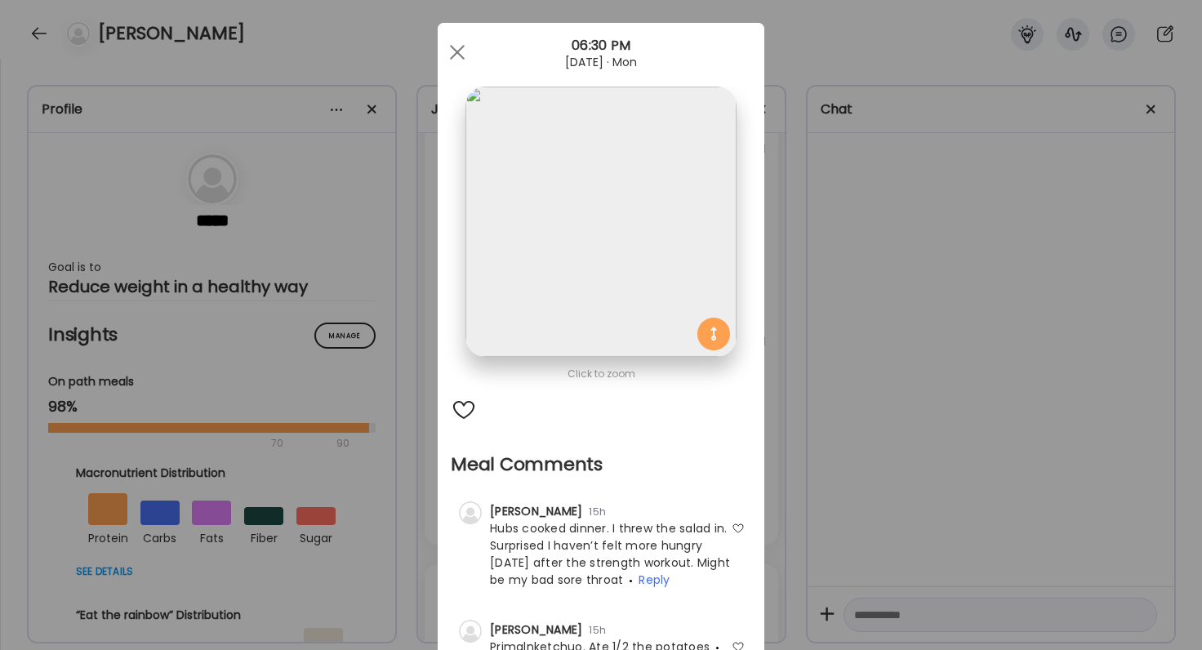
scroll to position [18, 0]
click at [456, 406] on div at bounding box center [464, 408] width 26 height 26
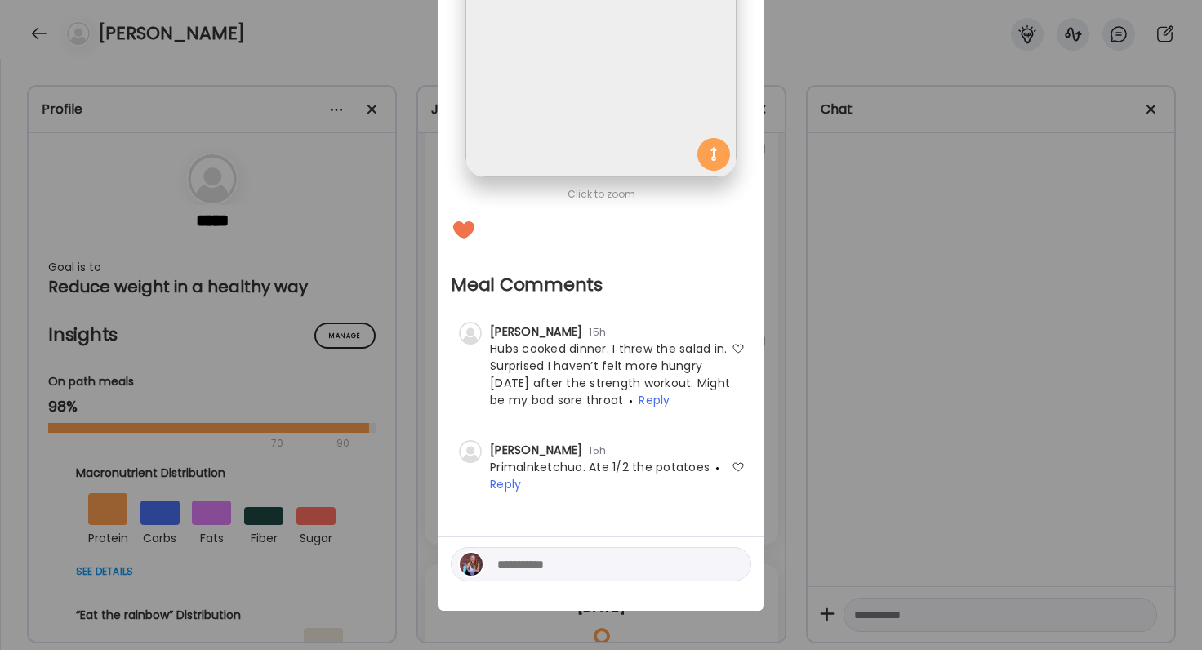
scroll to position [196, 0]
click at [554, 561] on textarea at bounding box center [607, 564] width 220 height 20
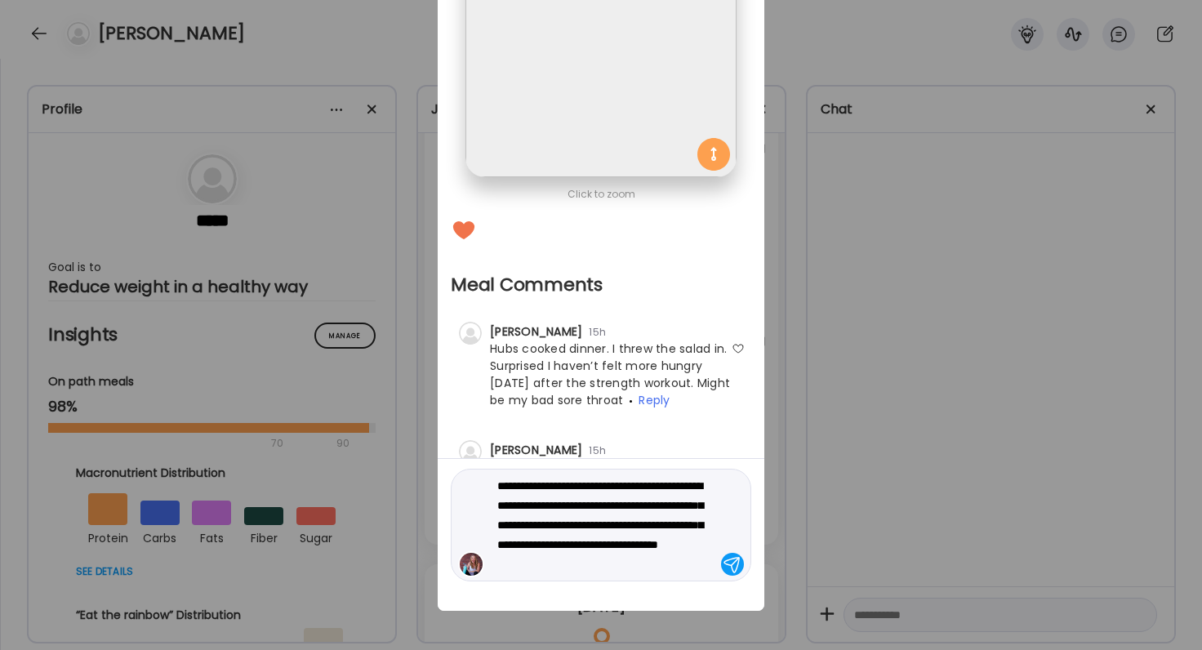
type textarea "**********"
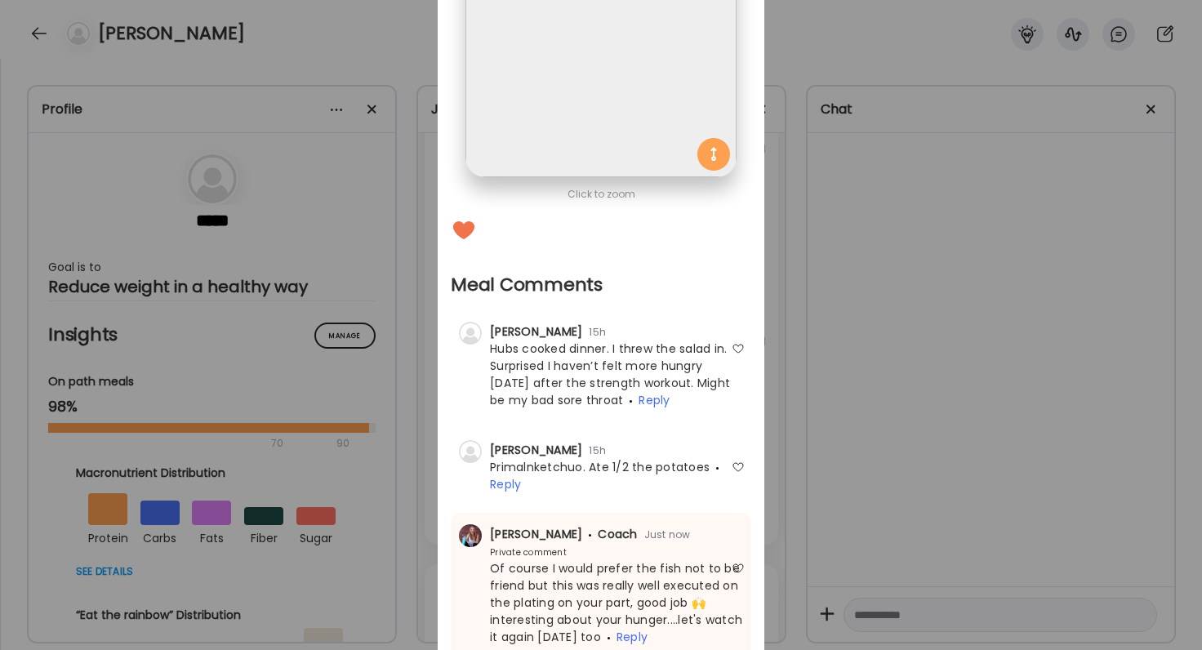
click at [936, 362] on div "Ate Coach Dashboard Wahoo! It’s official Take a moment to set up your Coach Pro…" at bounding box center [601, 325] width 1202 height 650
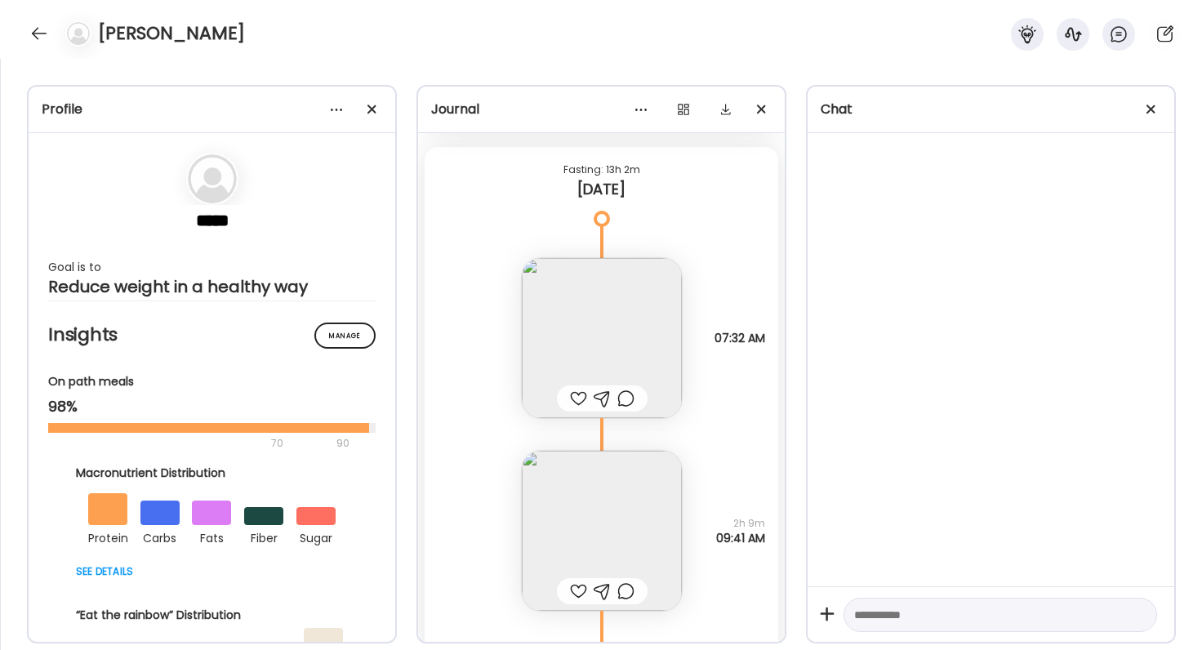
scroll to position [51989, 0]
click at [599, 344] on img at bounding box center [602, 336] width 160 height 160
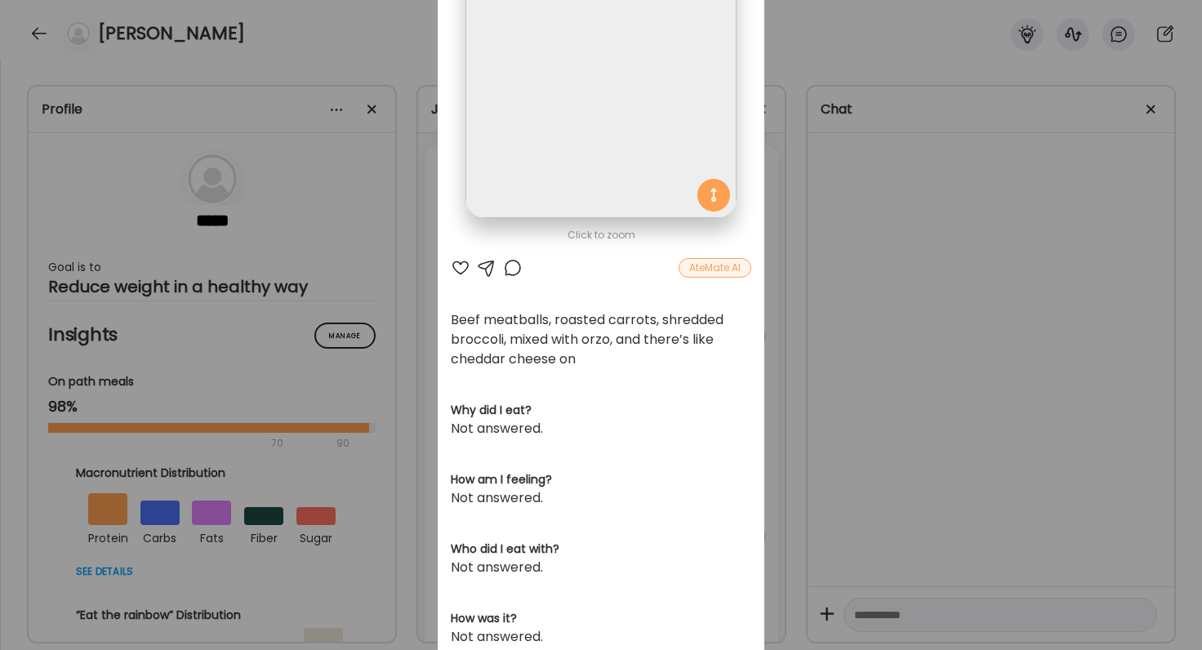
scroll to position [147, 0]
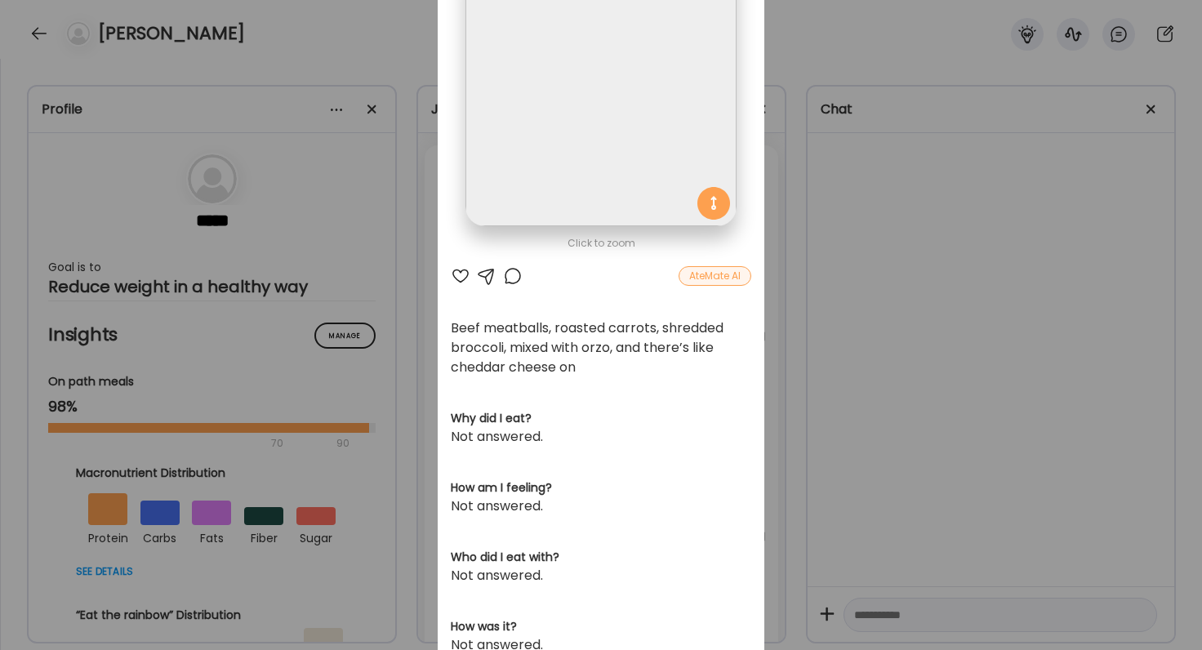
click at [920, 315] on div "Ate Coach Dashboard Wahoo! It’s official Take a moment to set up your Coach Pro…" at bounding box center [601, 325] width 1202 height 650
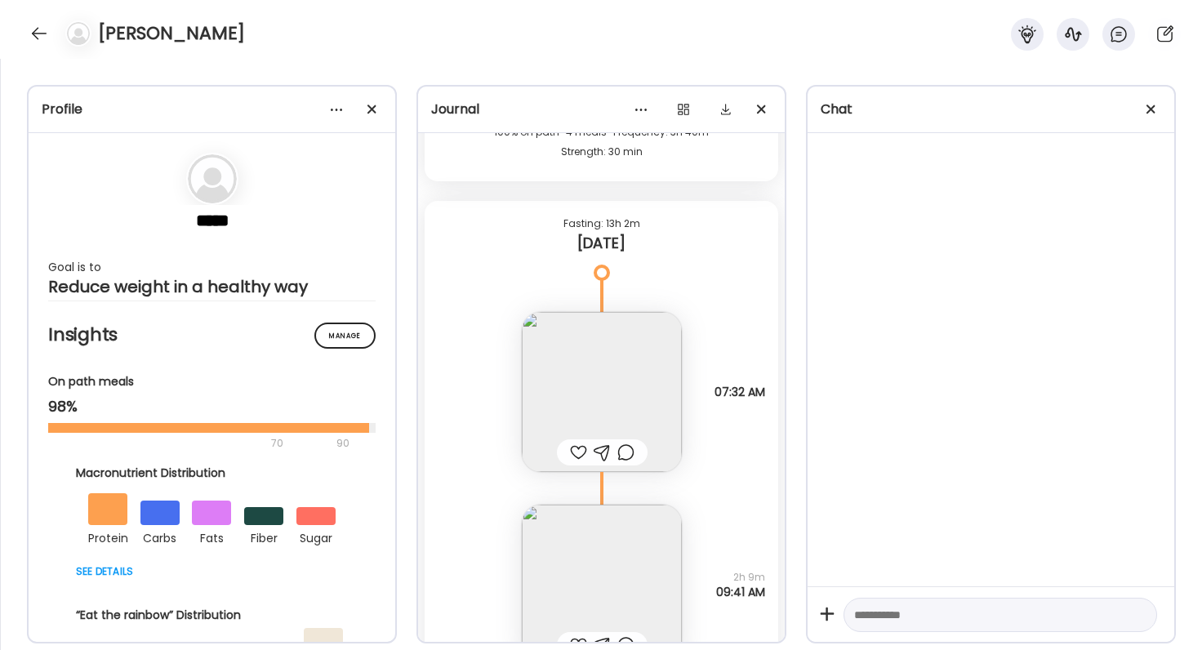
scroll to position [51917, 0]
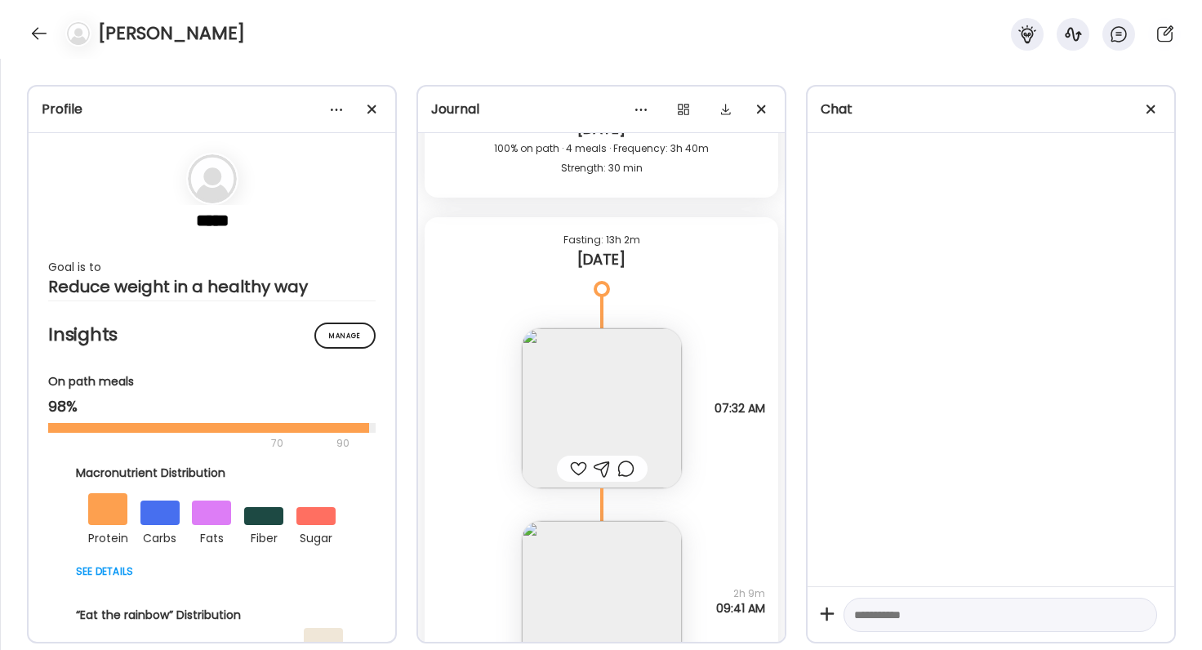
click at [576, 466] on div at bounding box center [578, 469] width 17 height 20
click at [621, 467] on div at bounding box center [625, 469] width 17 height 20
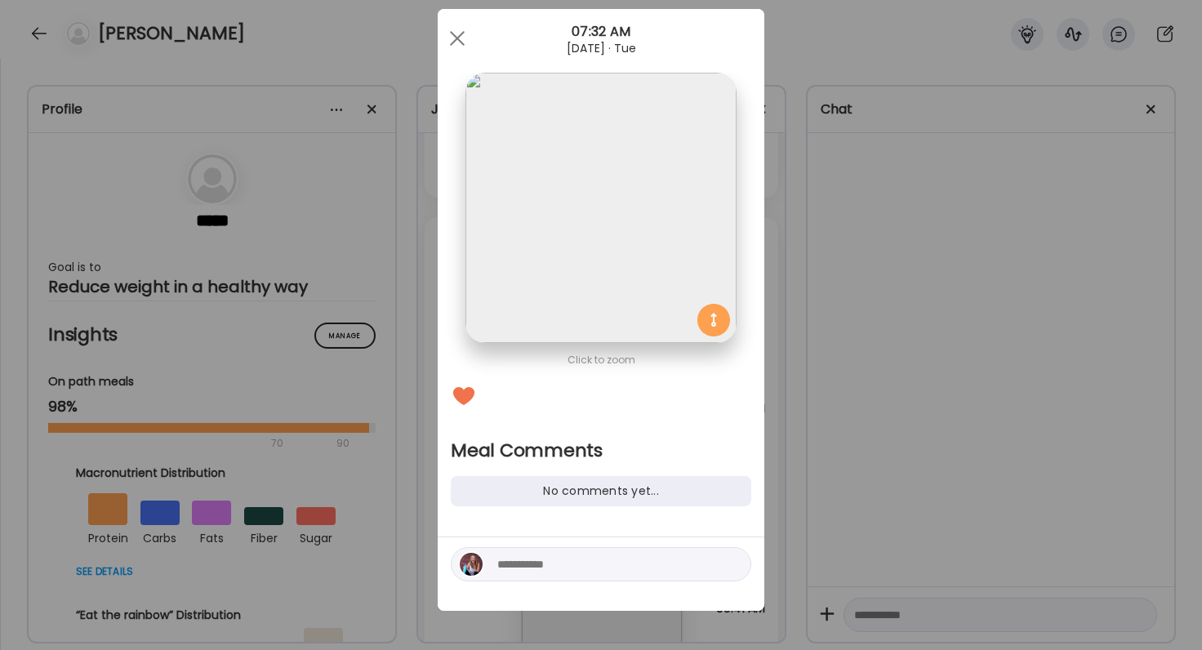
scroll to position [30, 0]
click at [594, 576] on div at bounding box center [601, 564] width 301 height 34
click at [592, 569] on textarea at bounding box center [607, 564] width 220 height 20
type textarea "*****"
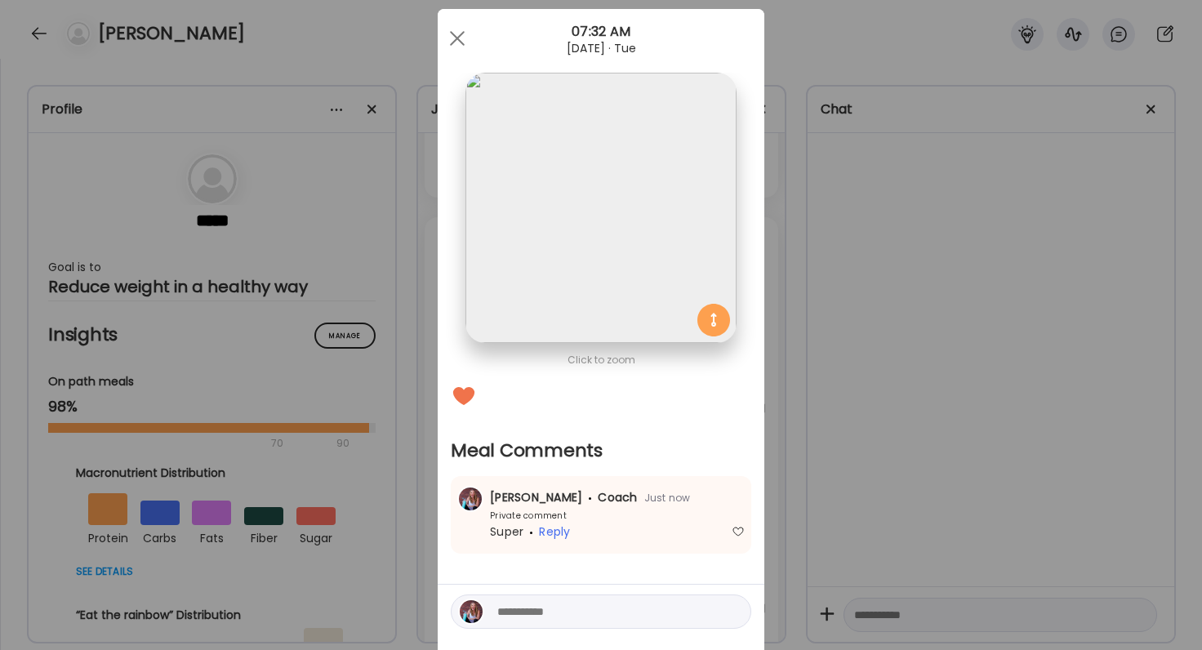
click at [805, 501] on div "Ate Coach Dashboard Wahoo! It’s official Take a moment to set up your Coach Pro…" at bounding box center [601, 325] width 1202 height 650
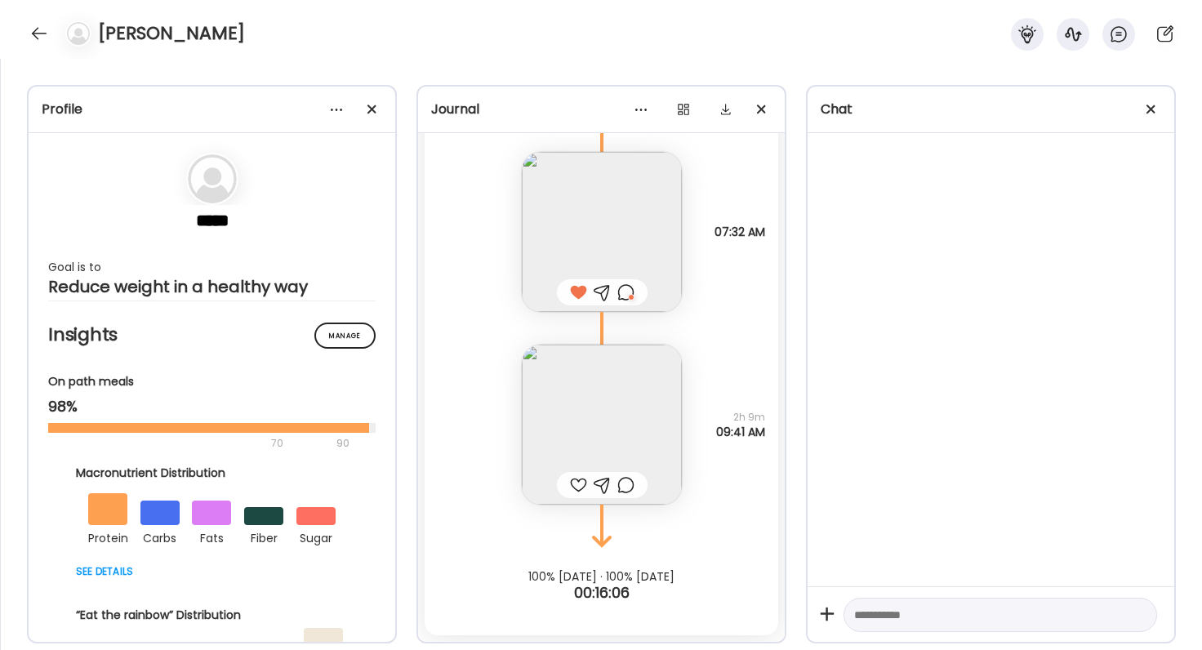
click at [629, 456] on img at bounding box center [602, 425] width 160 height 160
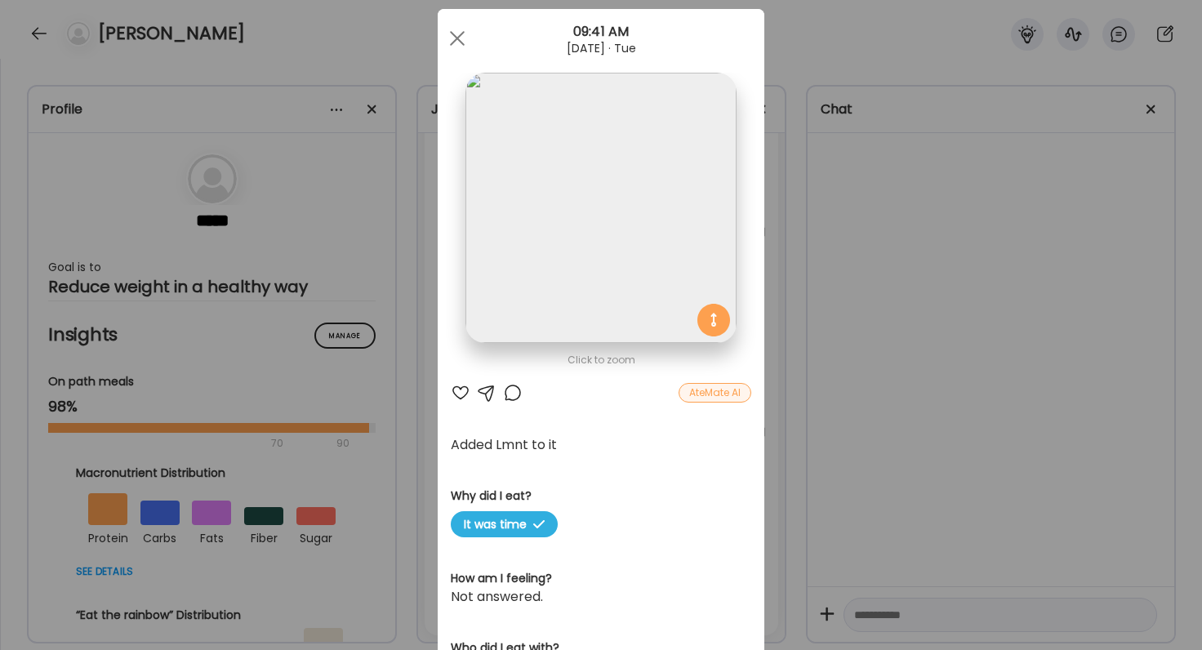
click at [461, 386] on div at bounding box center [461, 393] width 20 height 20
click at [516, 394] on div at bounding box center [513, 393] width 20 height 20
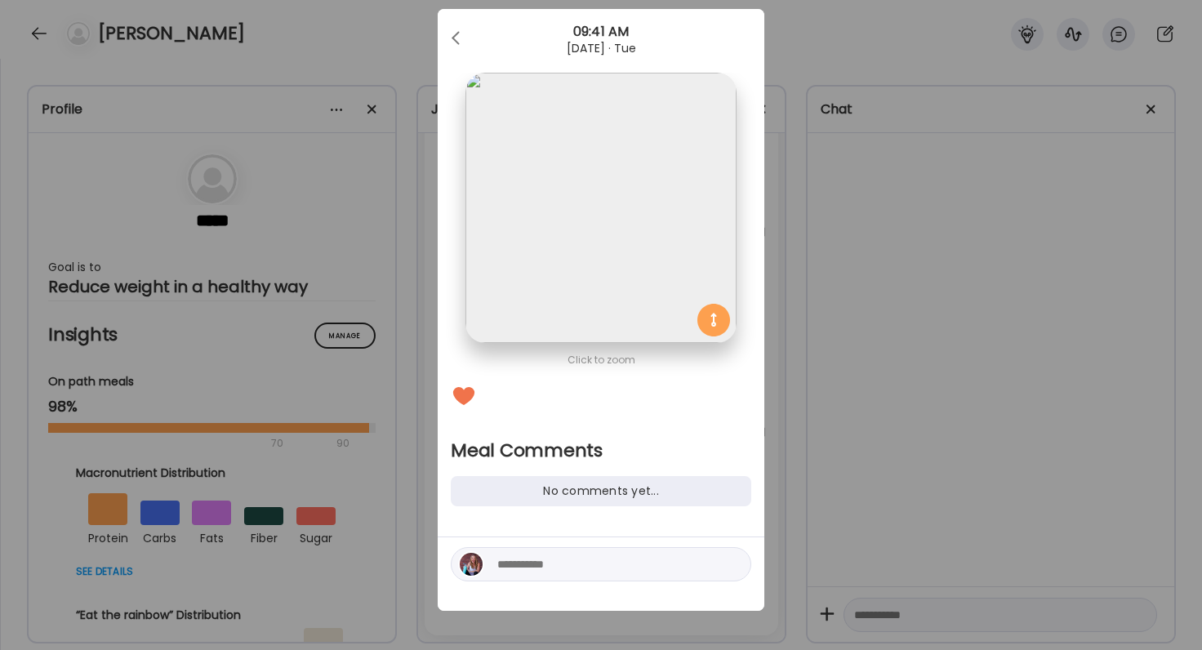
click at [528, 559] on textarea at bounding box center [607, 564] width 220 height 20
click at [872, 436] on div "Ate Coach Dashboard Wahoo! It’s official Take a moment to set up your Coach Pro…" at bounding box center [601, 325] width 1202 height 650
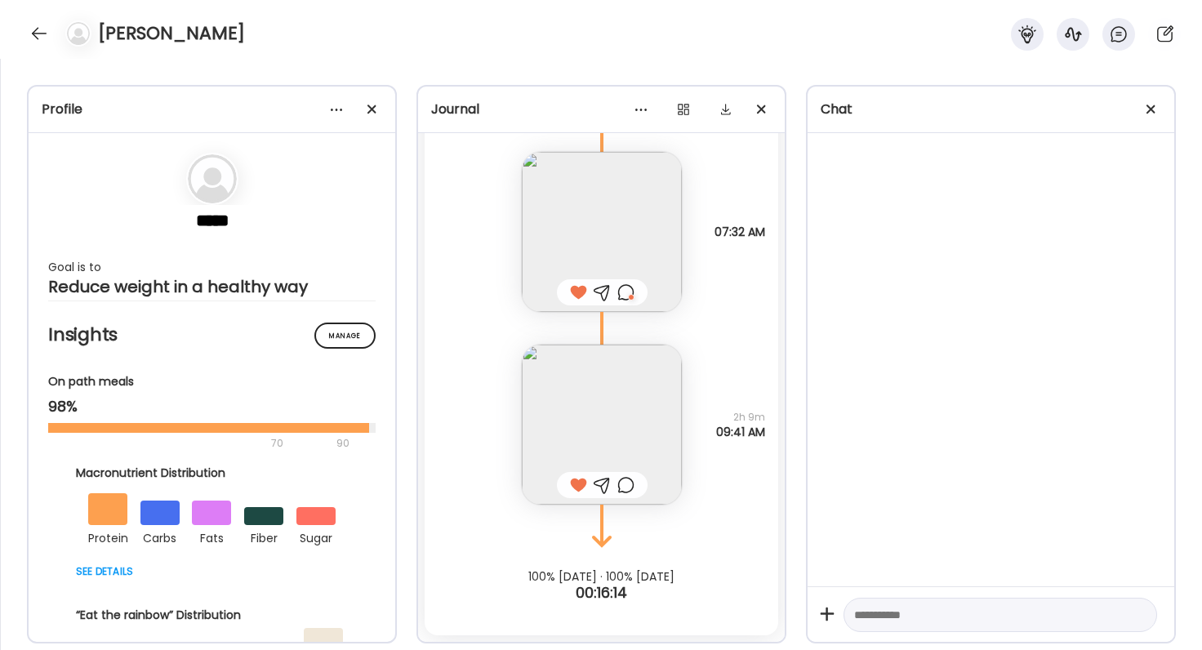
click at [629, 487] on div at bounding box center [625, 485] width 17 height 20
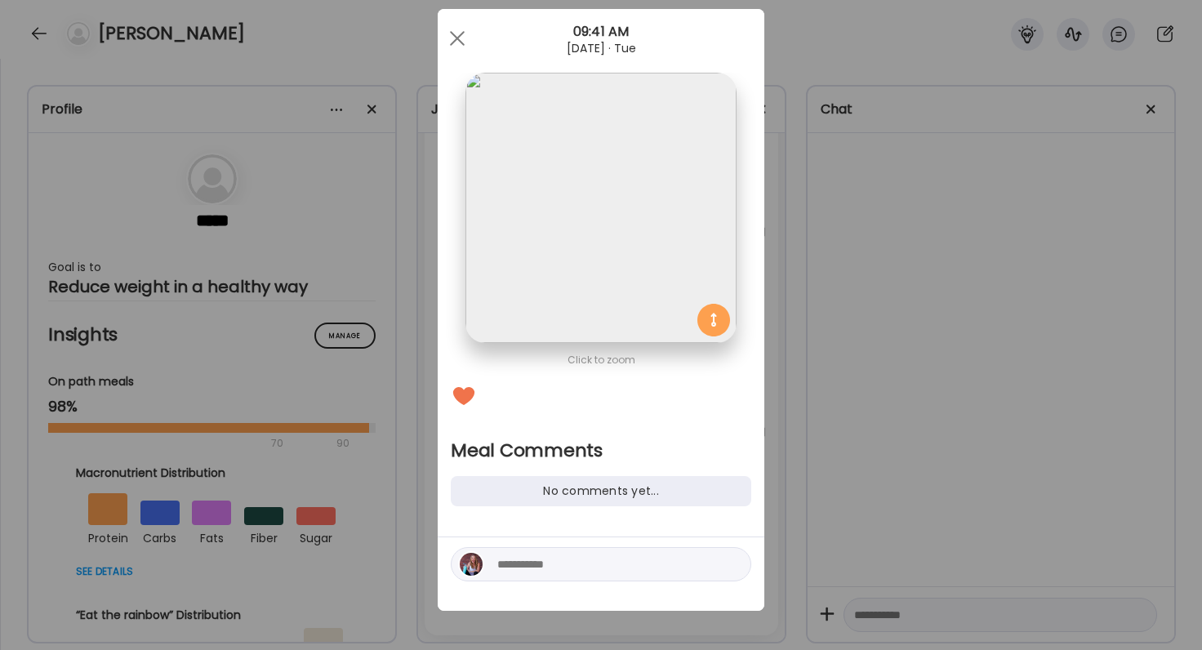
click at [620, 567] on textarea at bounding box center [607, 564] width 220 height 20
type textarea "**********"
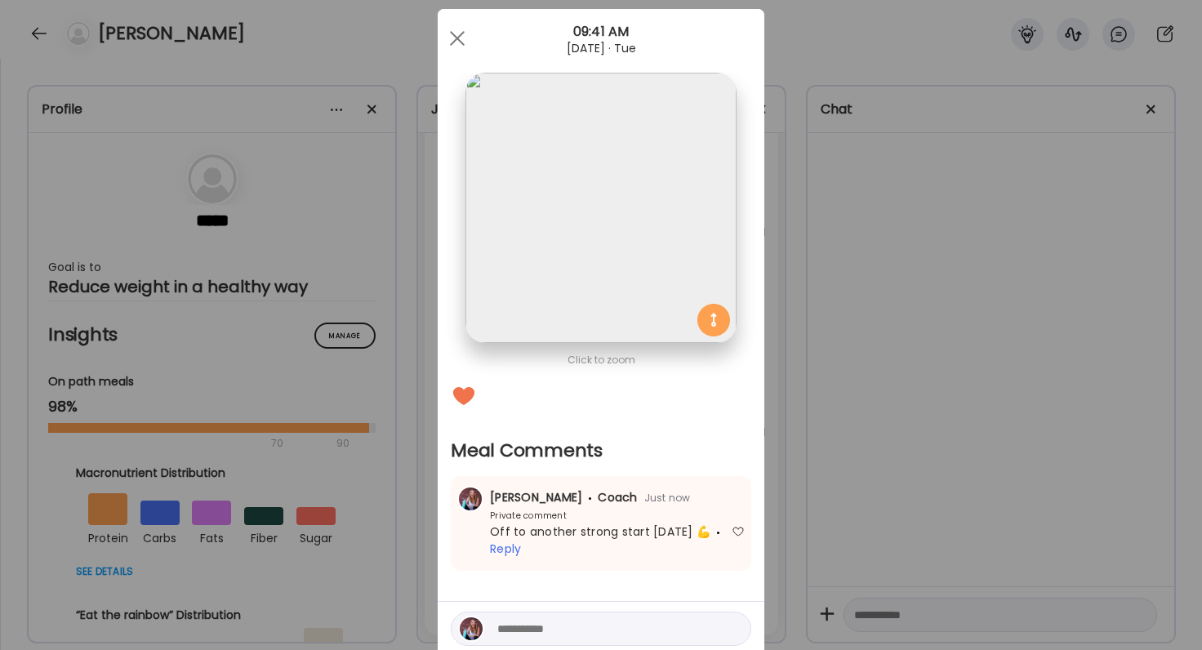
click at [807, 240] on div "Ate Coach Dashboard Wahoo! It’s official Take a moment to set up your Coach Pro…" at bounding box center [601, 325] width 1202 height 650
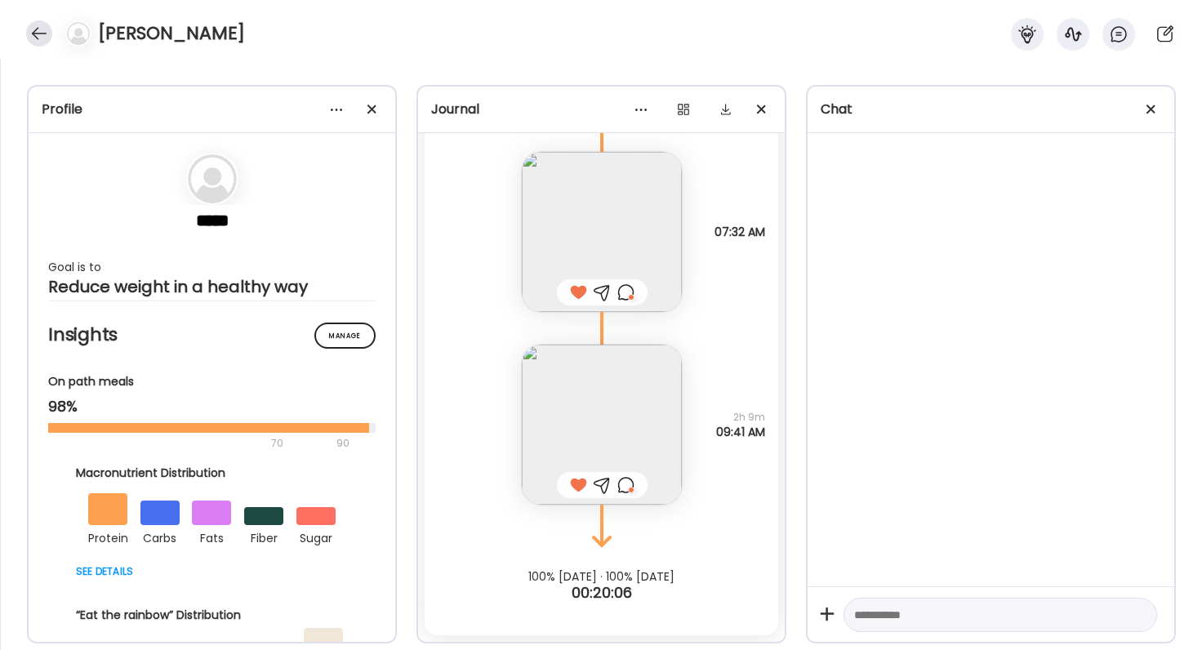
click at [47, 43] on div at bounding box center [39, 33] width 26 height 26
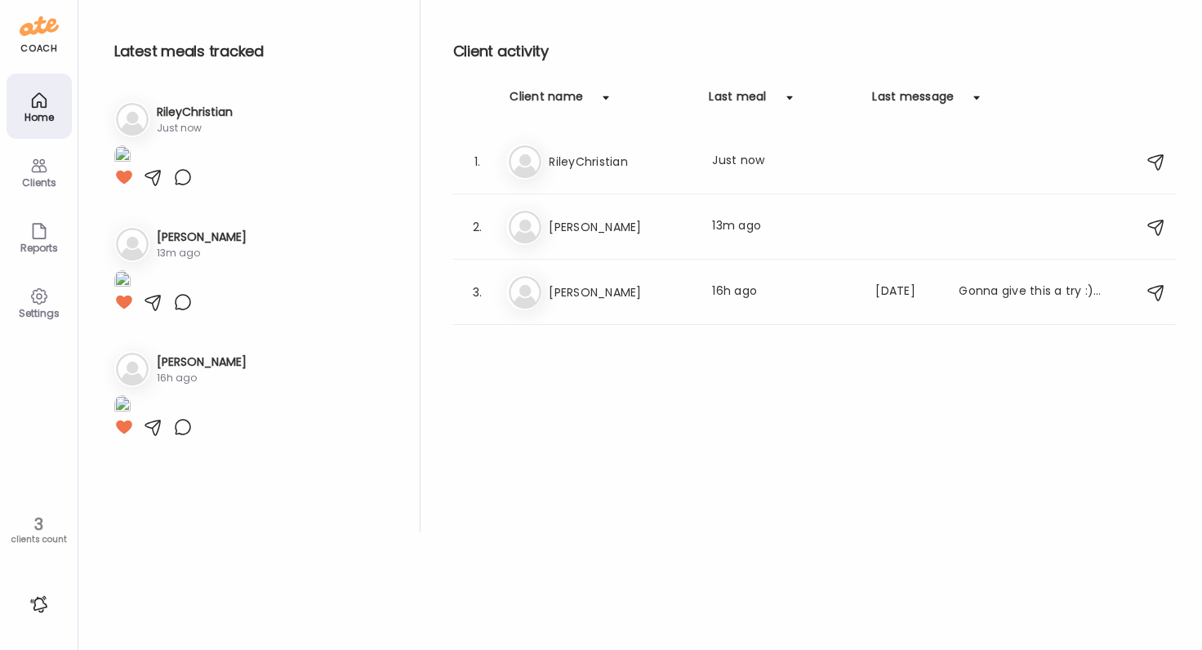
click at [33, 610] on div at bounding box center [39, 604] width 26 height 26
